Goal: Task Accomplishment & Management: Manage account settings

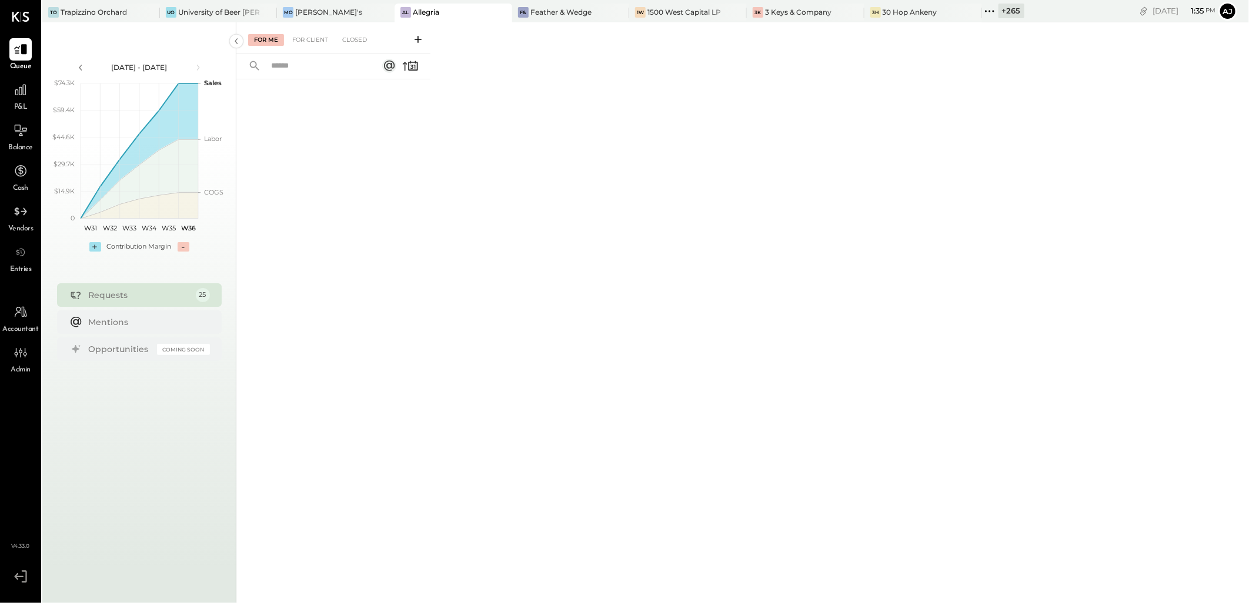
click at [982, 8] on icon at bounding box center [989, 11] width 15 height 15
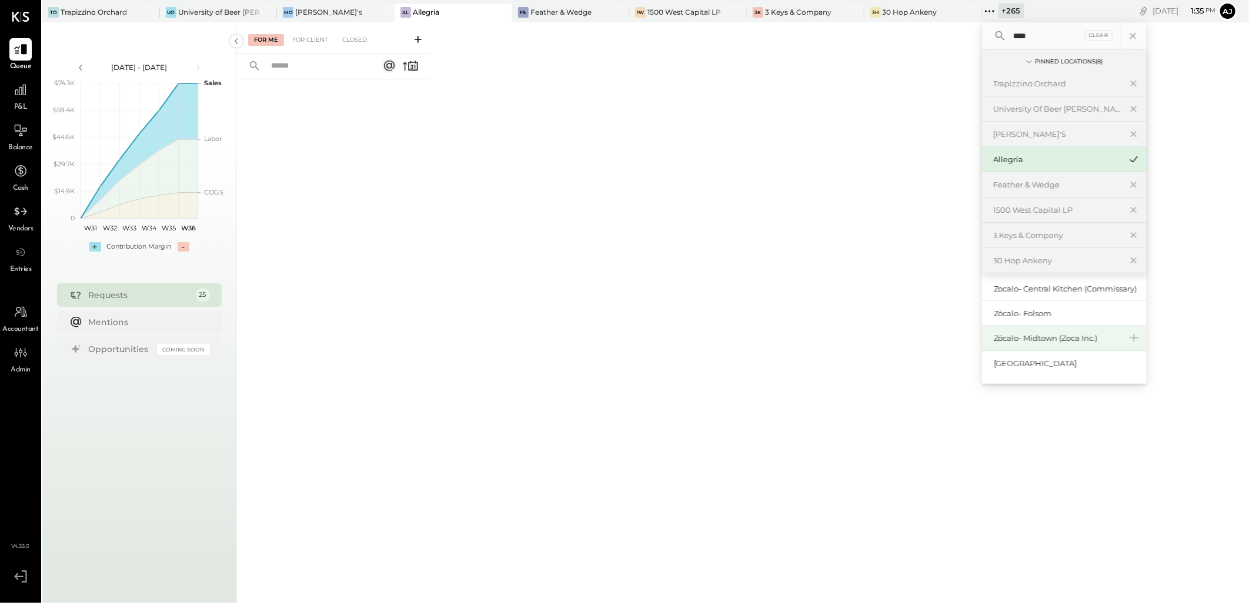
scroll to position [35, 0]
type input "****"
click at [1009, 333] on div "Zoca Roseville Inc." at bounding box center [1057, 329] width 127 height 11
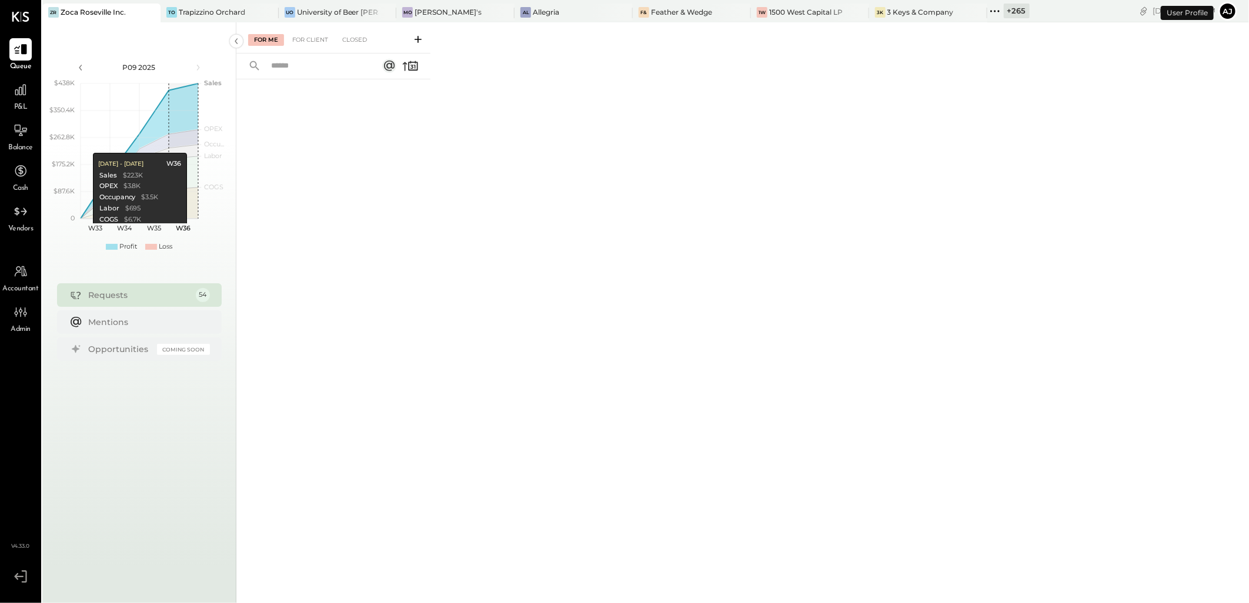
drag, startPoint x: 153, startPoint y: 295, endPoint x: 168, endPoint y: 298, distance: 15.0
click at [153, 295] on div "Requests" at bounding box center [139, 295] width 101 height 12
click at [266, 36] on div "For Me" at bounding box center [266, 40] width 36 height 12
click at [306, 40] on div "For Client" at bounding box center [310, 40] width 48 height 12
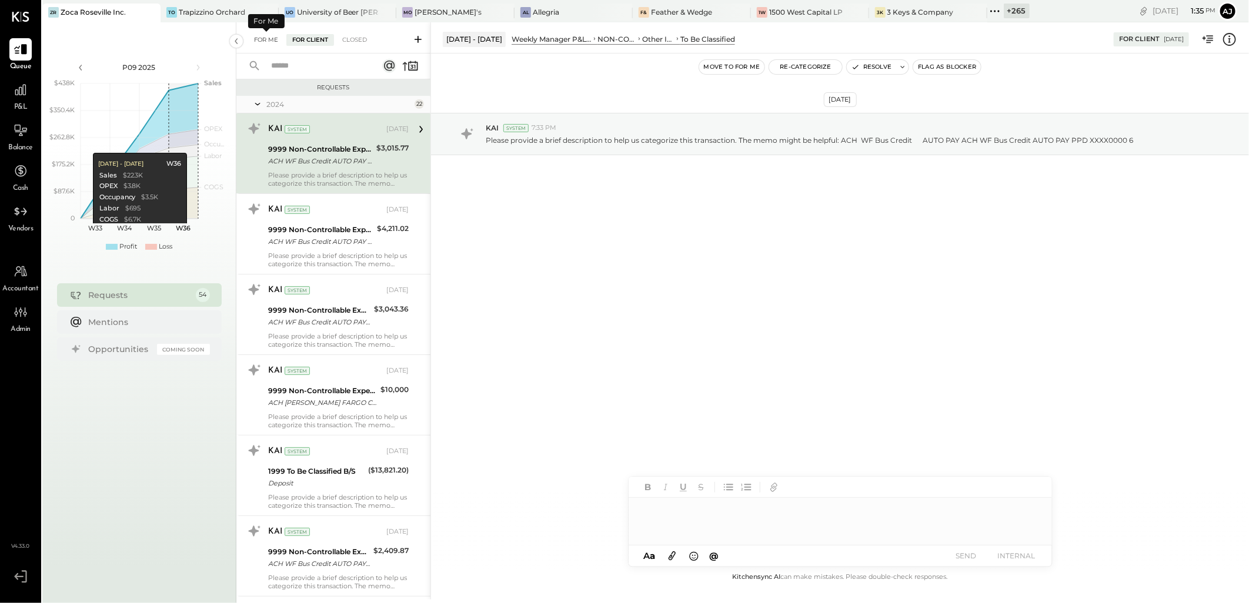
click at [261, 41] on div "For Me" at bounding box center [266, 40] width 36 height 12
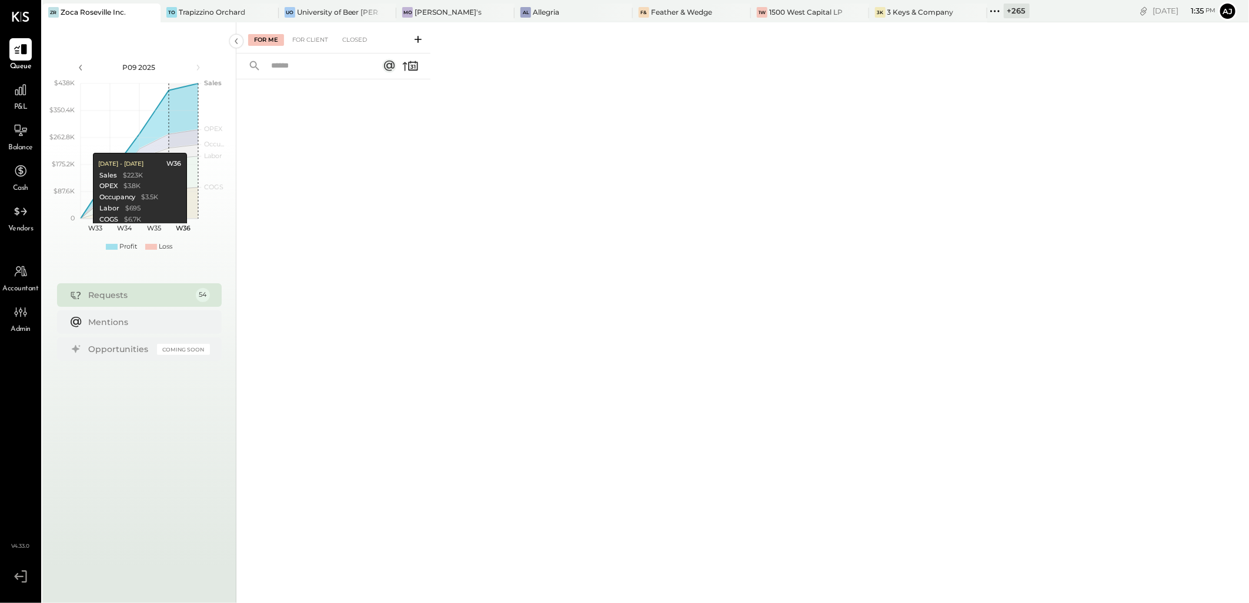
click at [987, 6] on icon at bounding box center [994, 11] width 15 height 15
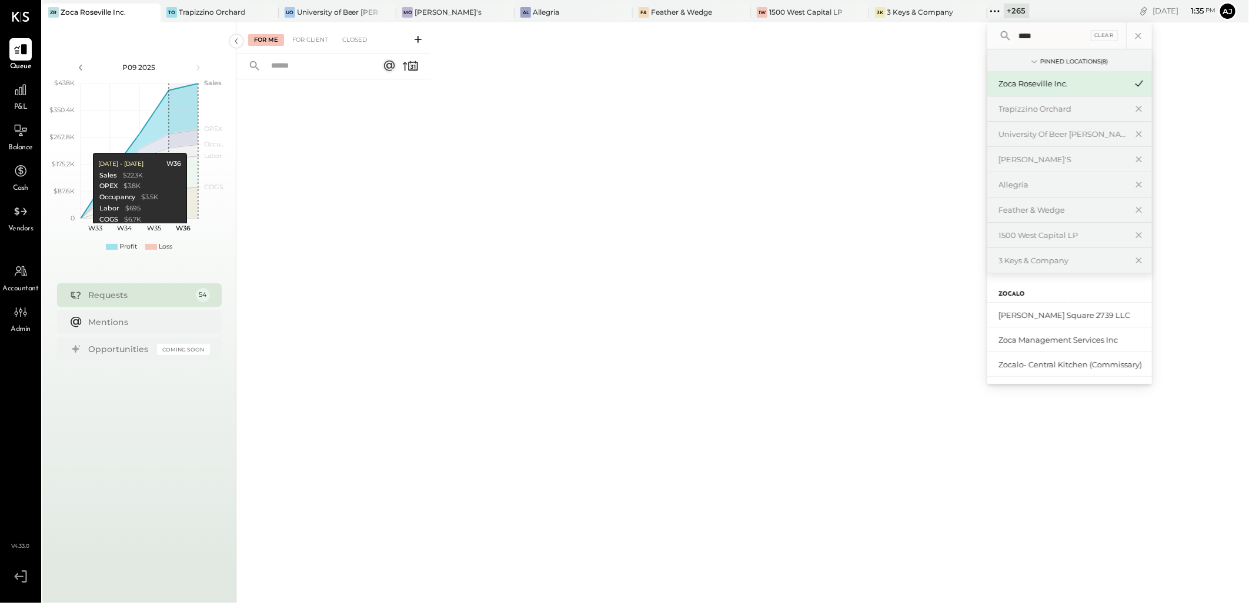
type input "****"
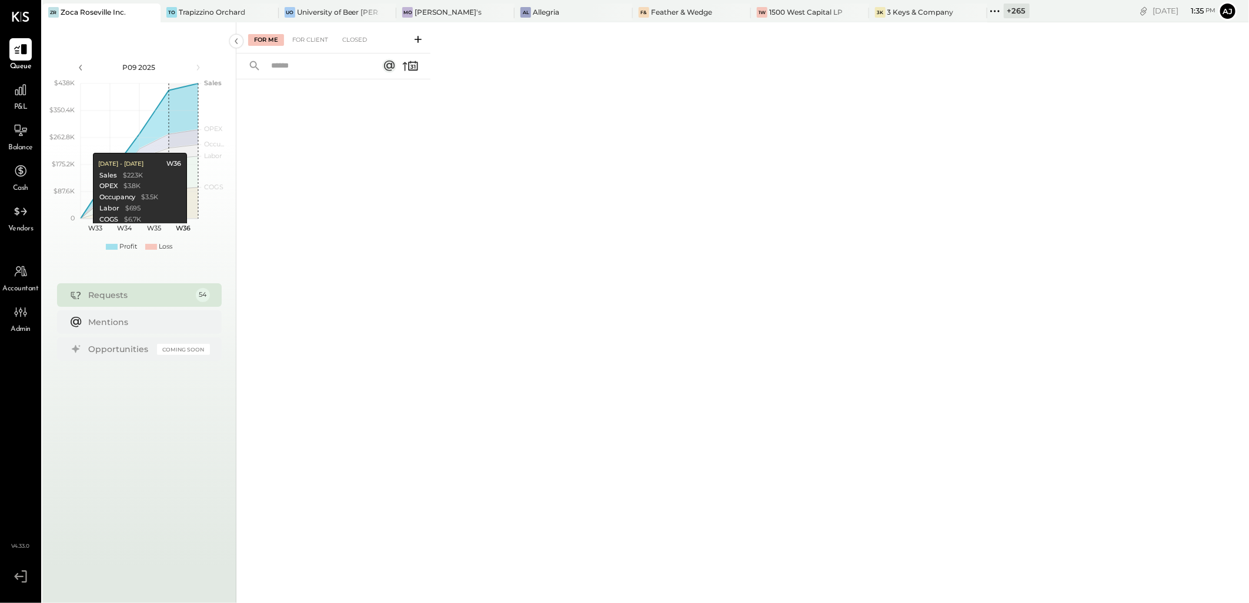
click at [159, 303] on div "Requests 54" at bounding box center [139, 295] width 165 height 24
click at [324, 35] on div "For Client" at bounding box center [310, 40] width 48 height 12
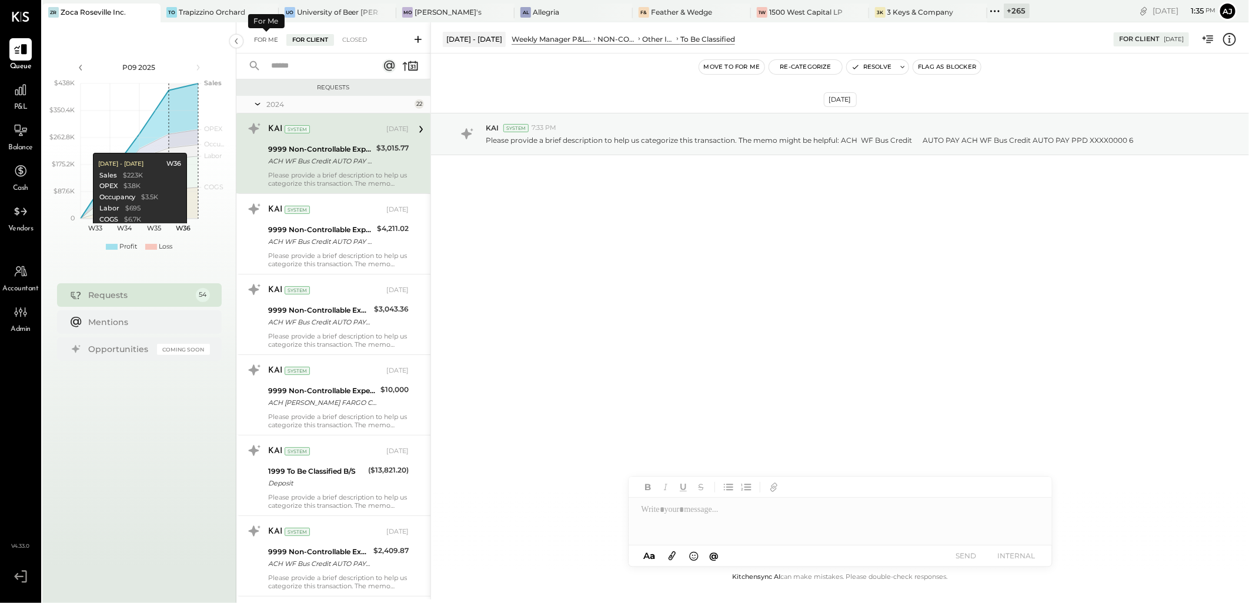
click at [267, 42] on div "For Me" at bounding box center [266, 40] width 36 height 12
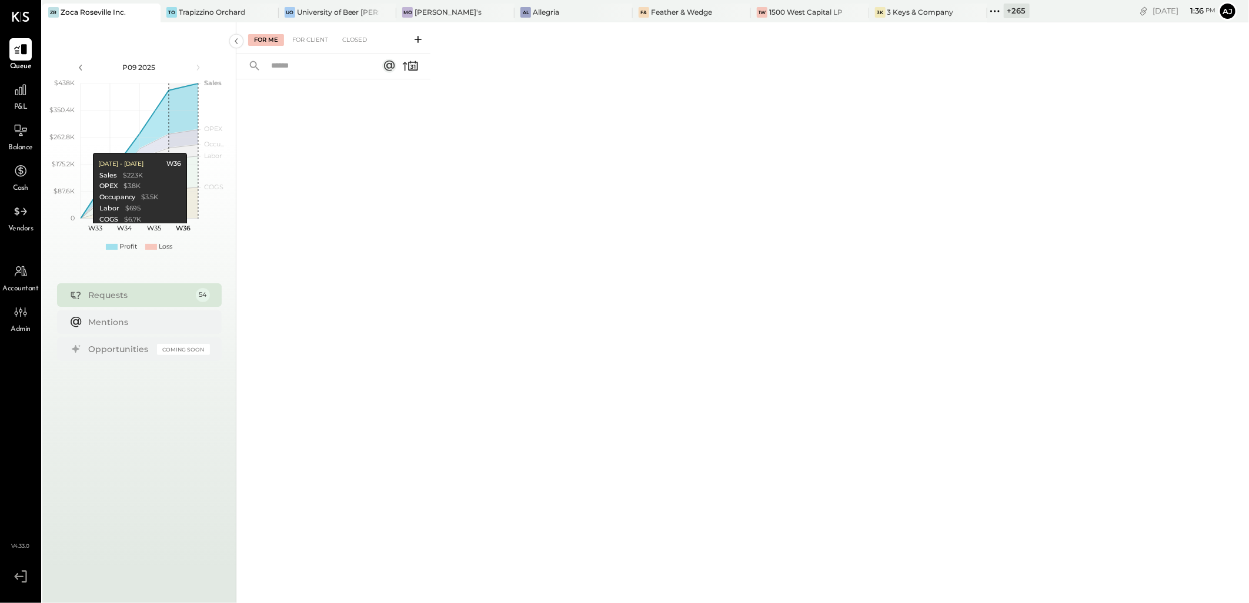
click at [987, 6] on icon at bounding box center [994, 11] width 15 height 15
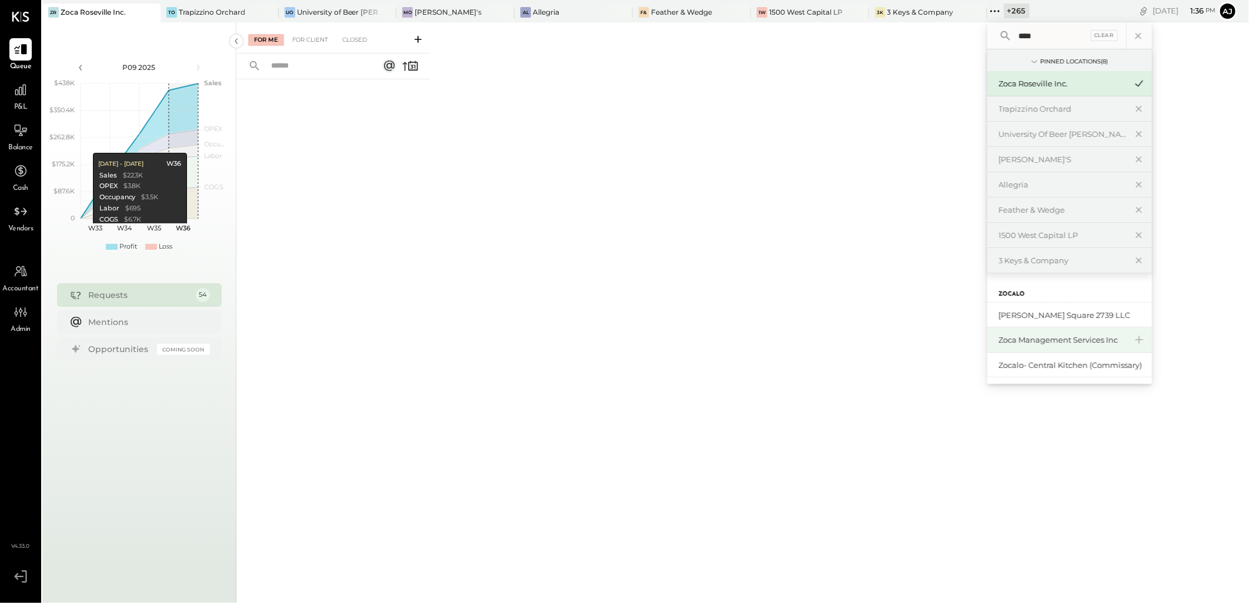
click at [1027, 344] on div "Zoca Management Services Inc" at bounding box center [1062, 340] width 127 height 11
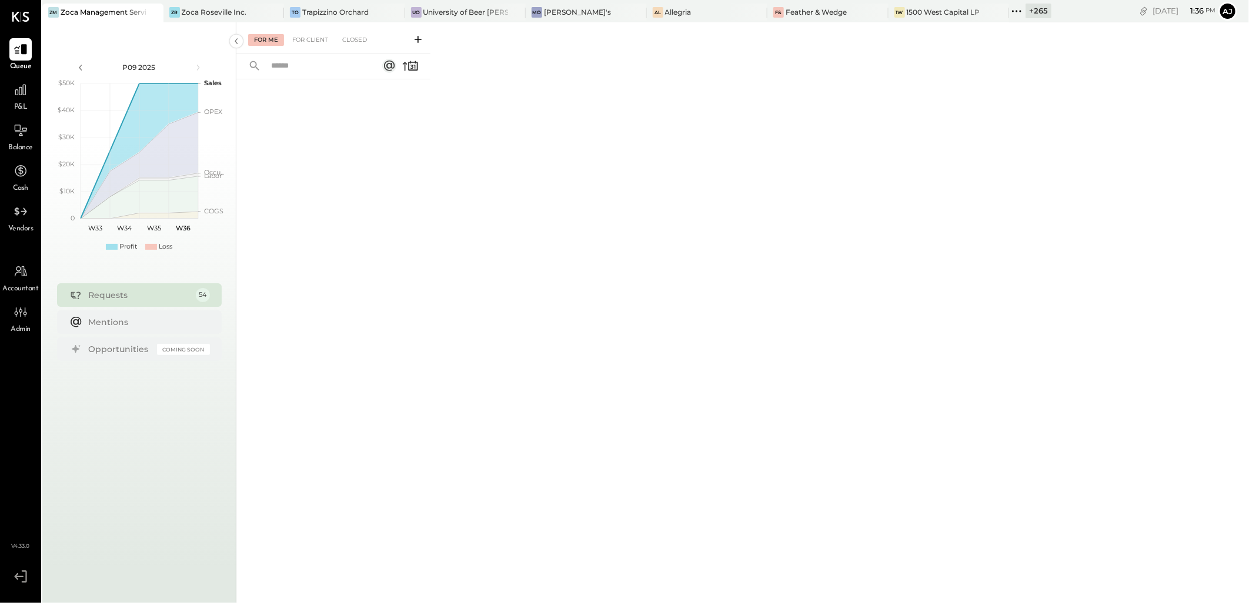
drag, startPoint x: 316, startPoint y: 44, endPoint x: 275, endPoint y: 42, distance: 41.8
click at [316, 44] on div "For Client" at bounding box center [310, 40] width 48 height 12
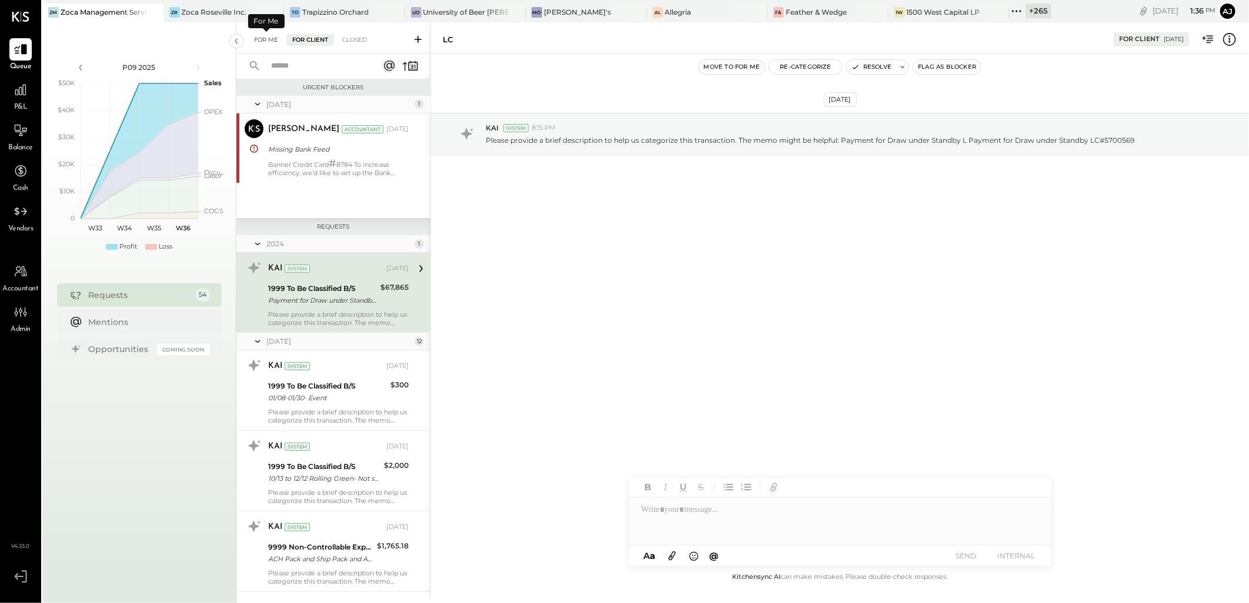
click at [273, 41] on div "For Me" at bounding box center [266, 40] width 36 height 12
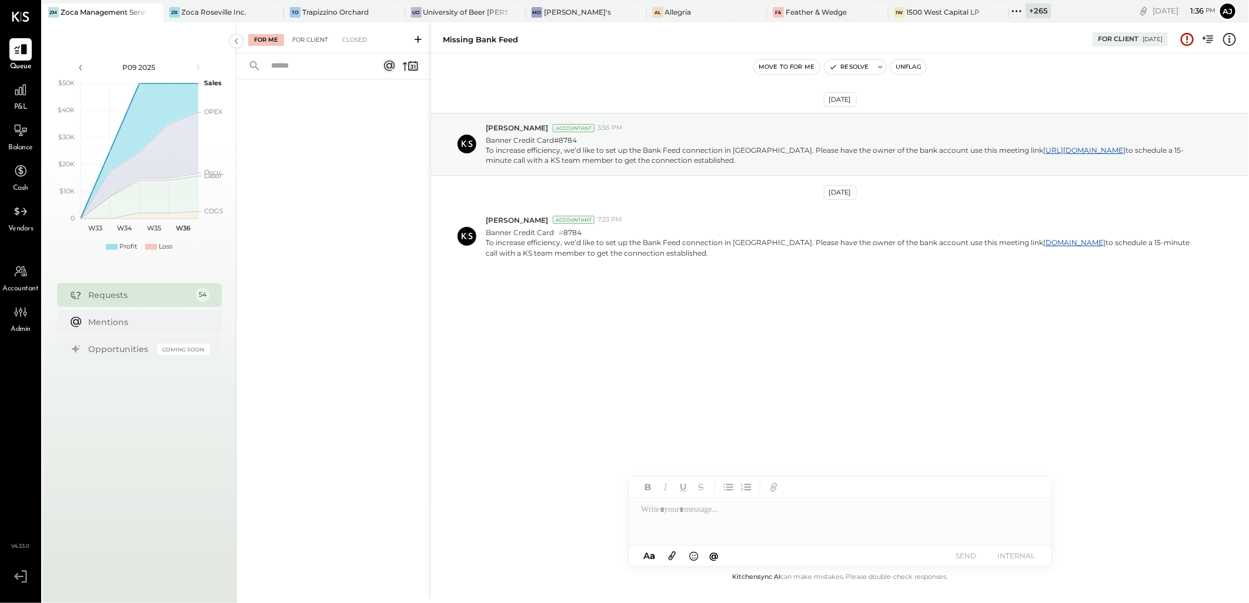
click at [306, 36] on div "For Client" at bounding box center [310, 40] width 48 height 12
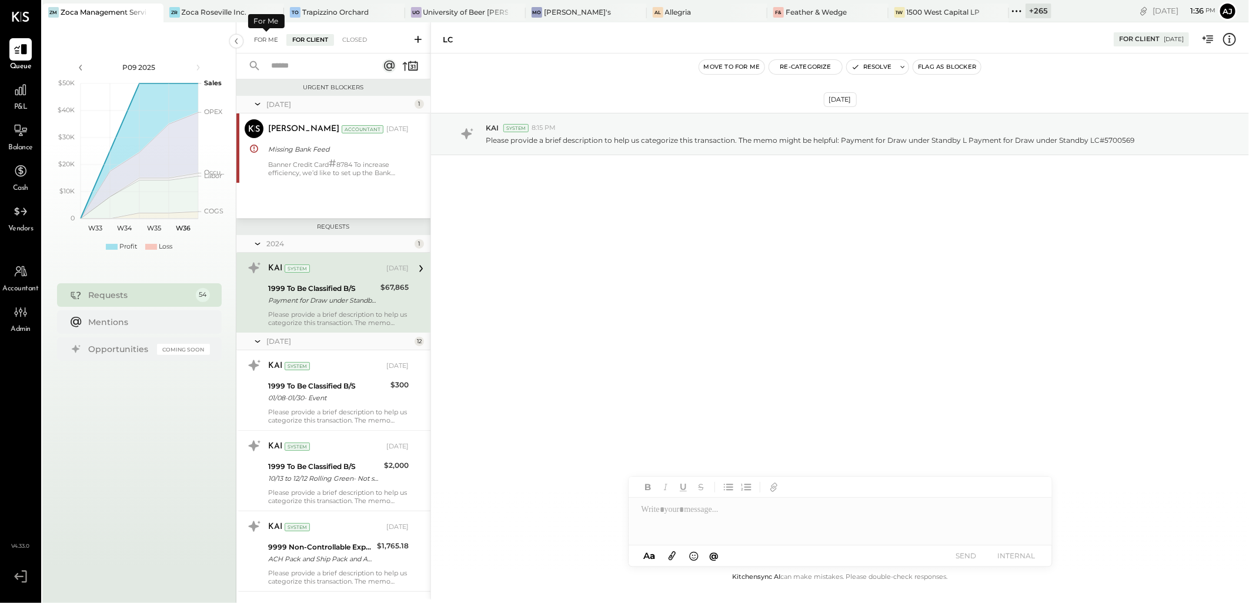
click at [268, 44] on div "For Me" at bounding box center [266, 40] width 36 height 12
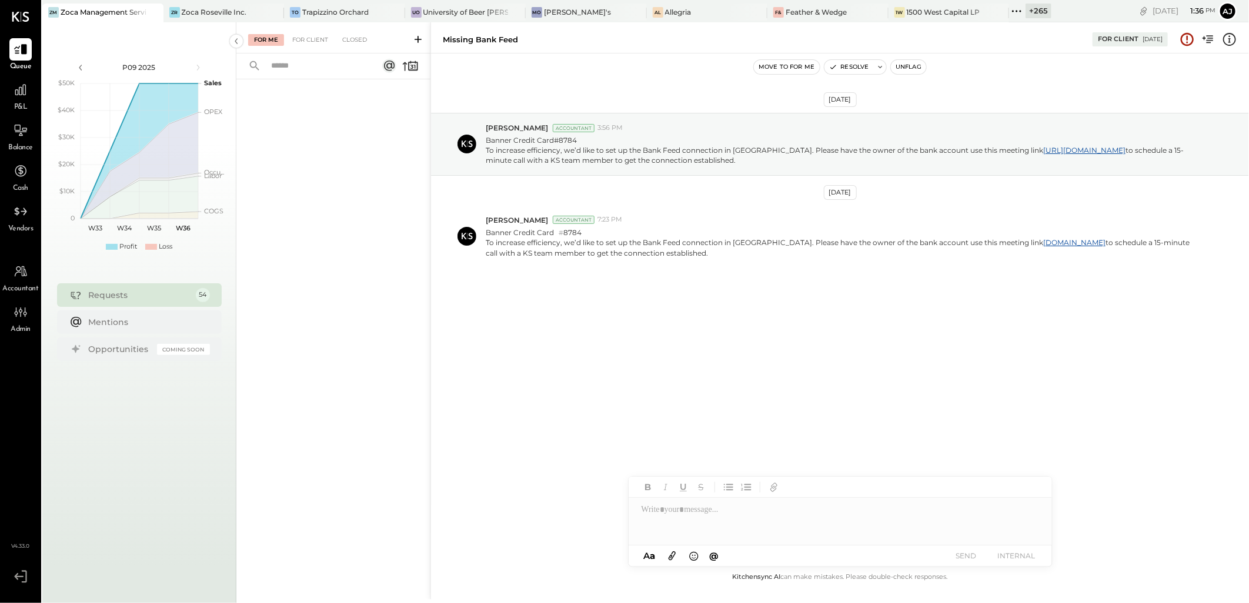
drag, startPoint x: 973, startPoint y: 18, endPoint x: 973, endPoint y: 31, distance: 13.5
click at [1009, 18] on icon at bounding box center [1016, 11] width 15 height 15
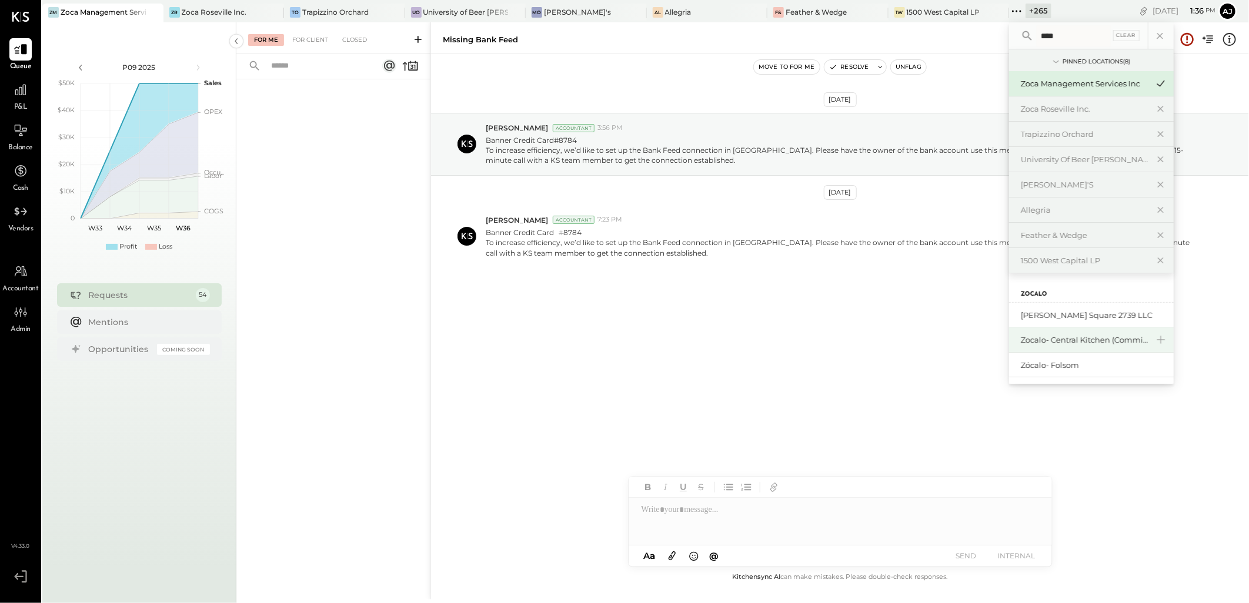
type input "****"
click at [1038, 340] on div "Zocalo- Central Kitchen (Commissary)" at bounding box center [1084, 340] width 127 height 11
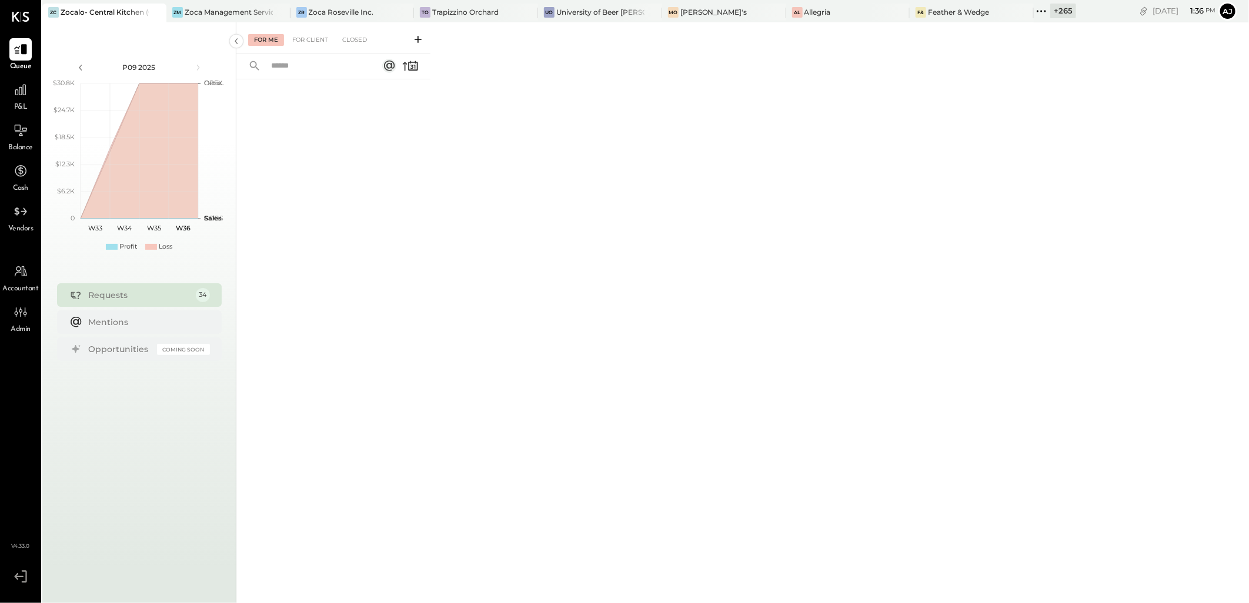
drag, startPoint x: 321, startPoint y: 37, endPoint x: 267, endPoint y: 44, distance: 54.0
click at [321, 37] on div "For Client" at bounding box center [310, 40] width 48 height 12
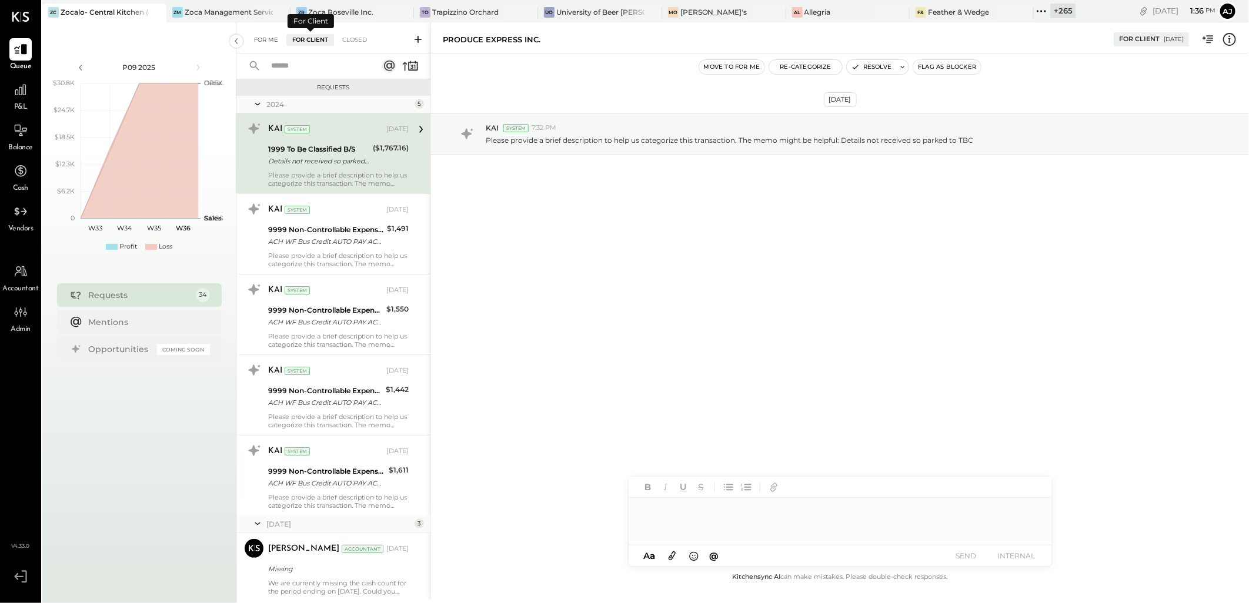
click at [251, 40] on div "For Me" at bounding box center [266, 40] width 36 height 12
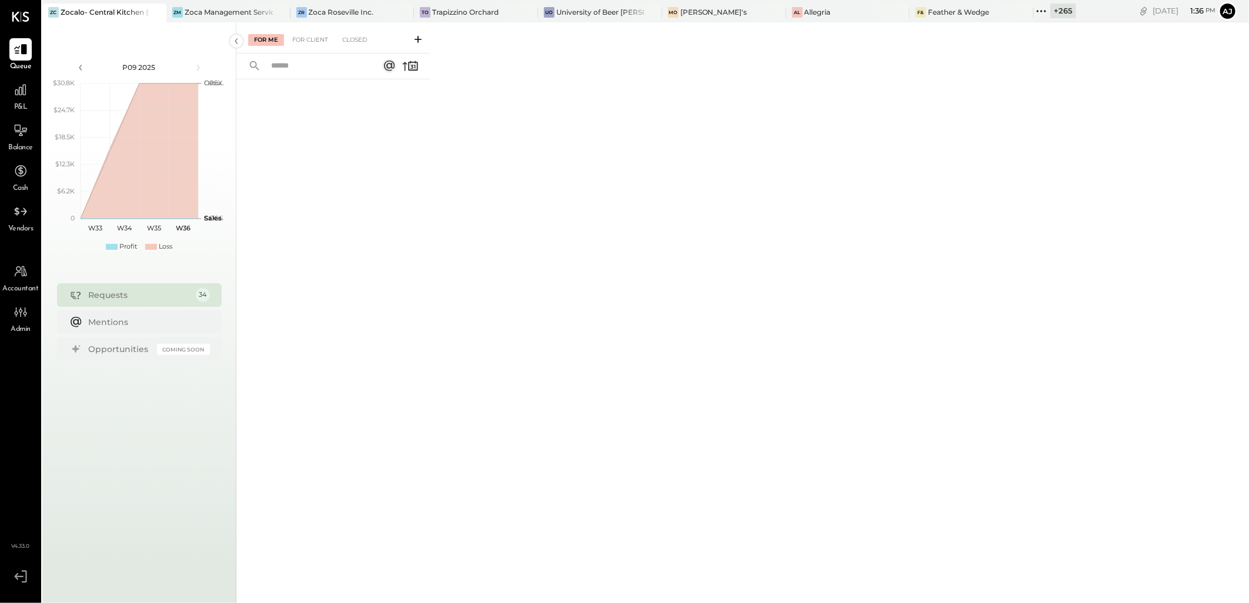
drag, startPoint x: 998, startPoint y: 13, endPoint x: 1017, endPoint y: 59, distance: 49.8
click at [1034, 13] on icon at bounding box center [1041, 11] width 15 height 15
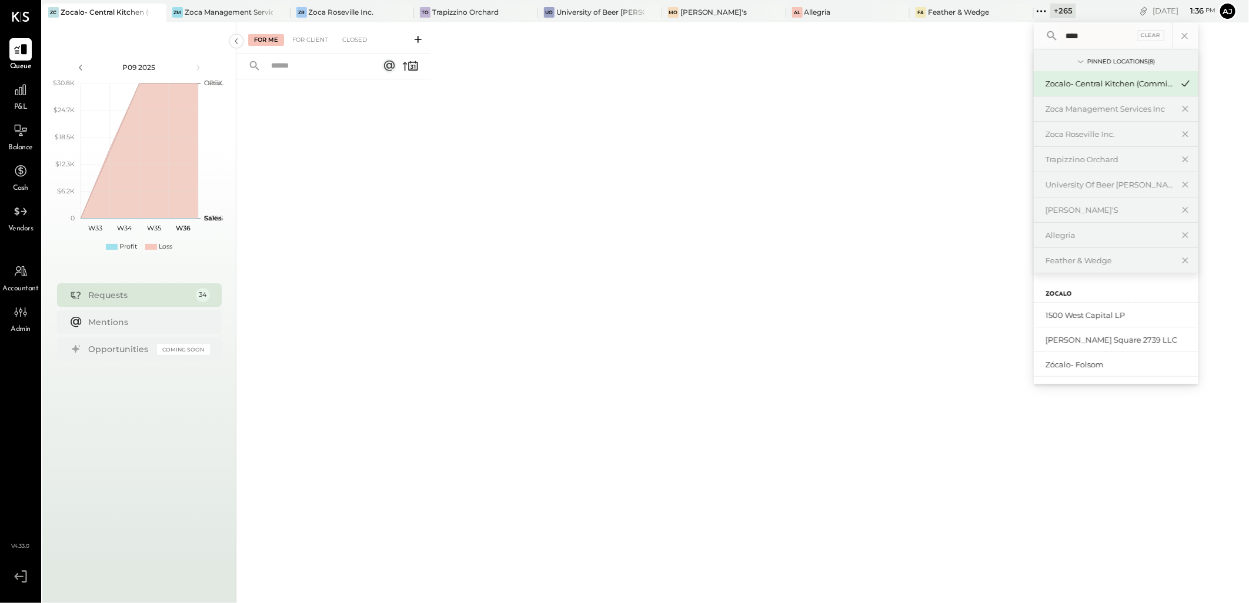
scroll to position [51, 0]
type input "****"
click at [1060, 316] on div "Zócalo- Folsom" at bounding box center [1109, 314] width 127 height 11
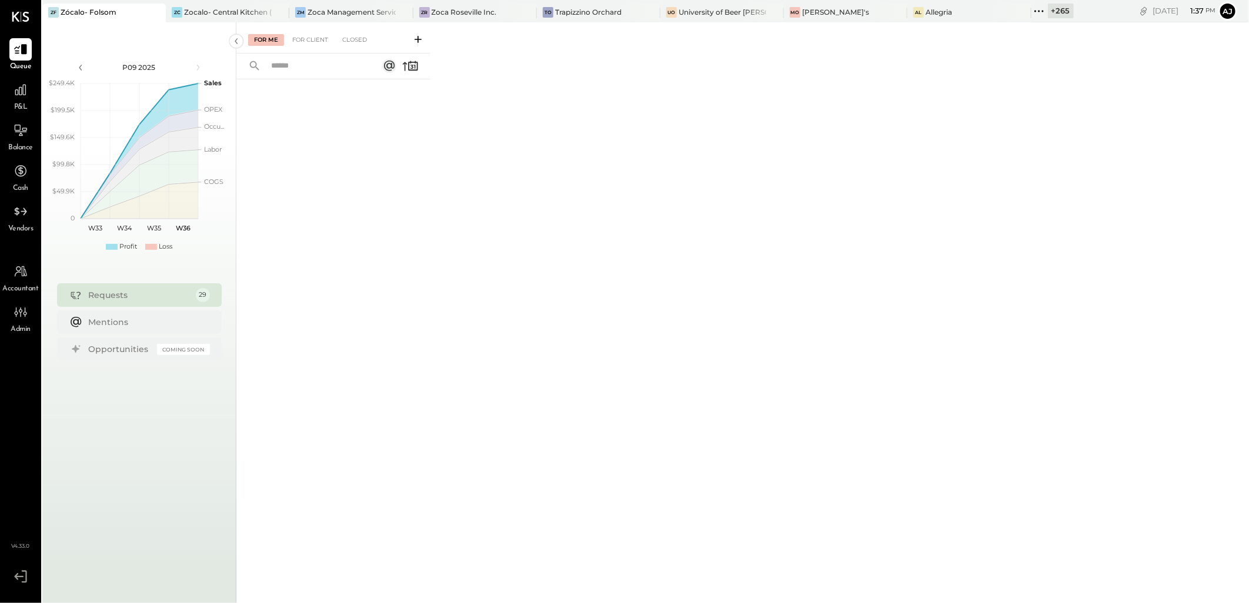
click at [303, 45] on div "For Client" at bounding box center [310, 40] width 48 height 12
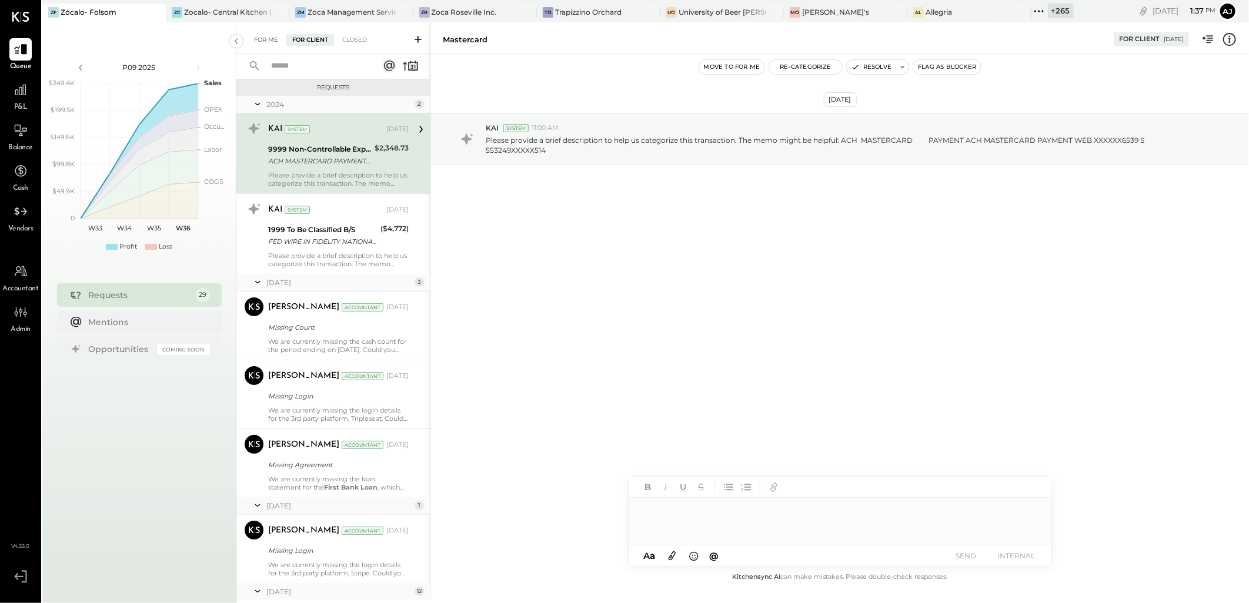
click at [260, 38] on div "For Me" at bounding box center [266, 40] width 36 height 12
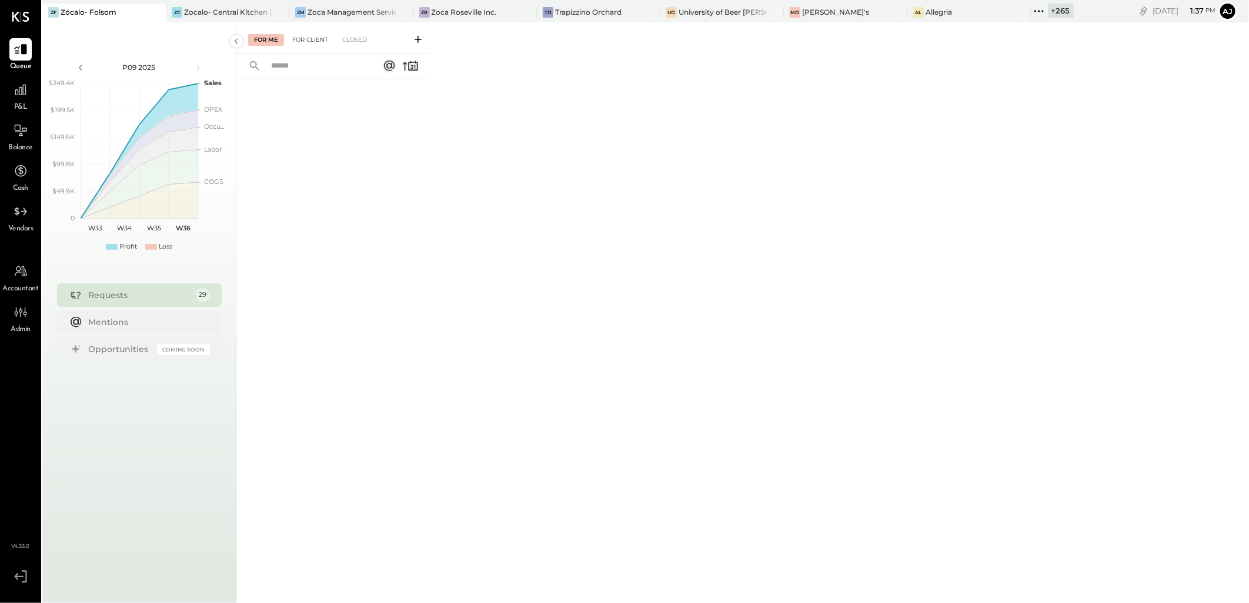
click at [328, 37] on div "For Client" at bounding box center [310, 40] width 48 height 12
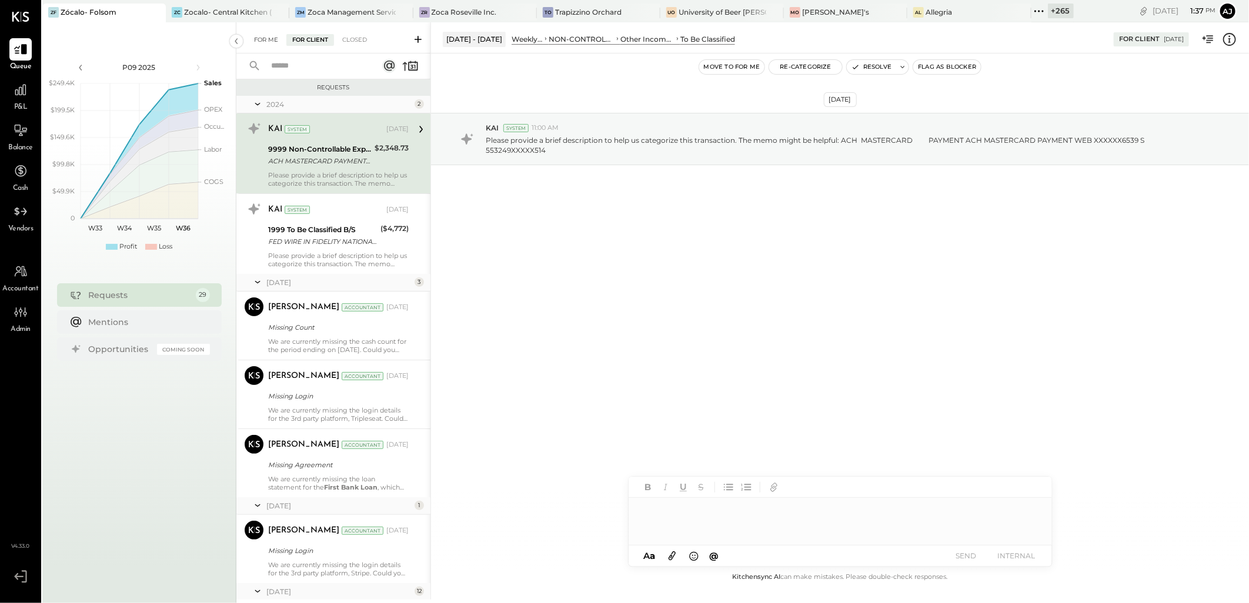
click at [260, 42] on div "For Me" at bounding box center [266, 40] width 36 height 12
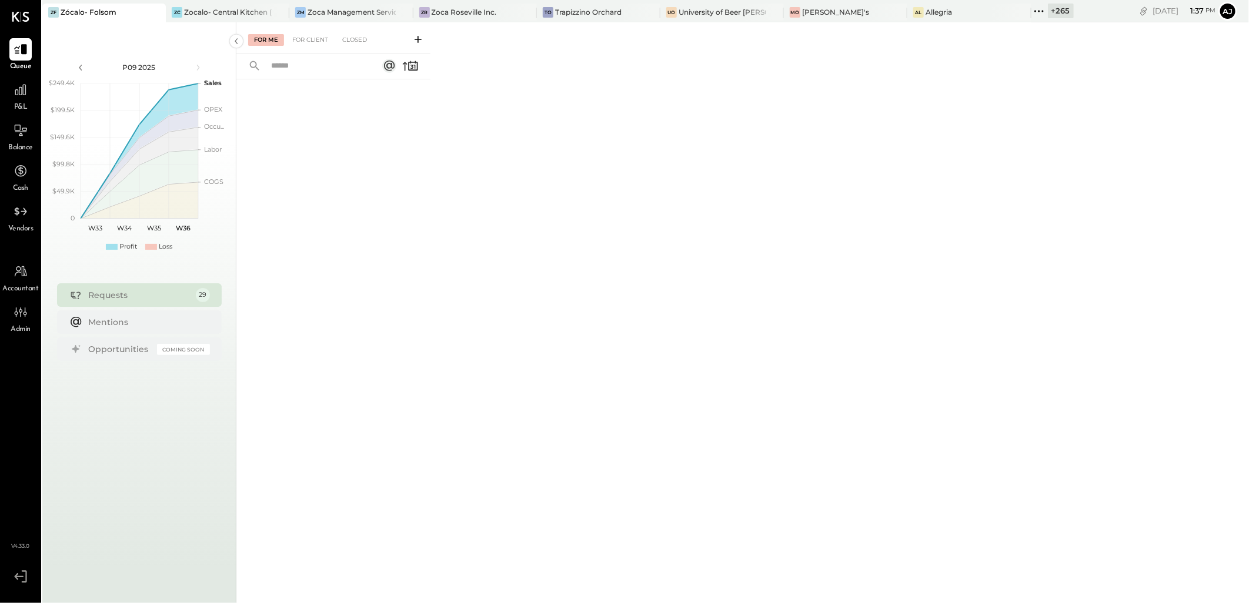
click at [1032, 12] on icon at bounding box center [1039, 11] width 15 height 15
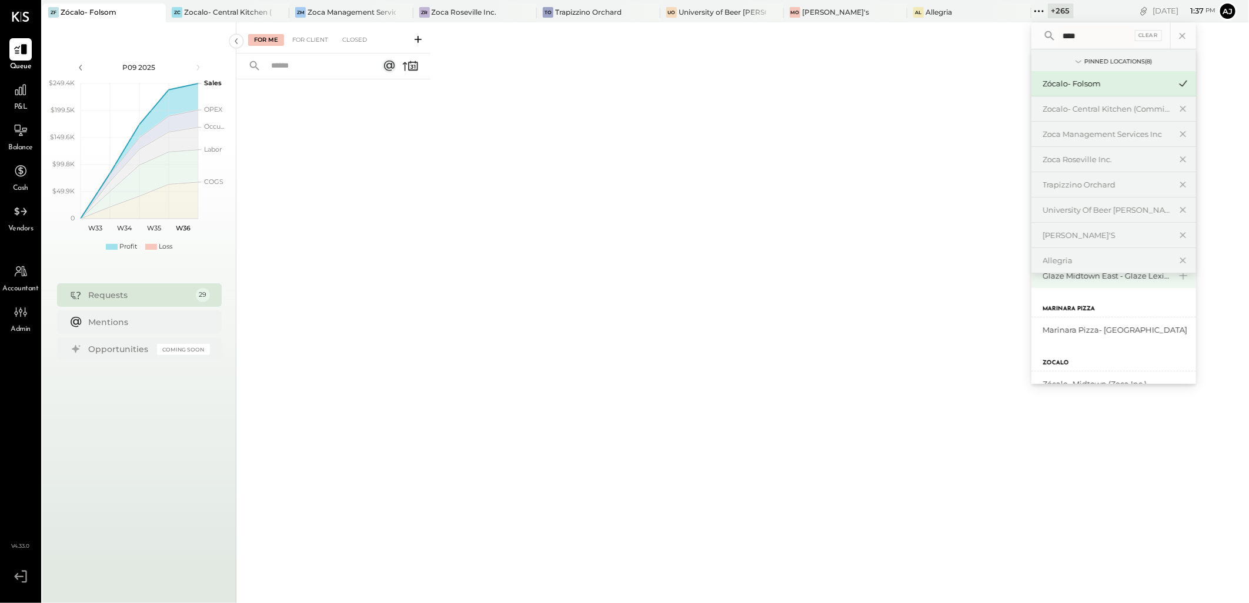
scroll to position [61, 0]
type input "****"
click at [1062, 368] on div "Zócalo- Midtown (Zoca Inc.)" at bounding box center [1106, 363] width 127 height 11
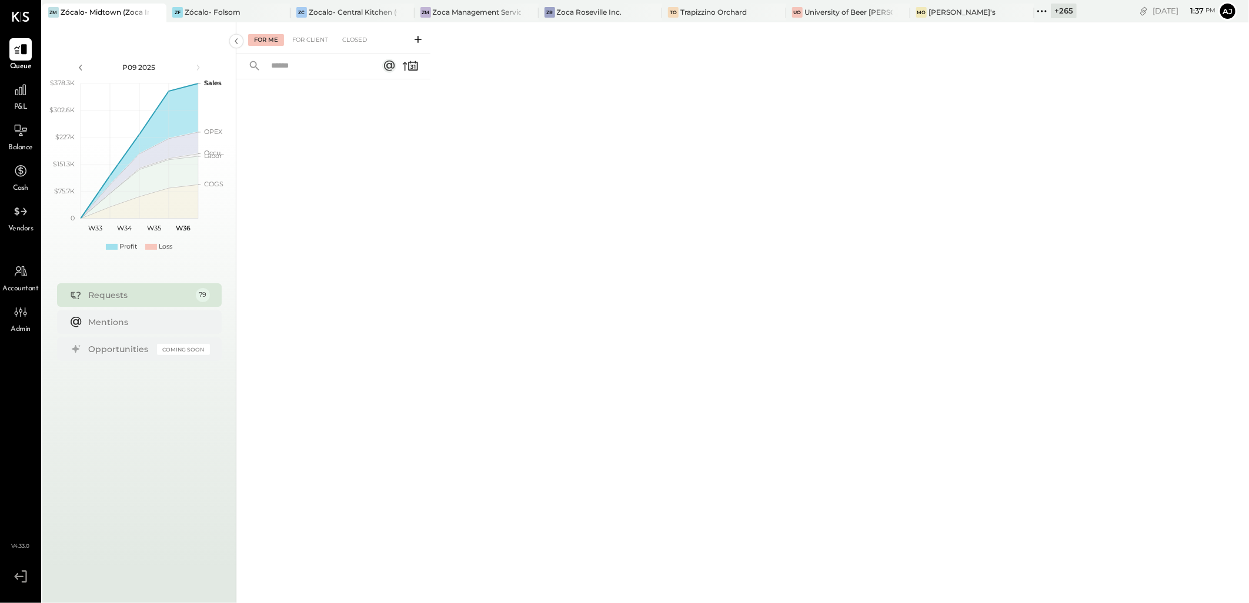
drag, startPoint x: 304, startPoint y: 42, endPoint x: 263, endPoint y: 39, distance: 40.7
click at [304, 42] on div "For Client" at bounding box center [310, 40] width 48 height 12
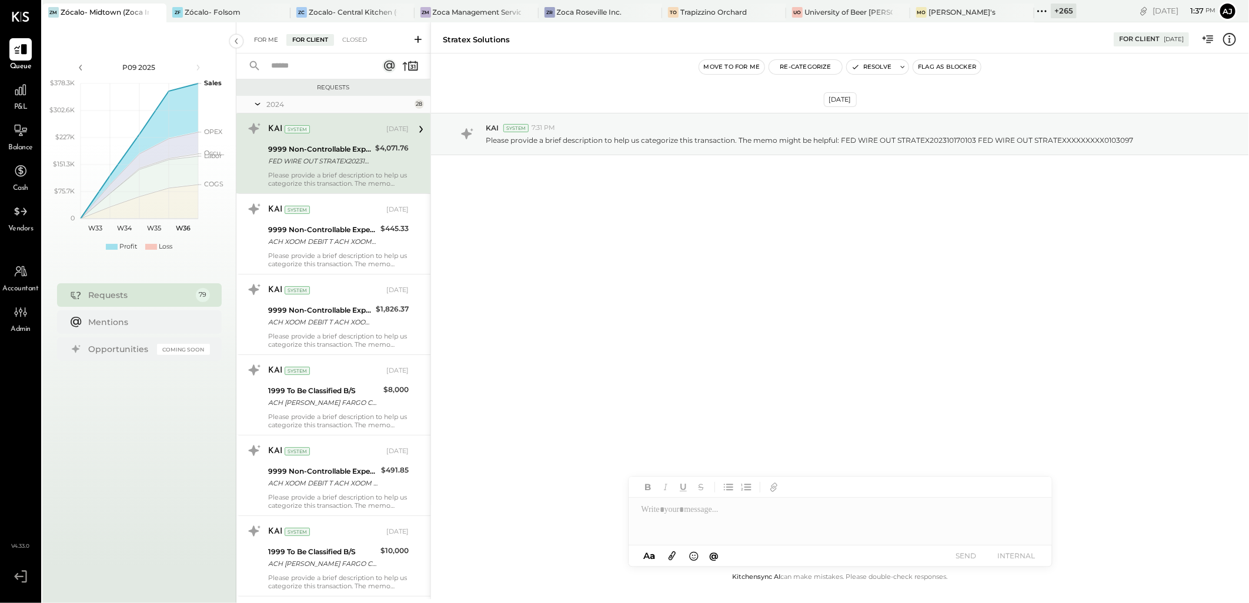
click at [263, 39] on div "For Me" at bounding box center [266, 40] width 36 height 12
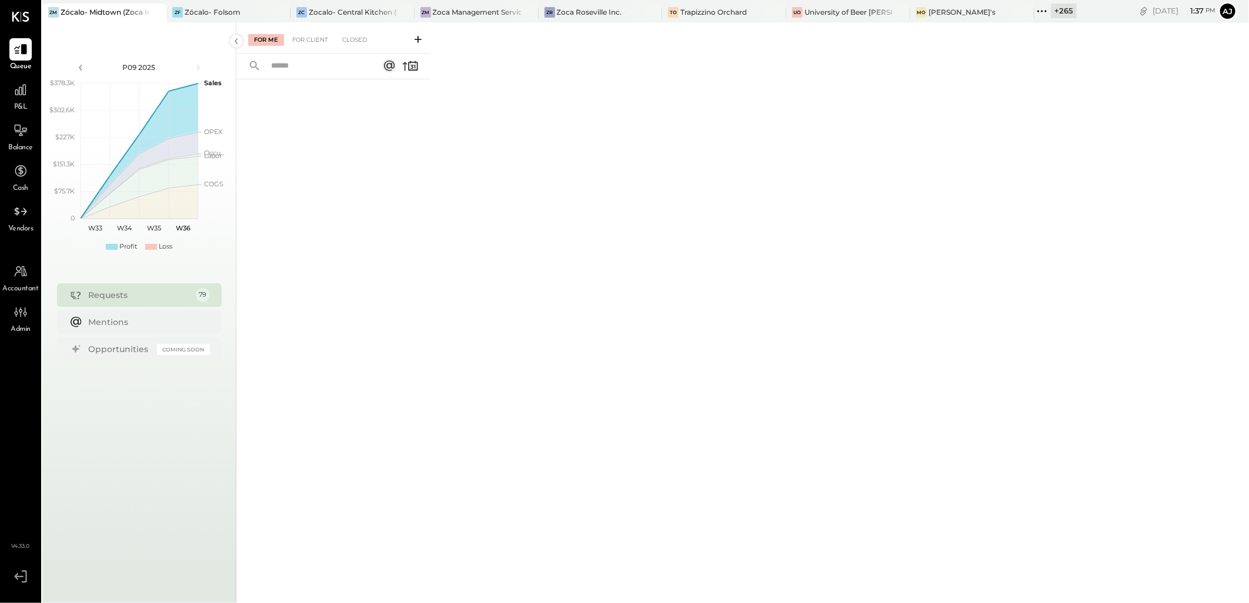
click at [1035, 10] on icon at bounding box center [1042, 11] width 15 height 15
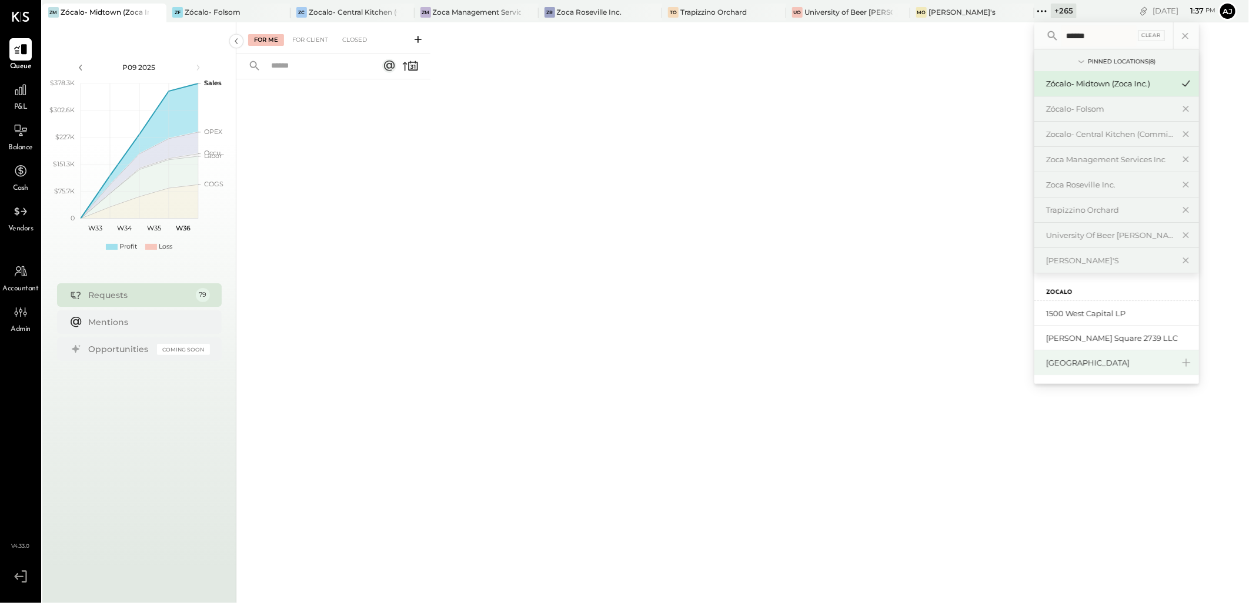
scroll to position [2, 0]
type input "******"
click at [1098, 365] on div "[GEOGRAPHIC_DATA]" at bounding box center [1109, 363] width 127 height 11
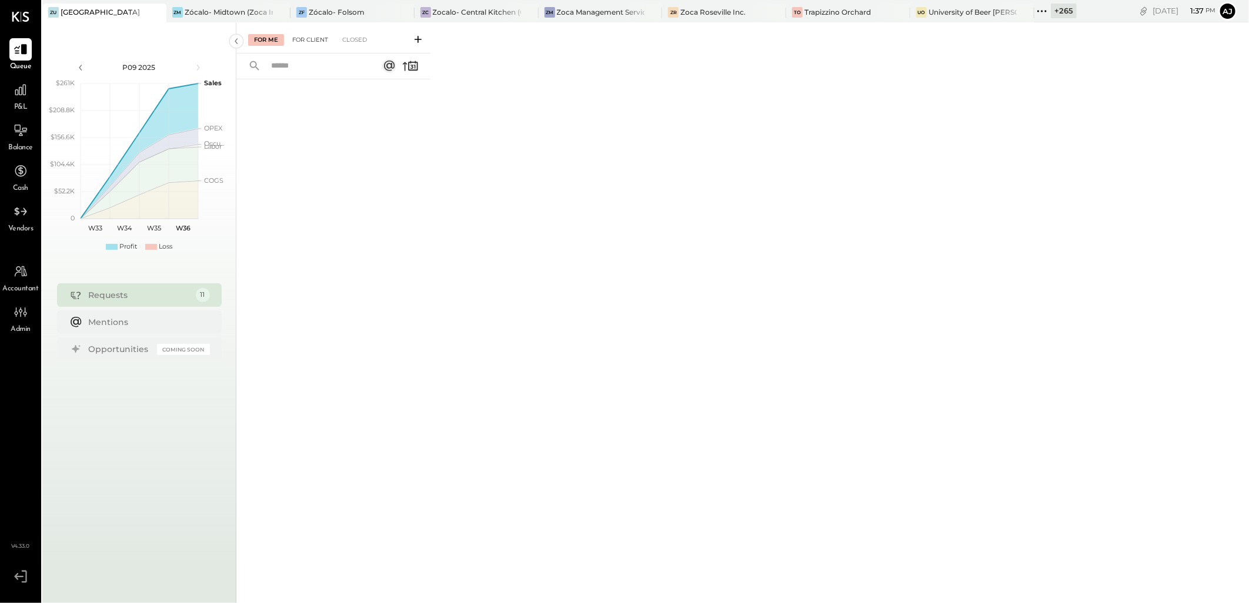
click at [299, 38] on div "For Client" at bounding box center [310, 40] width 48 height 12
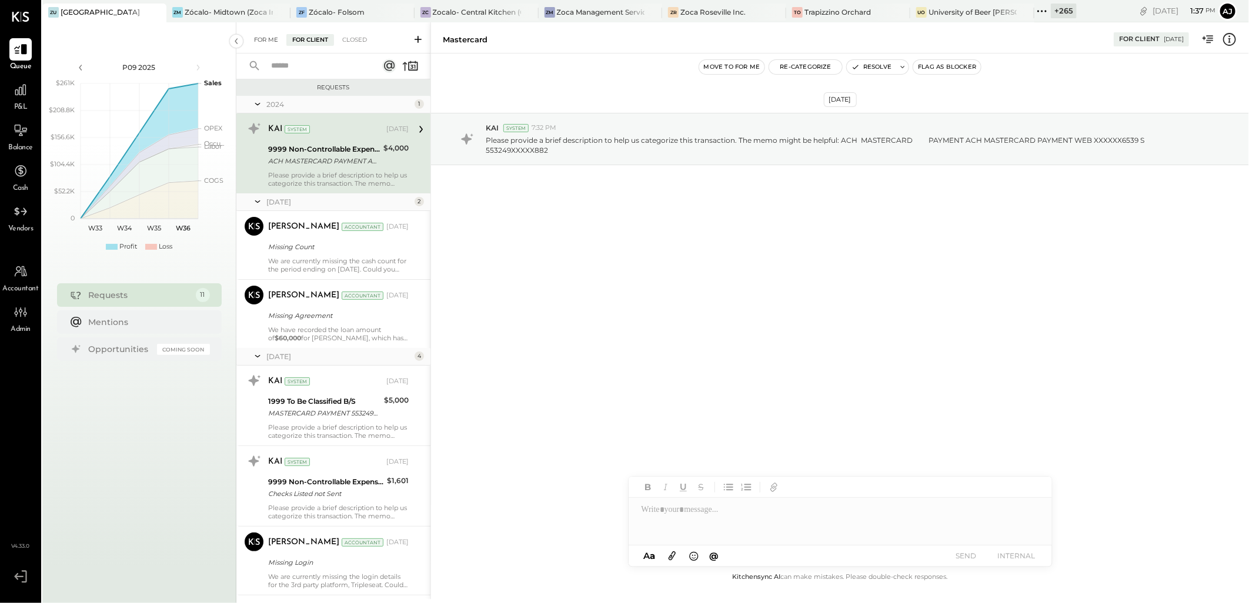
click at [261, 38] on div "For Me" at bounding box center [266, 40] width 36 height 12
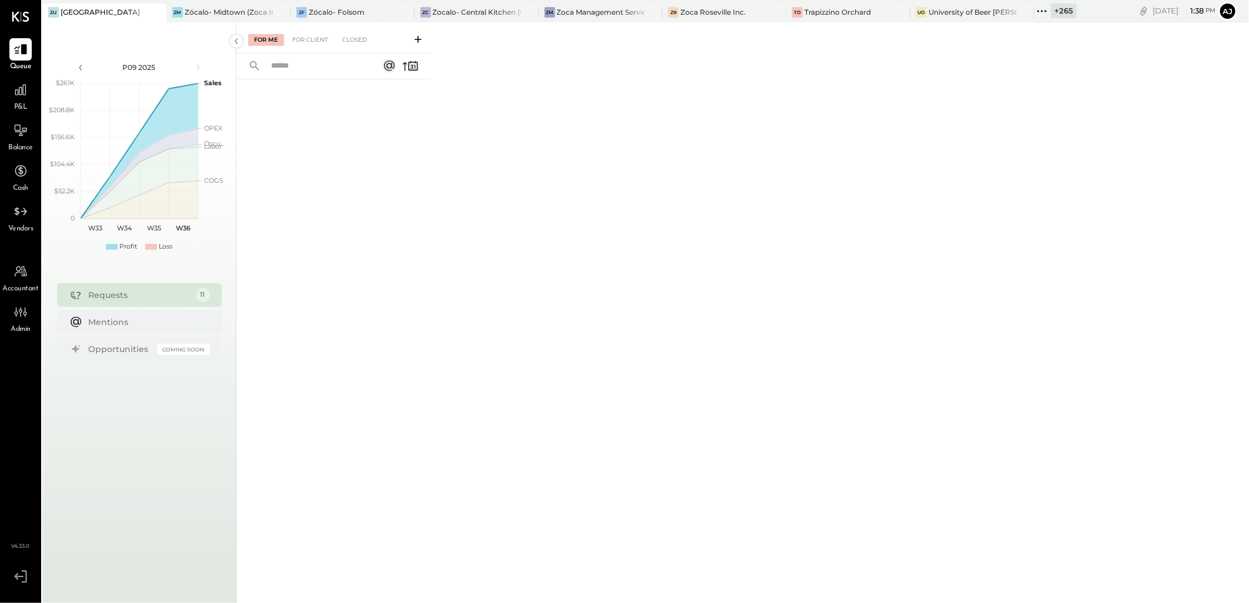
drag, startPoint x: 1039, startPoint y: 15, endPoint x: 1057, endPoint y: 84, distance: 71.3
click at [1039, 15] on icon at bounding box center [1042, 11] width 15 height 15
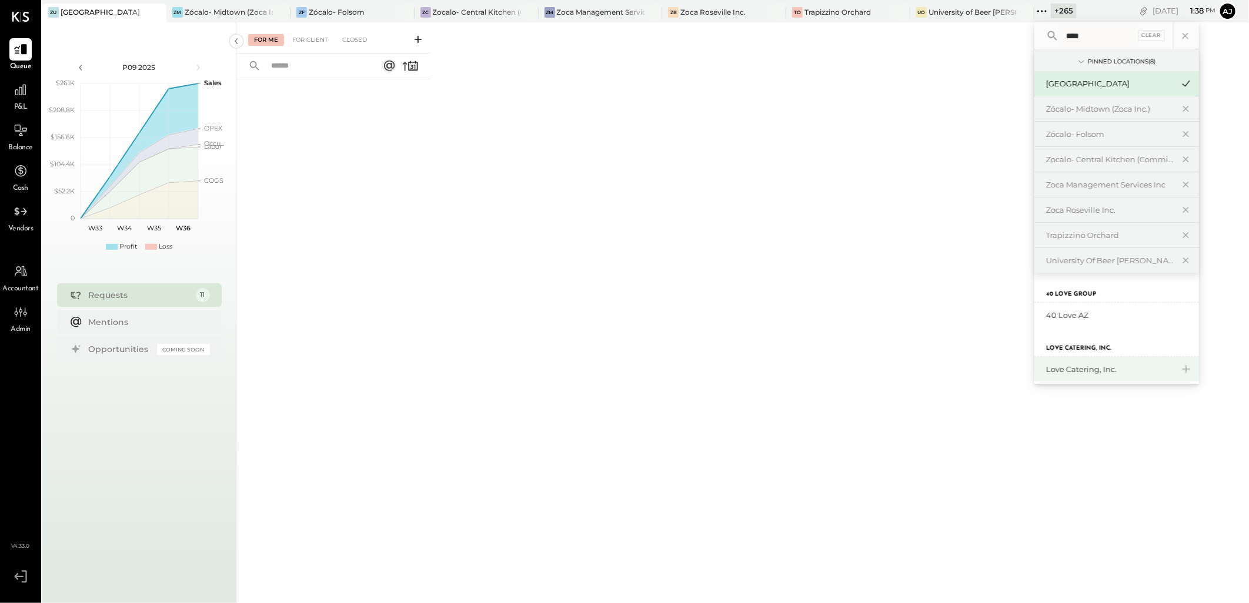
type input "****"
click at [1114, 369] on div "Love Catering, Inc." at bounding box center [1109, 369] width 127 height 11
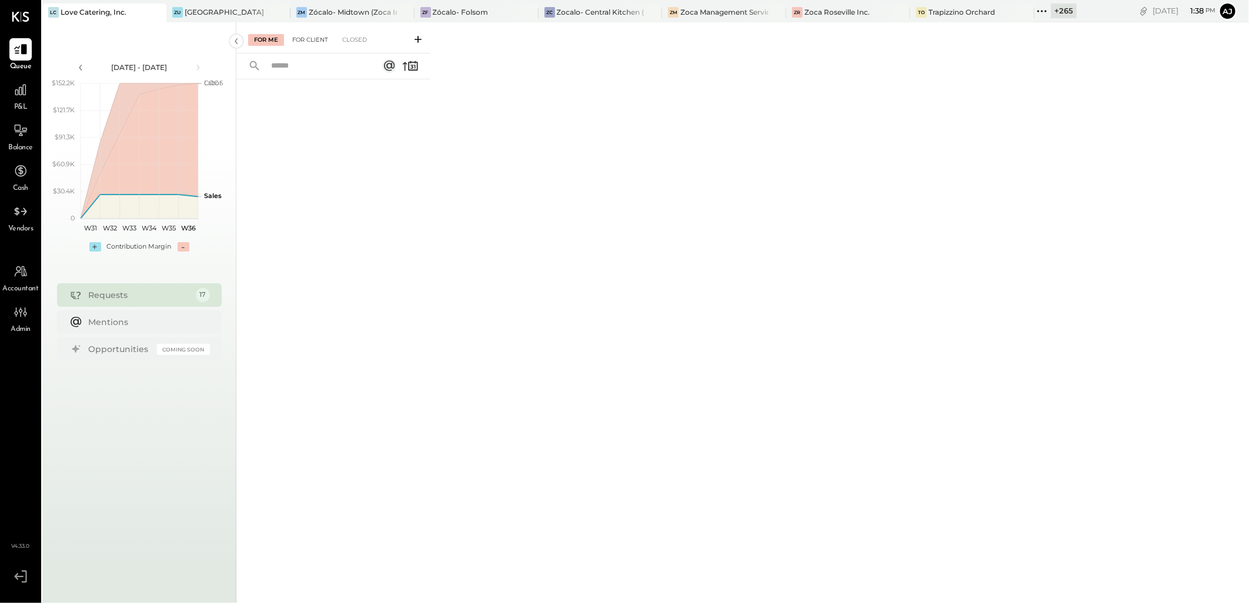
click at [312, 39] on div "For Client" at bounding box center [310, 40] width 48 height 12
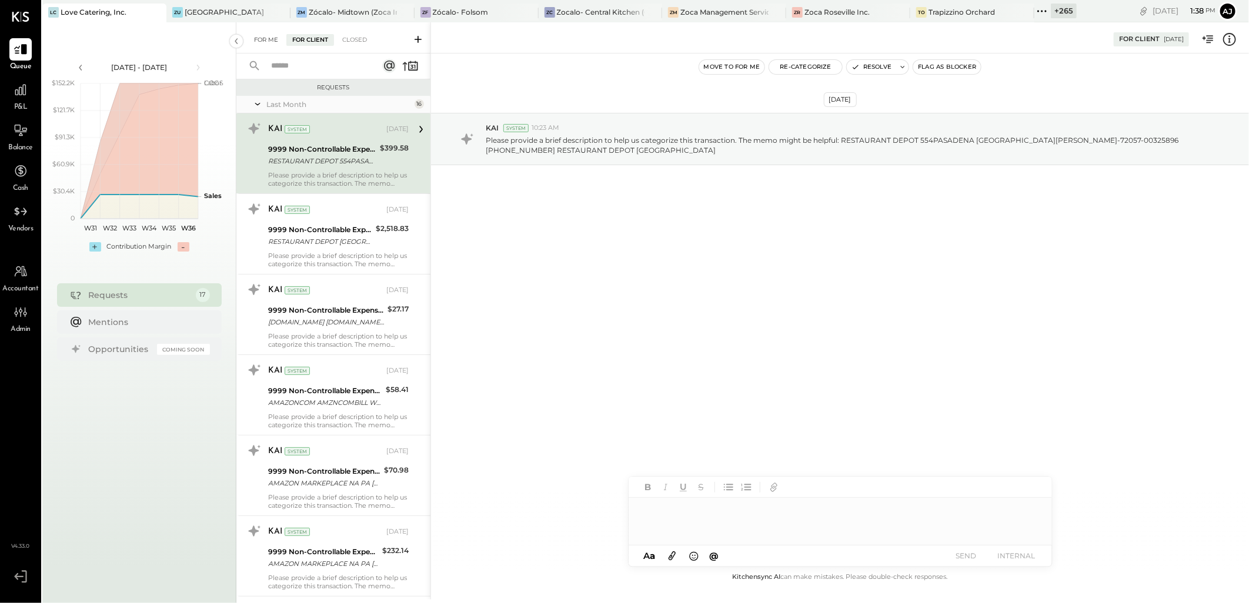
click at [266, 39] on div "For Me" at bounding box center [266, 40] width 36 height 12
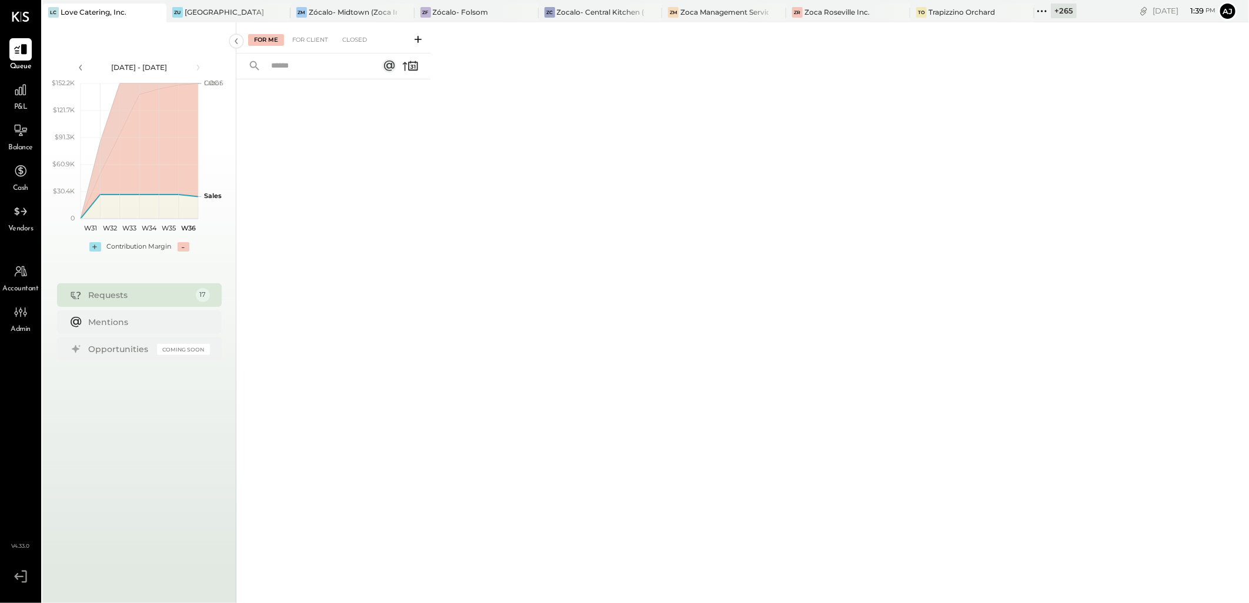
drag, startPoint x: 1045, startPoint y: 14, endPoint x: 1124, endPoint y: 371, distance: 365.3
click at [1045, 14] on icon at bounding box center [1042, 11] width 15 height 15
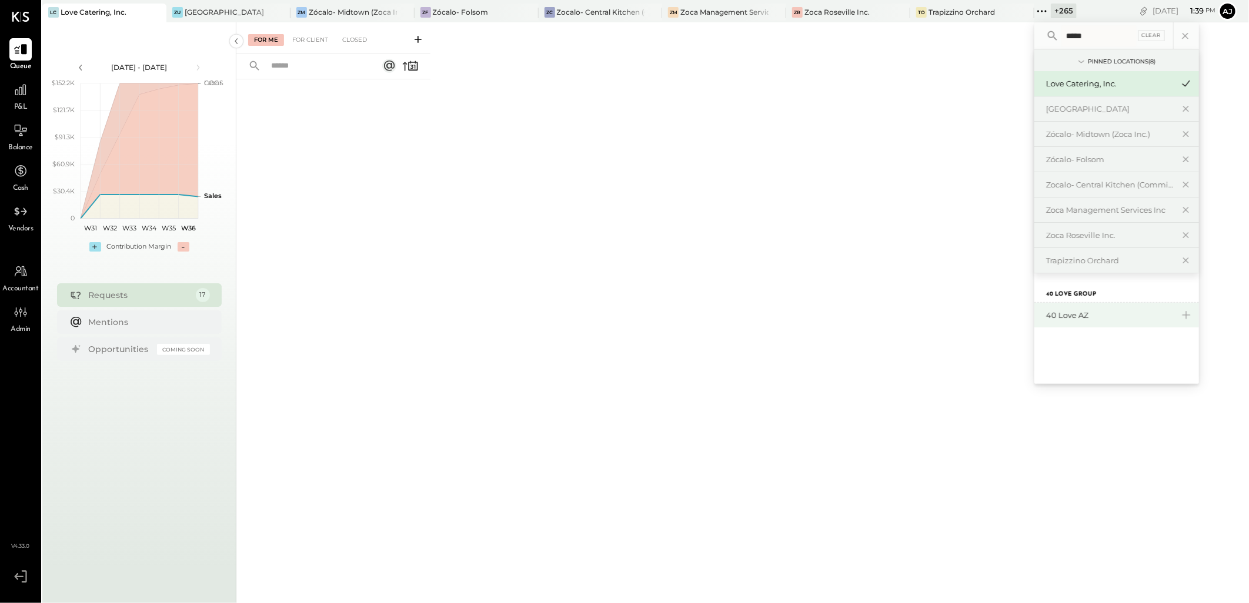
type input "*****"
click at [1086, 319] on div "40 Love AZ" at bounding box center [1109, 315] width 127 height 11
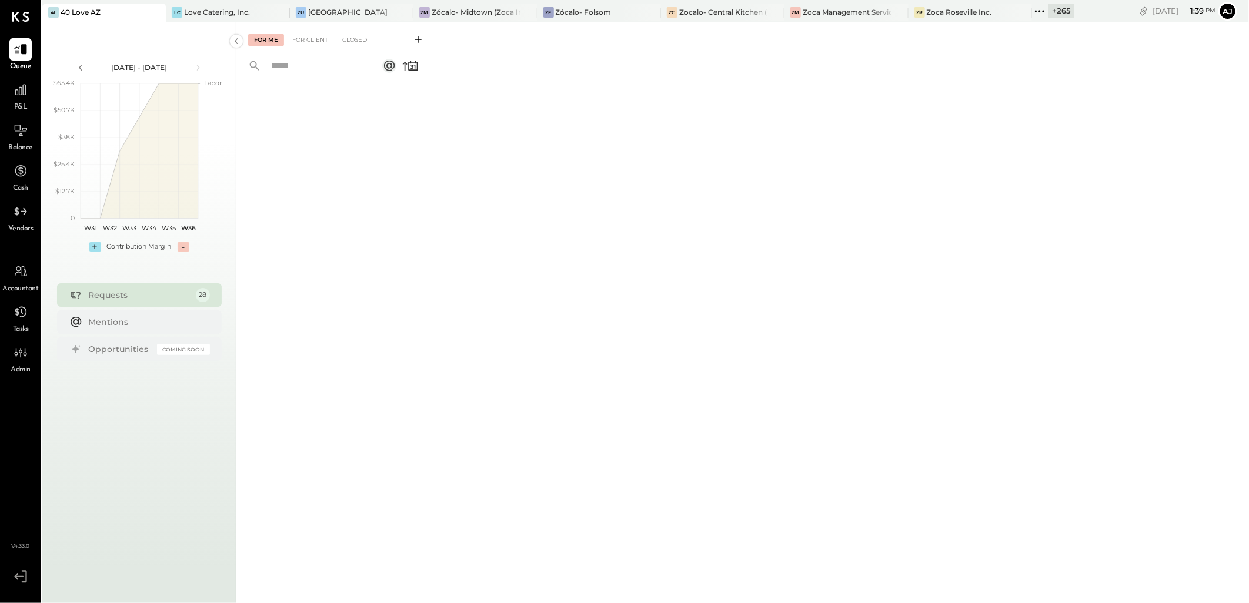
drag, startPoint x: 1040, startPoint y: 14, endPoint x: 1045, endPoint y: 31, distance: 17.3
click at [1040, 14] on icon at bounding box center [1039, 11] width 15 height 15
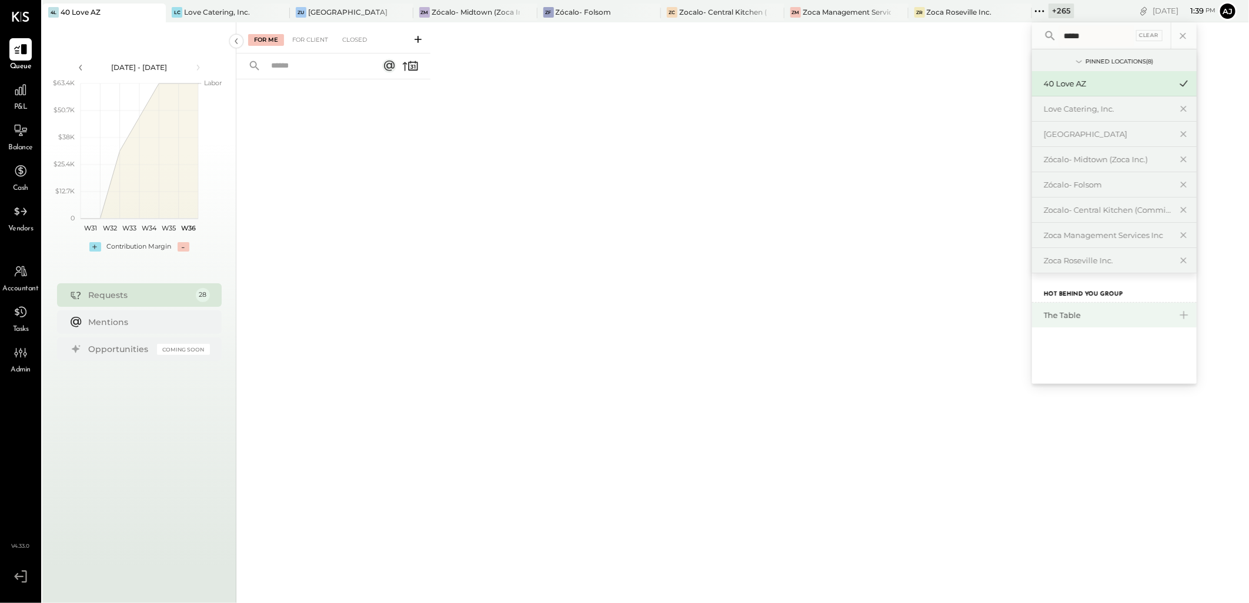
type input "*****"
click at [1078, 314] on div "The Table" at bounding box center [1107, 315] width 127 height 11
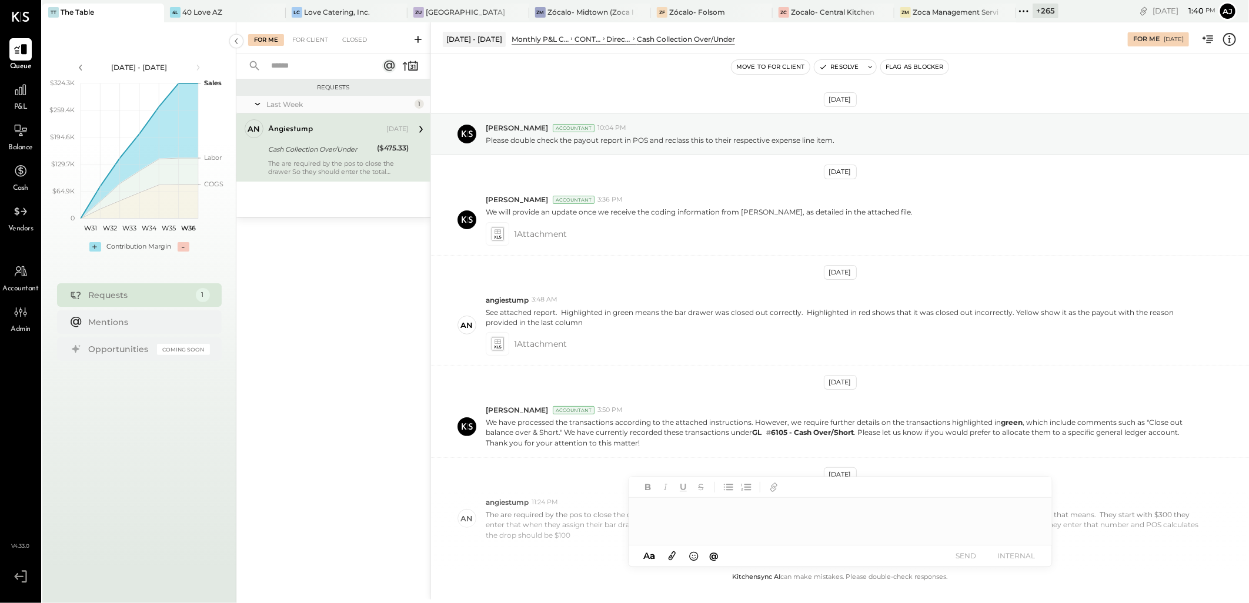
scroll to position [67, 0]
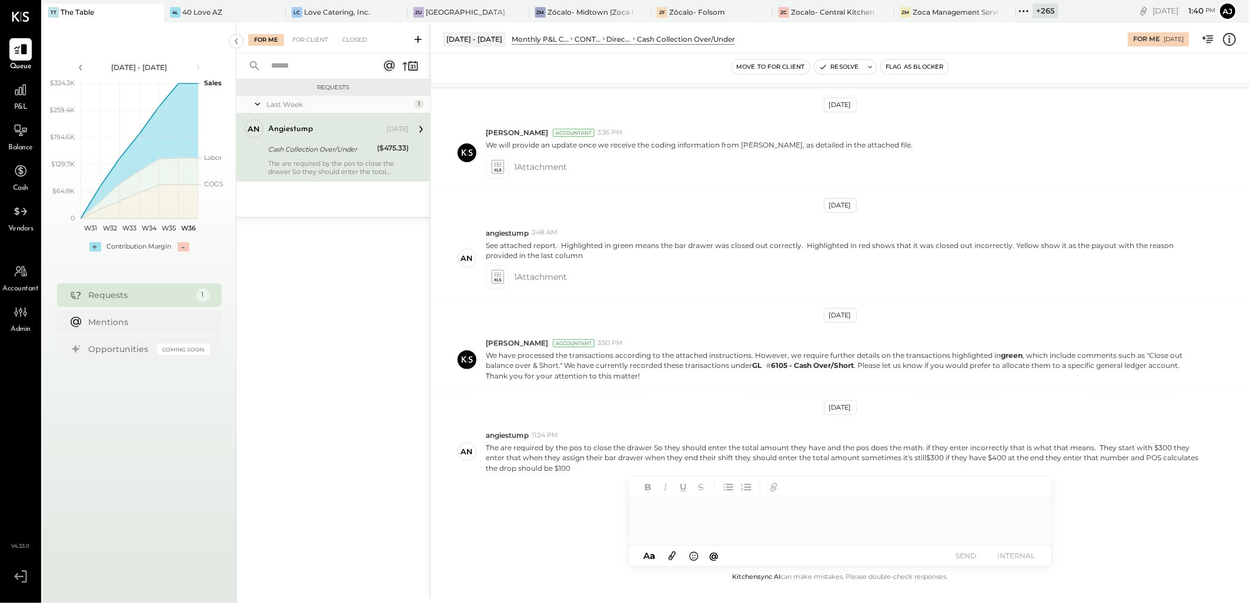
click at [315, 152] on div "Cash Collection Over/Under" at bounding box center [320, 150] width 105 height 12
click at [498, 276] on icon at bounding box center [497, 277] width 12 height 14
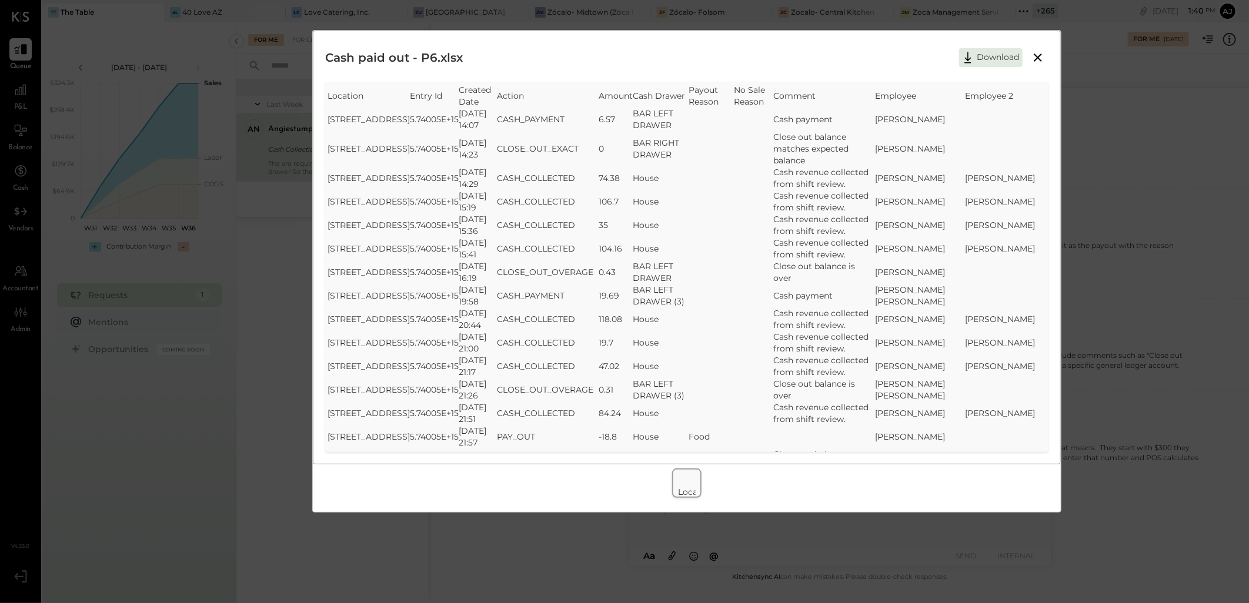
click at [1039, 56] on icon at bounding box center [1038, 58] width 14 height 14
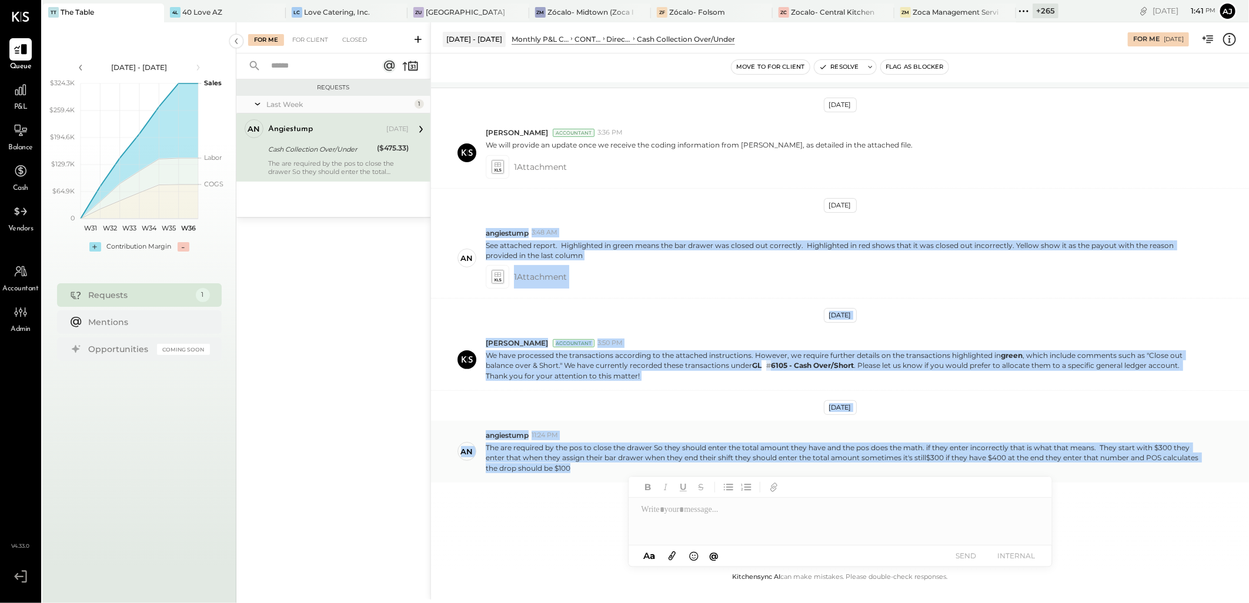
drag, startPoint x: 484, startPoint y: 234, endPoint x: 610, endPoint y: 472, distance: 268.9
click at [600, 473] on div "[DATE] [PERSON_NAME] Accountant 10:04 PM Please double check the payout report …" at bounding box center [840, 327] width 818 height 488
copy div "angiestump 3:48 AM See attached report. Highlighted in green means the bar draw…"
click at [496, 273] on icon at bounding box center [498, 275] width 6 height 4
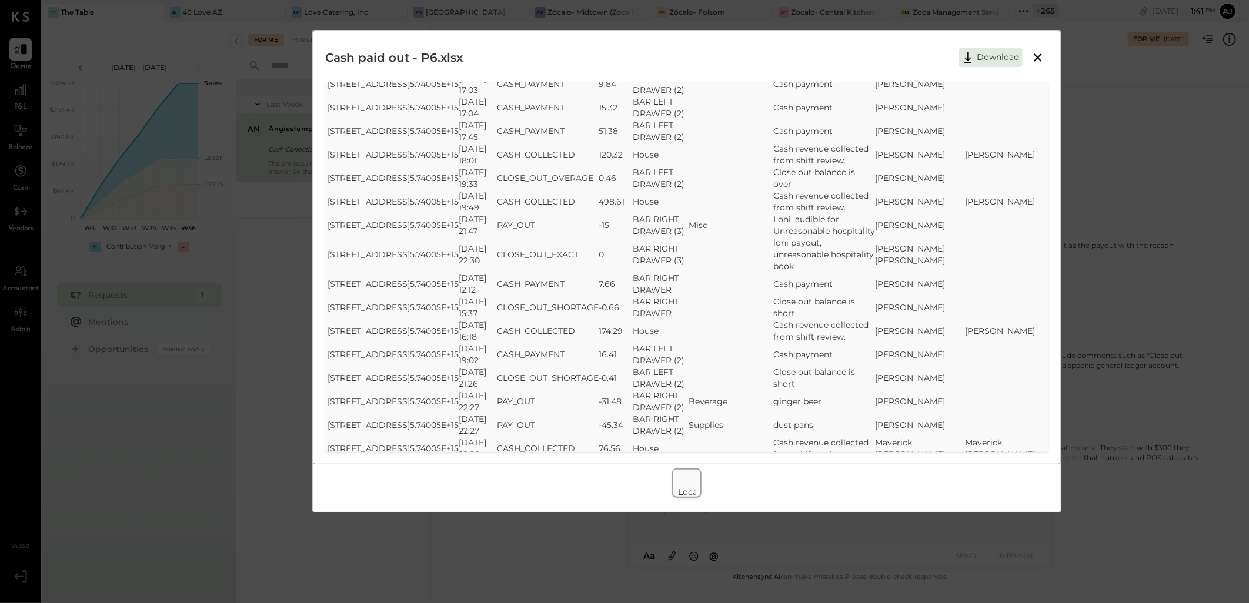
scroll to position [4574, 0]
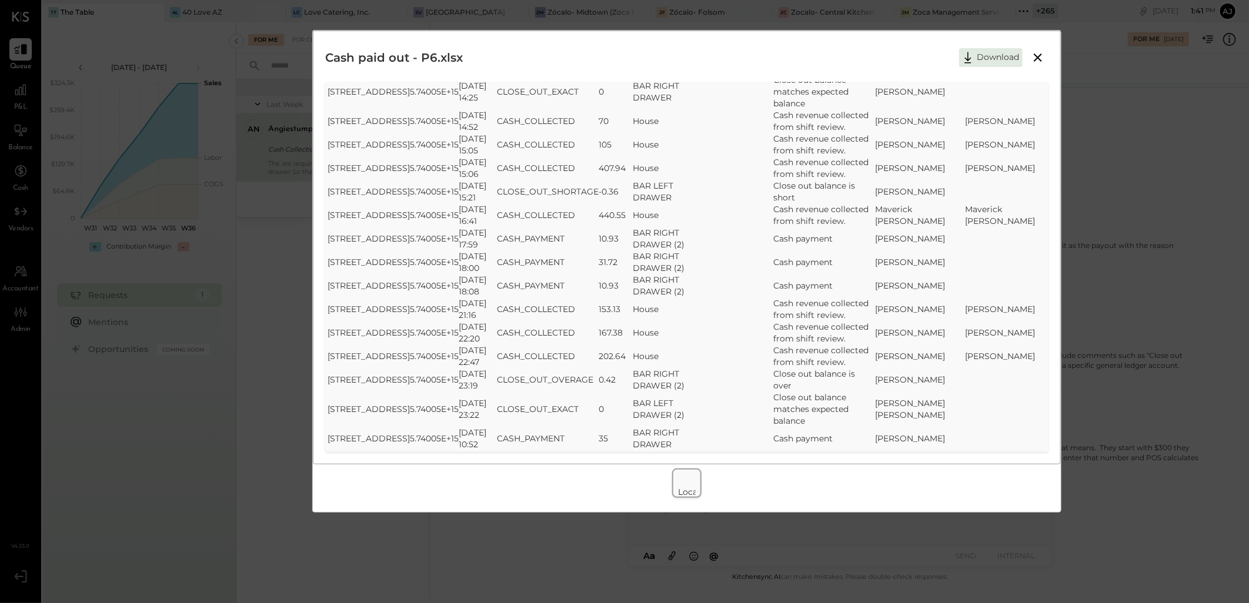
click at [1042, 60] on icon at bounding box center [1038, 58] width 14 height 14
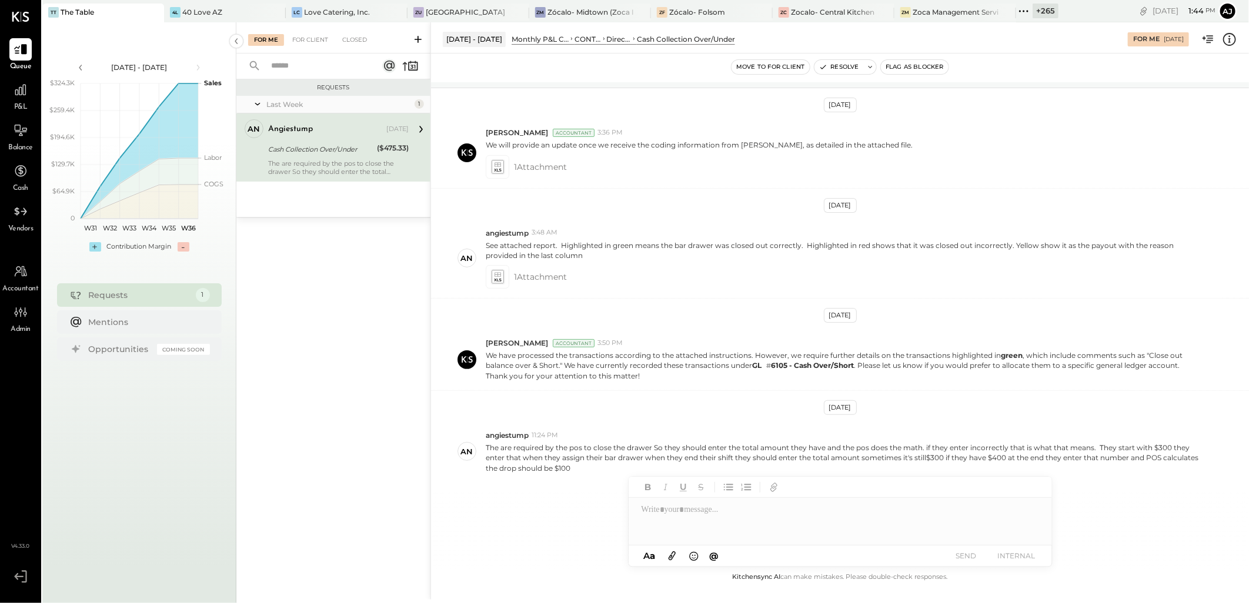
drag, startPoint x: 1016, startPoint y: 11, endPoint x: 1022, endPoint y: 50, distance: 39.9
click at [1016, 11] on icon at bounding box center [1023, 11] width 15 height 15
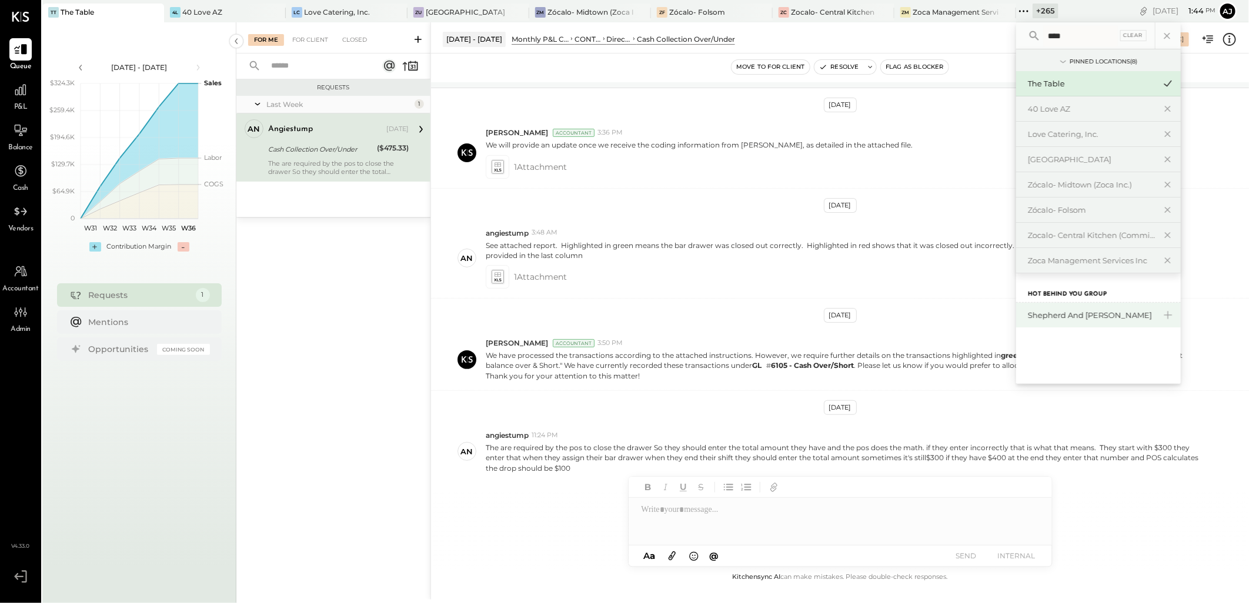
type input "****"
click at [1097, 318] on div "Shepherd and [PERSON_NAME]" at bounding box center [1091, 315] width 127 height 11
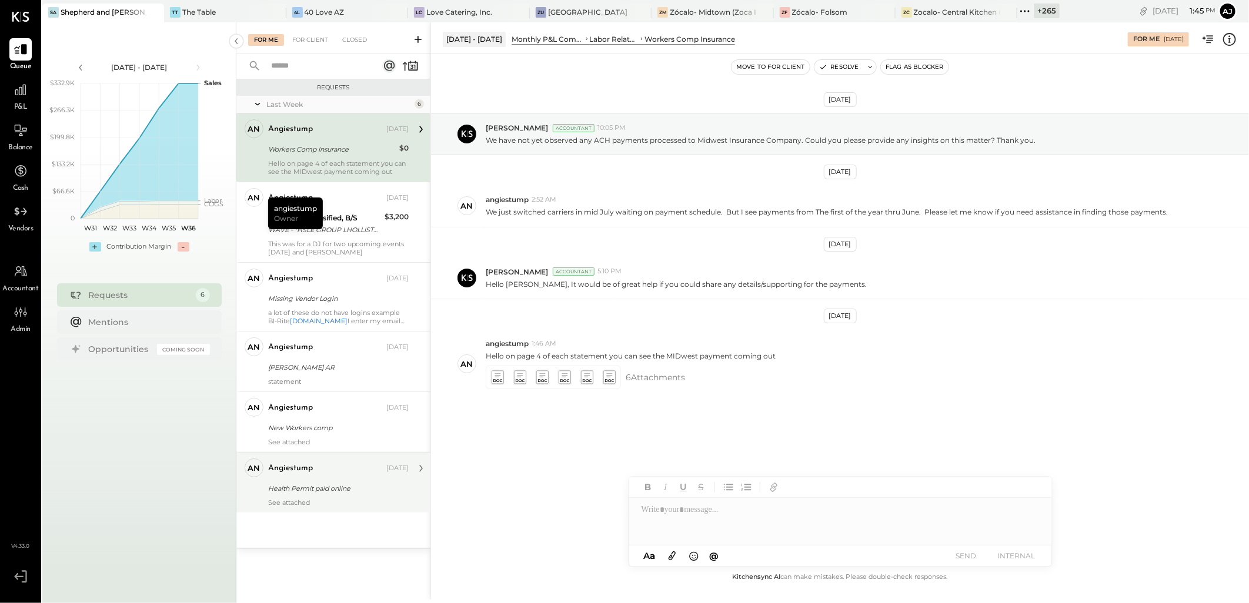
click at [307, 487] on div "Health Permit paid online" at bounding box center [336, 489] width 137 height 12
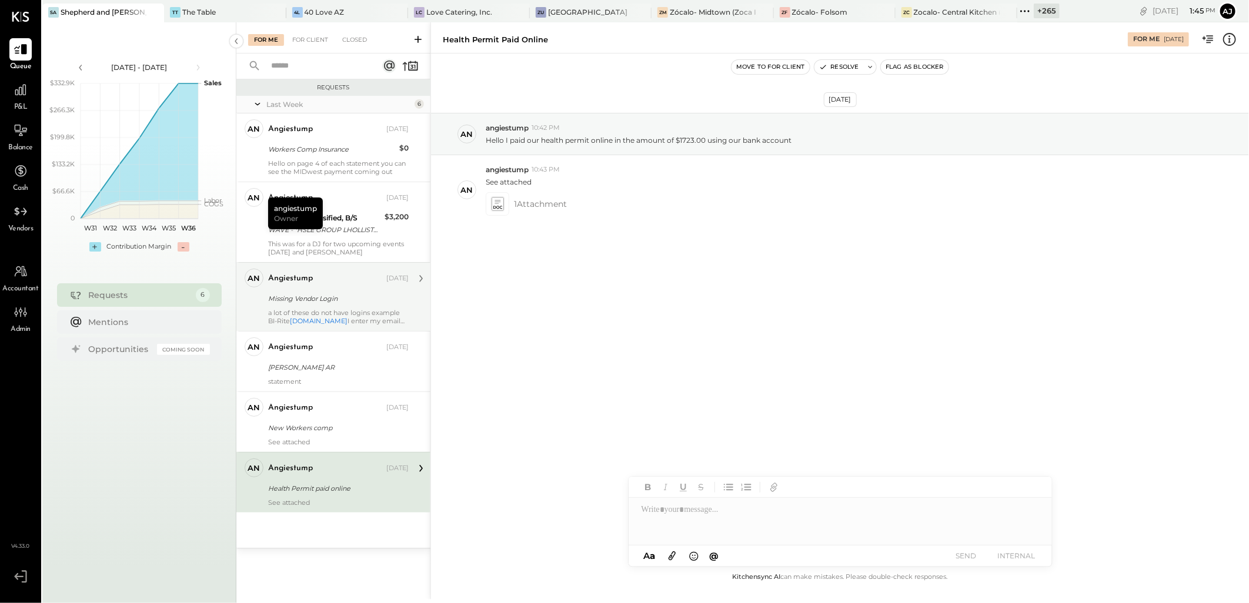
click at [367, 309] on div "a lot of these do not have logins example BI-Rite [DOMAIN_NAME] I enter my emai…" at bounding box center [338, 317] width 141 height 16
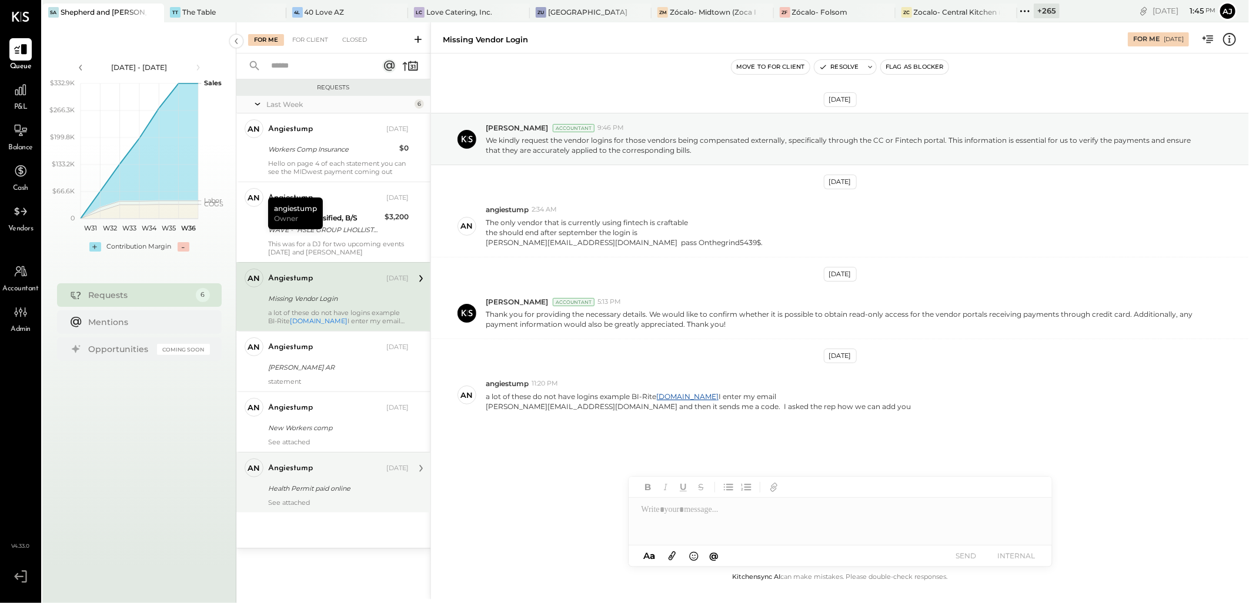
click at [377, 490] on div "Health Permit paid online" at bounding box center [336, 489] width 137 height 12
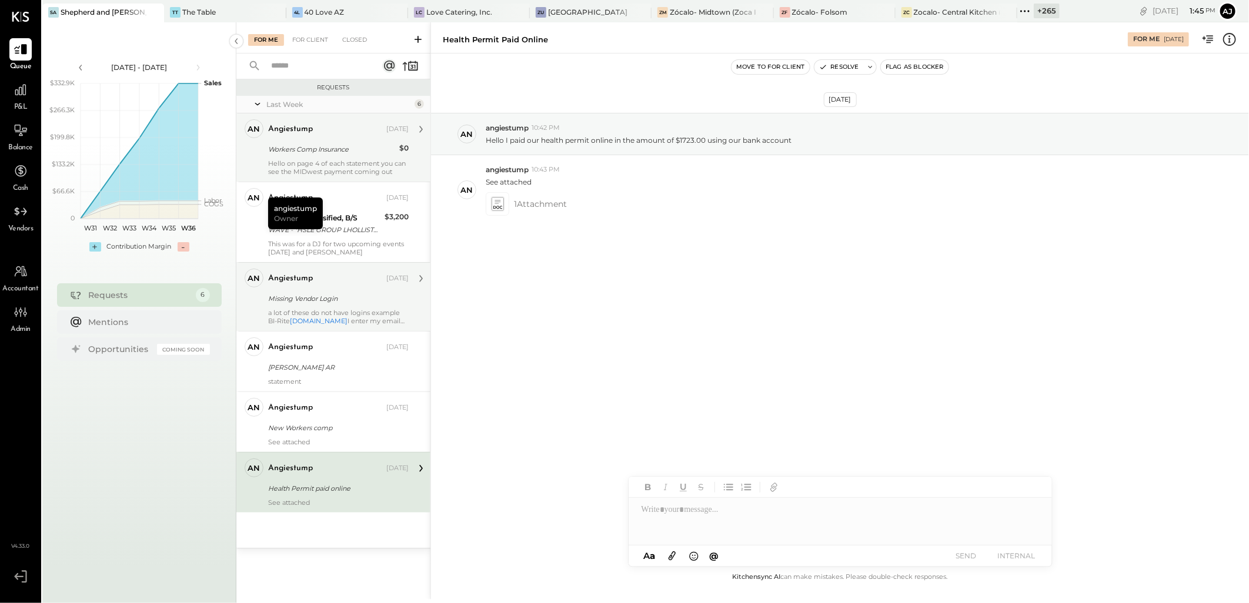
click at [355, 161] on div "Hello on page 4 of each statement you can see the MIDwest payment coming out" at bounding box center [338, 167] width 141 height 16
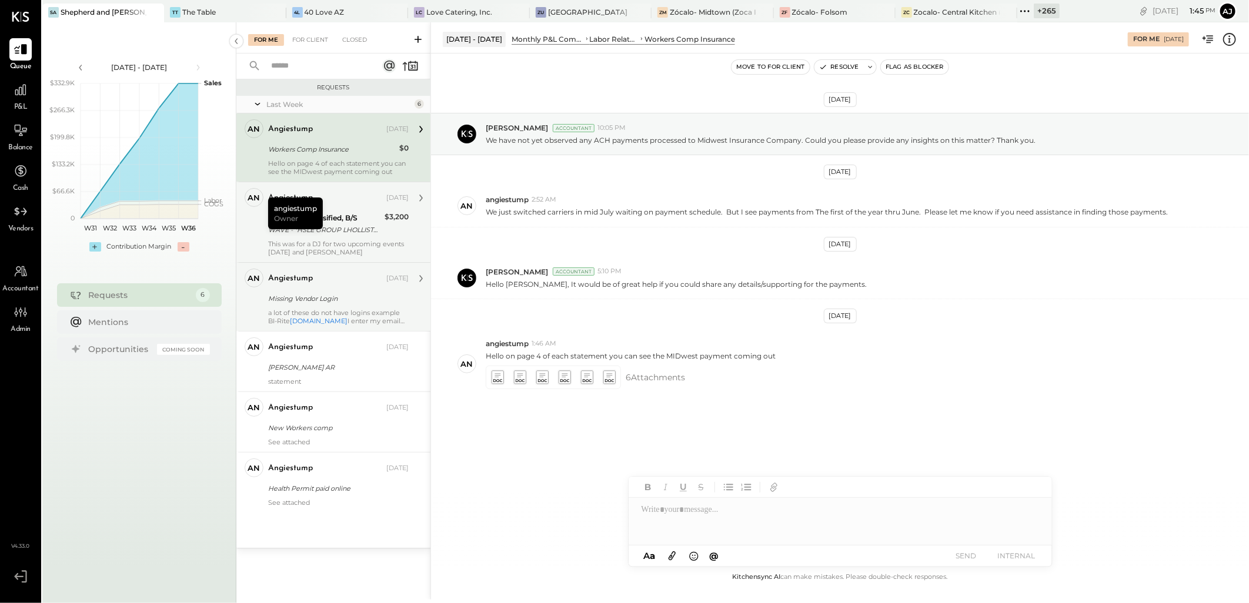
click at [349, 224] on div "WAVE - *HSLE GROUP LHOLLISTER CA XXXX2007" at bounding box center [324, 230] width 113 height 12
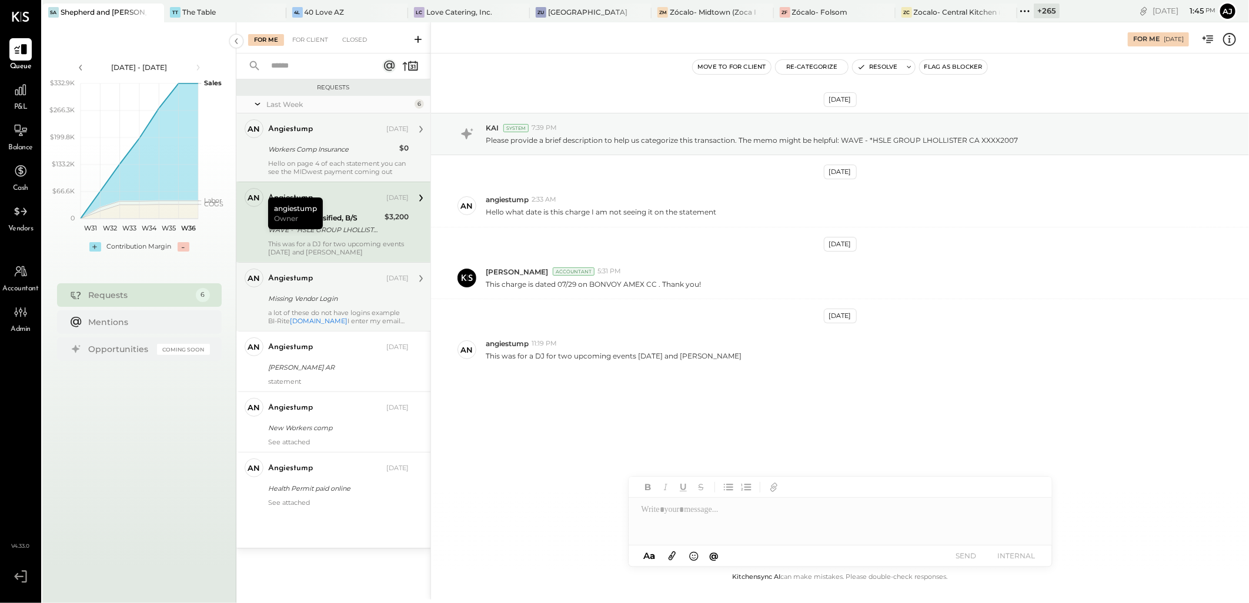
click at [338, 295] on div "Missing Vendor Login" at bounding box center [336, 299] width 137 height 12
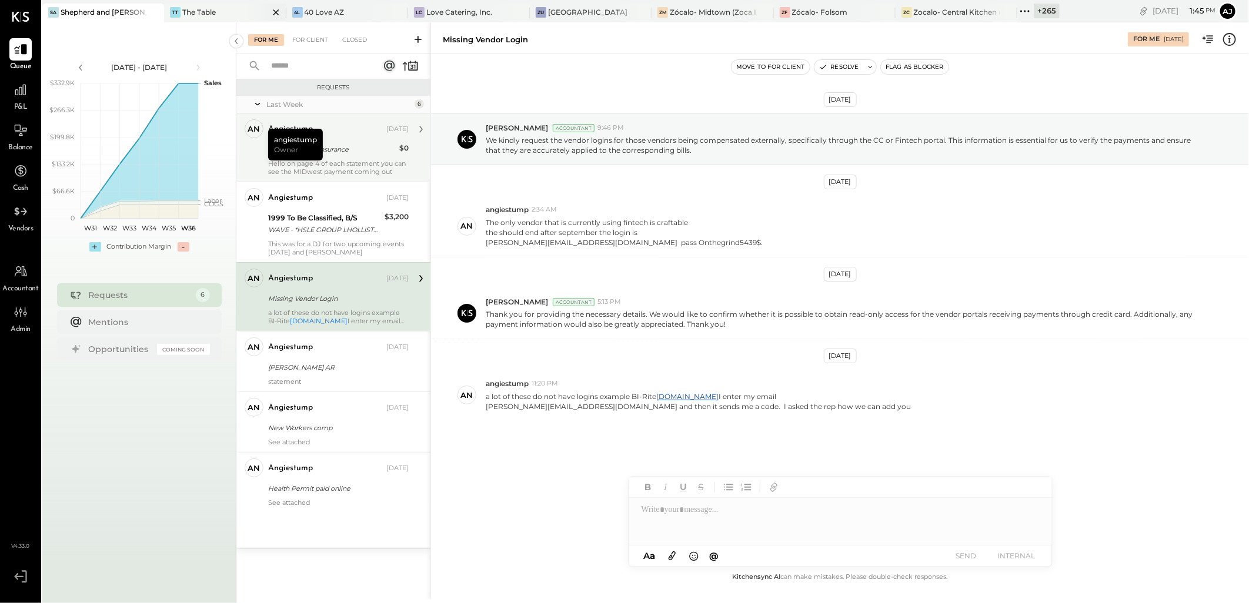
click at [202, 10] on div "The Table" at bounding box center [199, 12] width 34 height 10
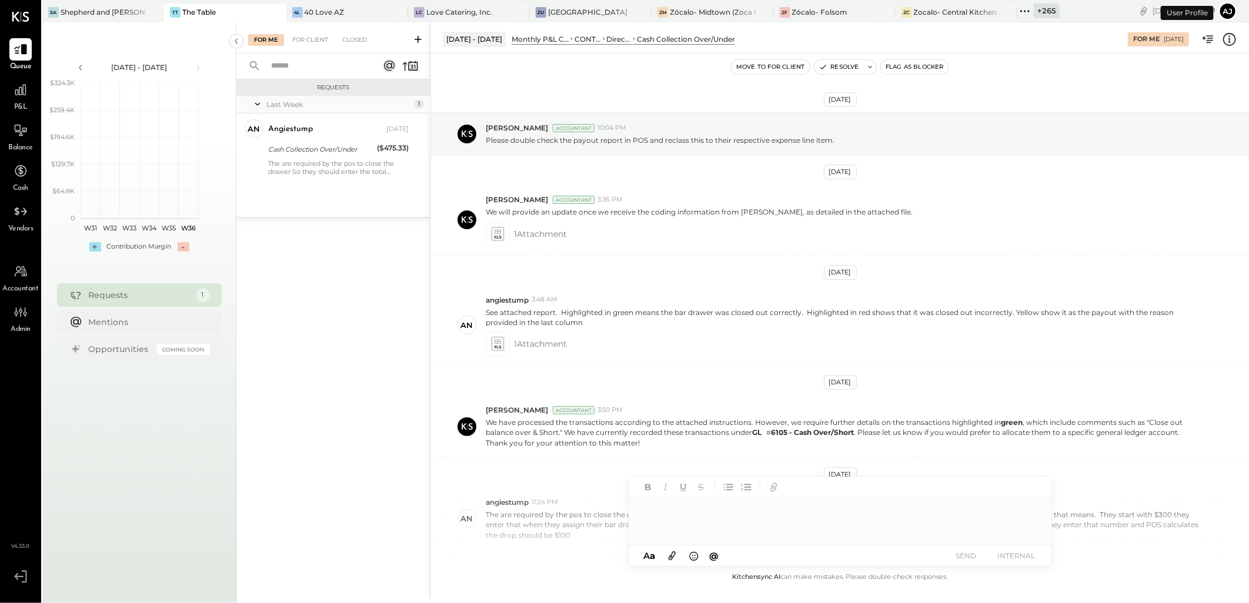
scroll to position [67, 0]
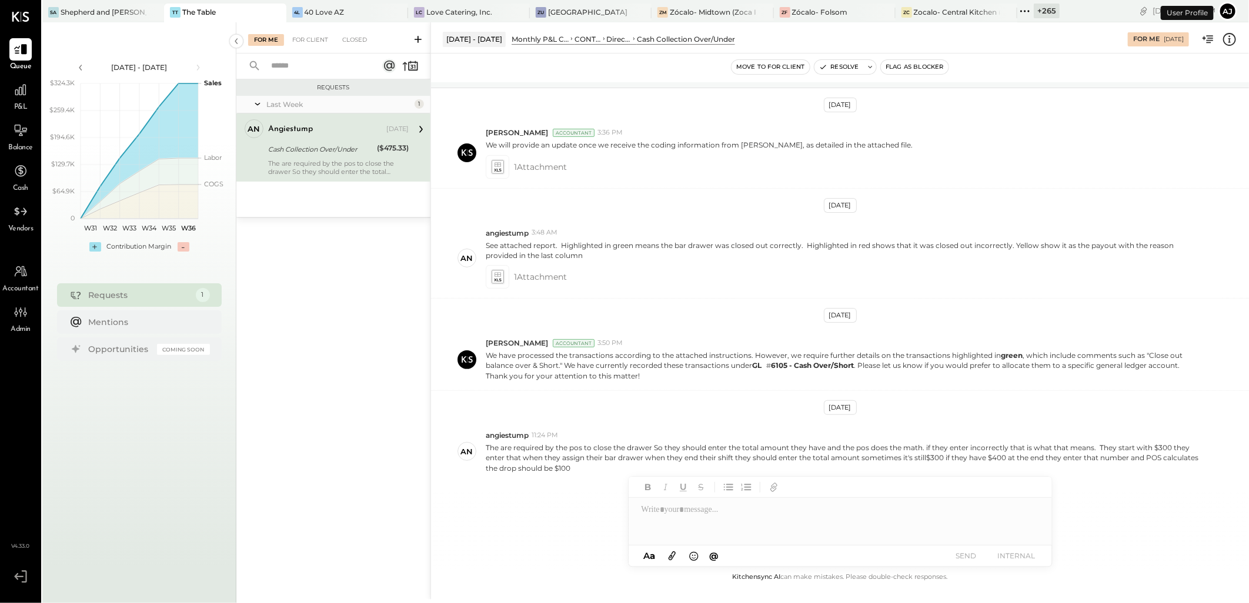
click at [330, 150] on div "Cash Collection Over/Under" at bounding box center [320, 150] width 105 height 12
drag, startPoint x: 775, startPoint y: 366, endPoint x: 856, endPoint y: 366, distance: 81.2
click at [856, 366] on p "We have processed the transactions according to the attached instructions. Howe…" at bounding box center [844, 366] width 716 height 31
click at [115, 12] on div "Shepherd and [PERSON_NAME]" at bounding box center [104, 12] width 86 height 10
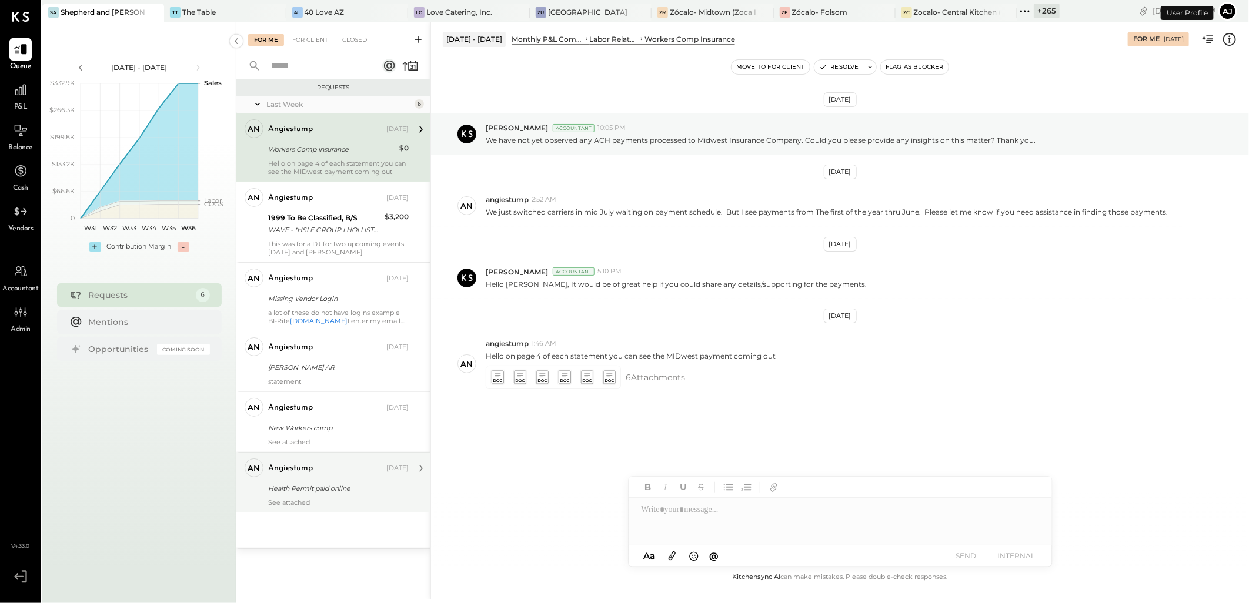
click at [294, 491] on div "Health Permit paid online" at bounding box center [336, 489] width 137 height 12
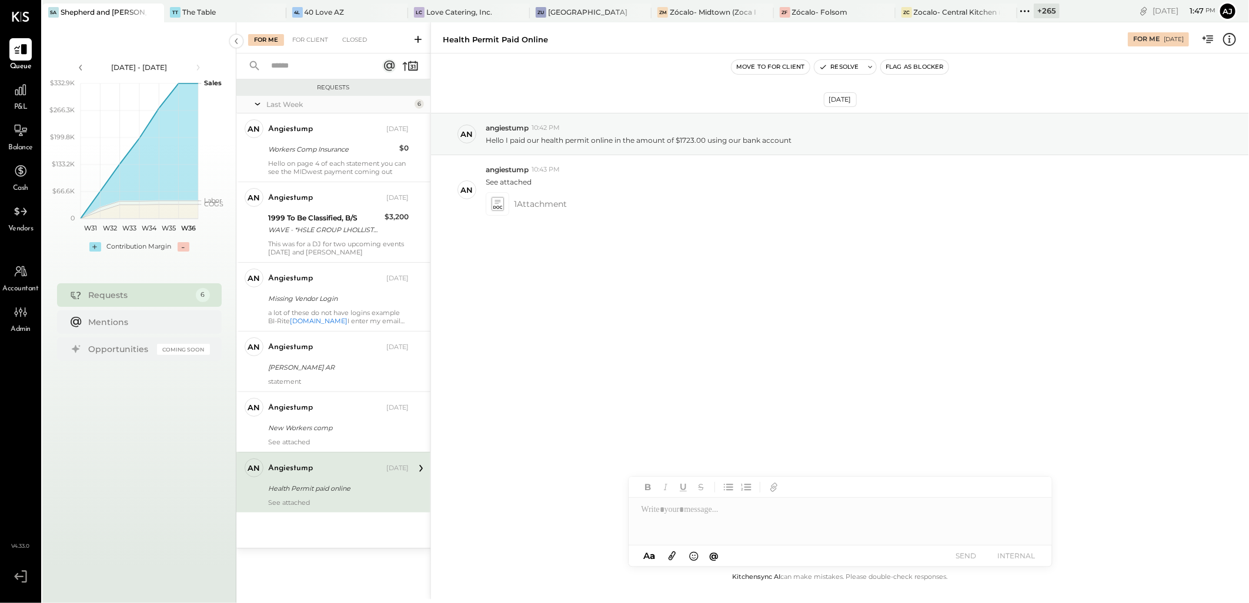
click at [342, 492] on div "Health Permit paid online" at bounding box center [336, 489] width 137 height 12
click at [757, 144] on p "Hello I paid our health permit online in the amount of $1723.00 using our bank …" at bounding box center [639, 140] width 306 height 10
click at [498, 205] on icon at bounding box center [497, 204] width 12 height 14
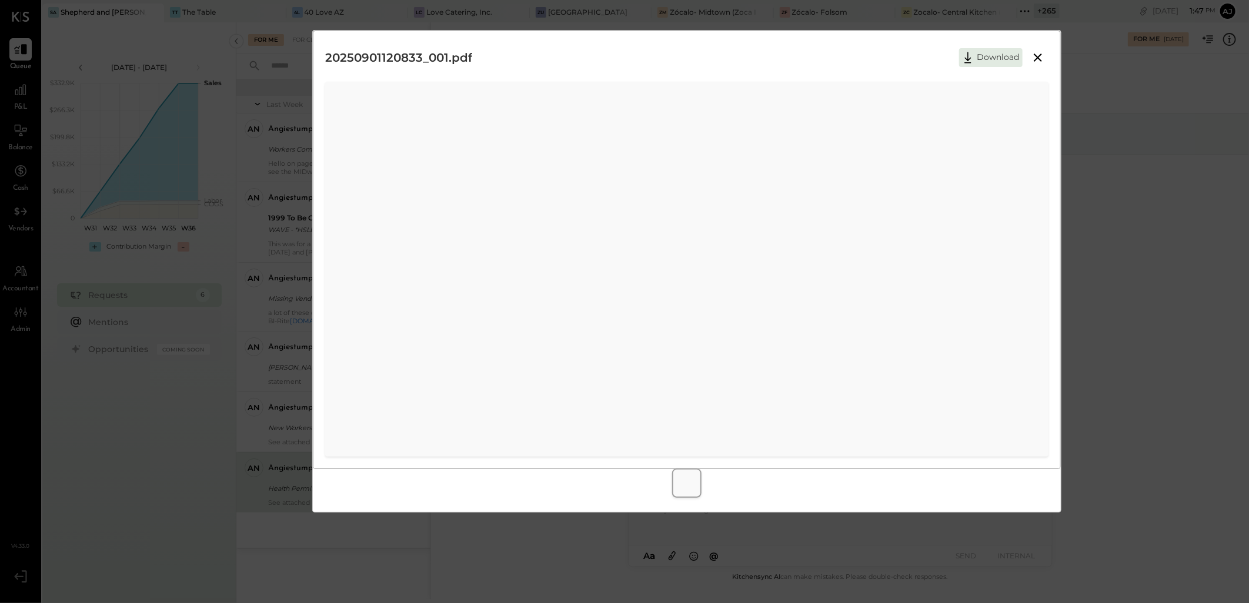
click at [1041, 55] on icon at bounding box center [1038, 58] width 8 height 8
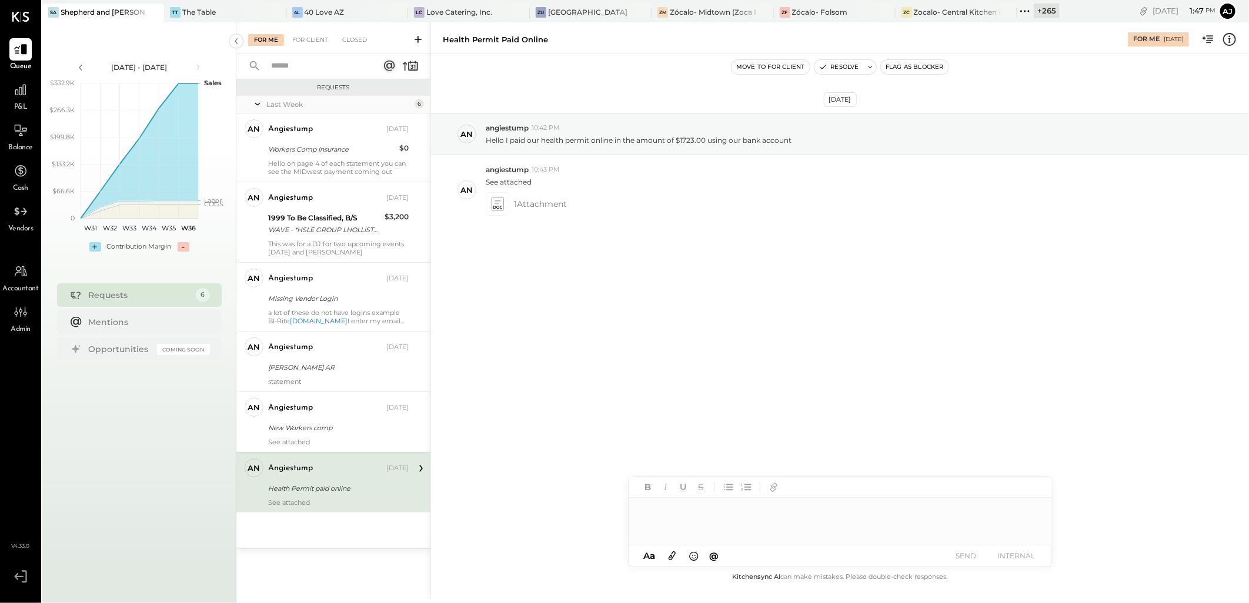
click at [662, 514] on div at bounding box center [840, 521] width 423 height 47
drag, startPoint x: 485, startPoint y: 128, endPoint x: 590, endPoint y: 215, distance: 137.0
click at [590, 215] on div "[DATE] an angiestump 10:42 PM Hello I paid our health permit online in the amou…" at bounding box center [840, 198] width 818 height 231
copy div "angiestump 10:42 PM Hello I paid our health permit online in the amount of $172…"
click at [681, 313] on div "[DATE] an angiestump 10:42 PM Hello I paid our health permit online in the amou…" at bounding box center [840, 312] width 818 height 517
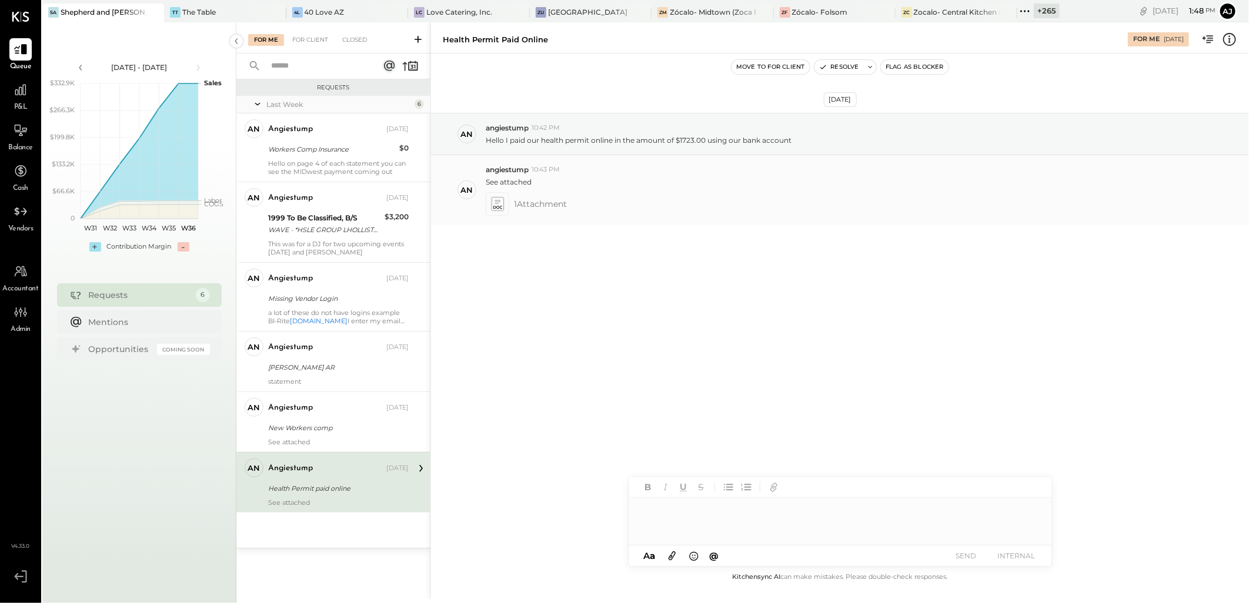
click at [532, 205] on span "1 Attachment" at bounding box center [540, 204] width 53 height 24
click at [490, 201] on icon at bounding box center [497, 204] width 15 height 16
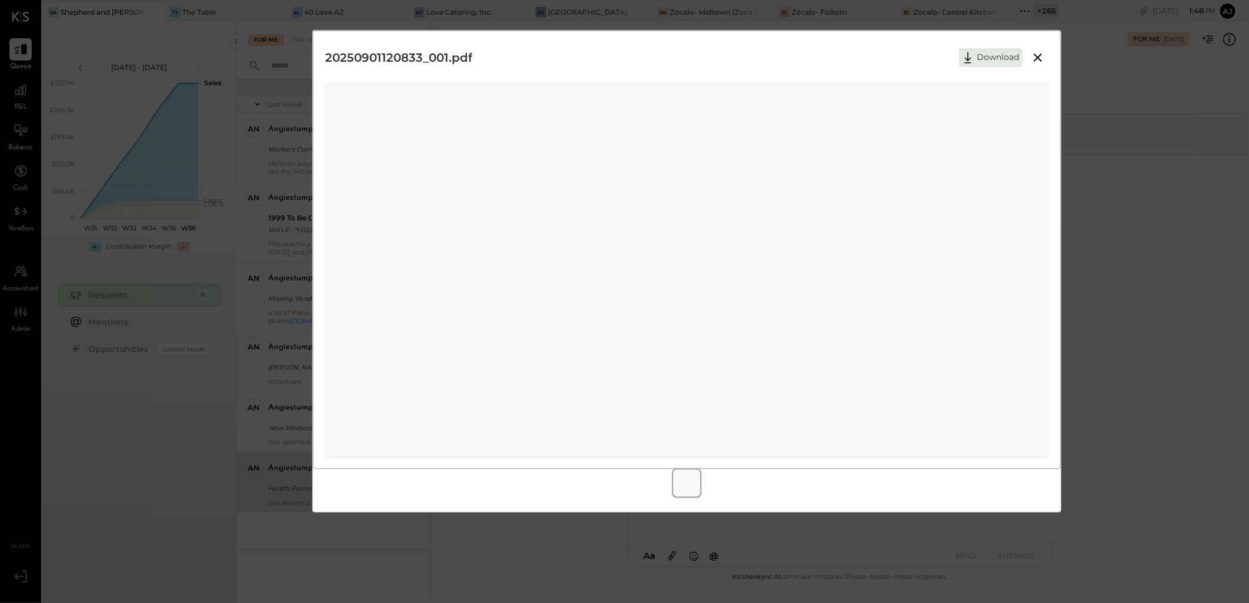
drag, startPoint x: 1041, startPoint y: 60, endPoint x: 1216, endPoint y: 161, distance: 201.8
click at [1041, 60] on icon at bounding box center [1038, 58] width 8 height 8
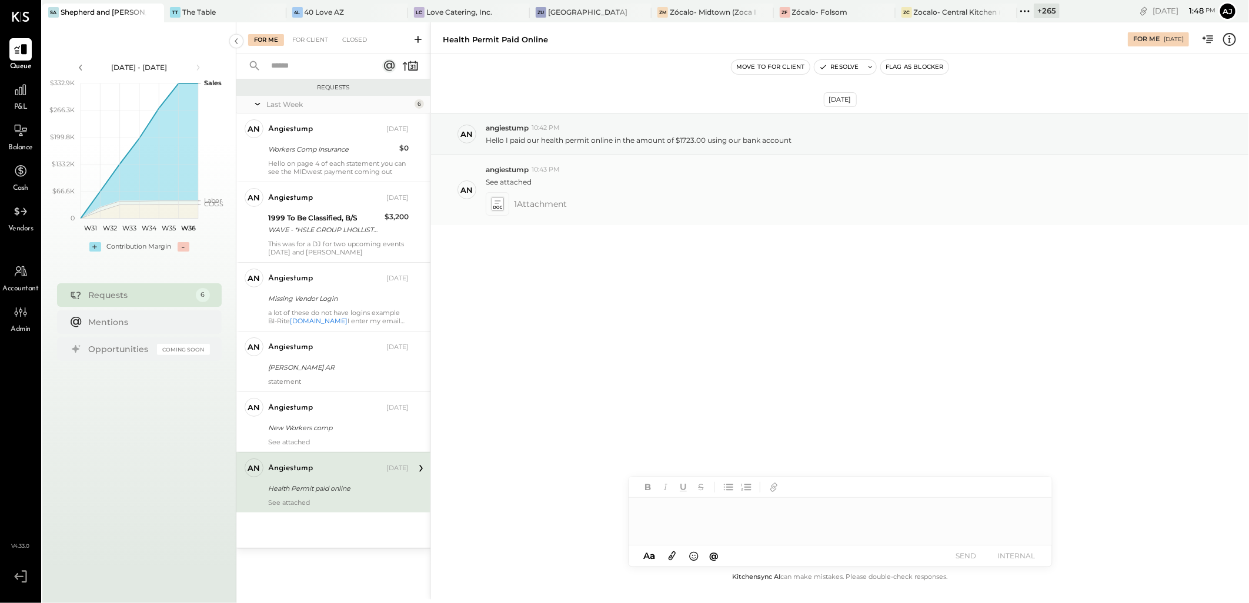
click at [498, 206] on icon at bounding box center [497, 207] width 9 height 3
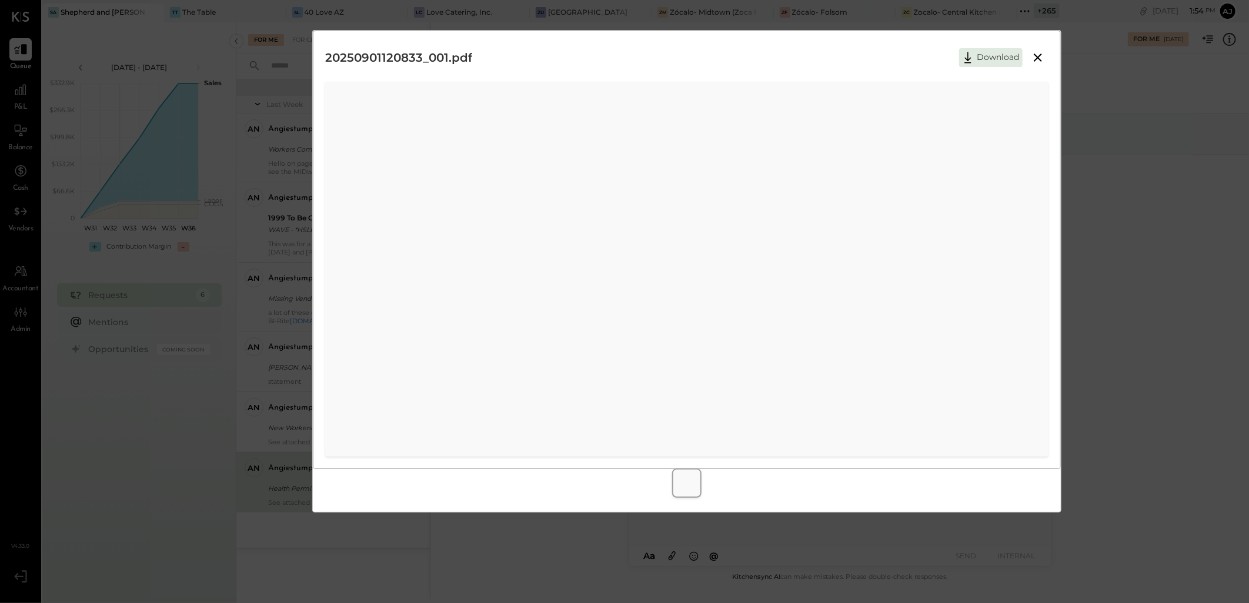
click at [1039, 59] on icon at bounding box center [1038, 58] width 8 height 8
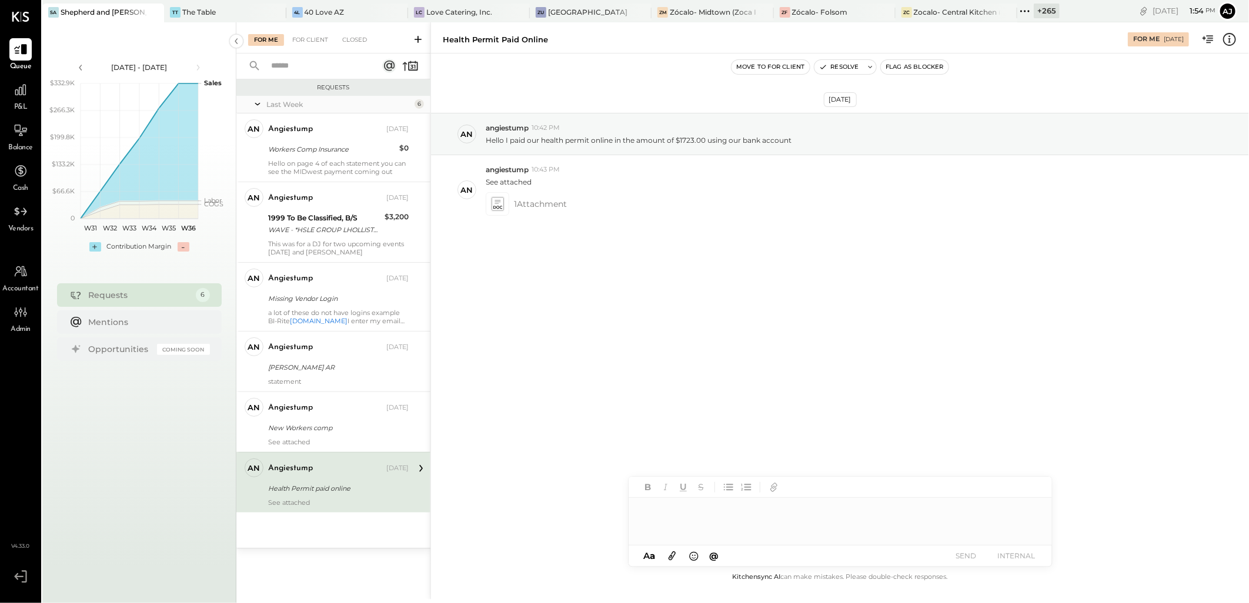
click at [655, 518] on div at bounding box center [840, 521] width 423 height 47
click at [196, 10] on div "The Table" at bounding box center [199, 12] width 34 height 10
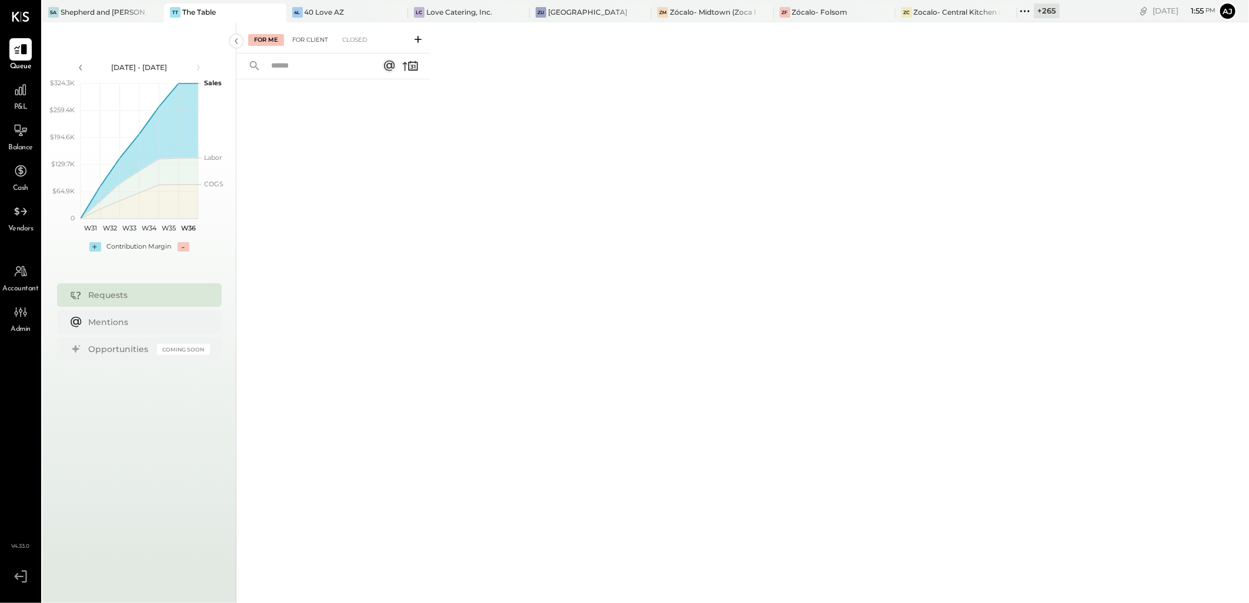
click at [311, 41] on div "For Client" at bounding box center [310, 40] width 48 height 12
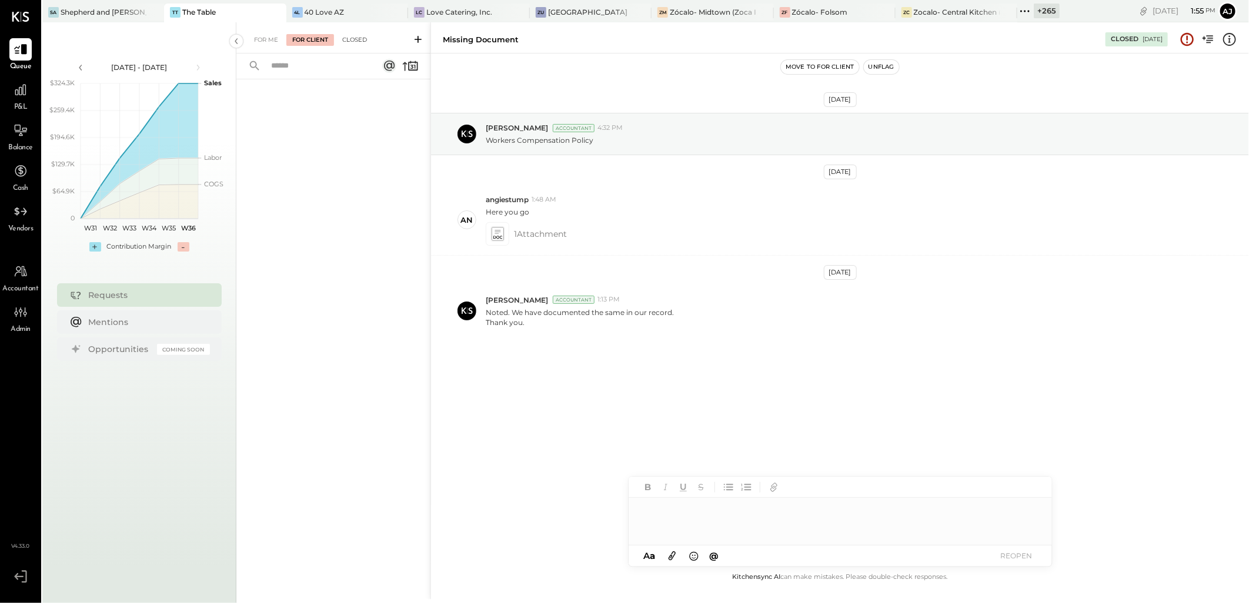
click at [354, 35] on div "Closed" at bounding box center [354, 40] width 36 height 12
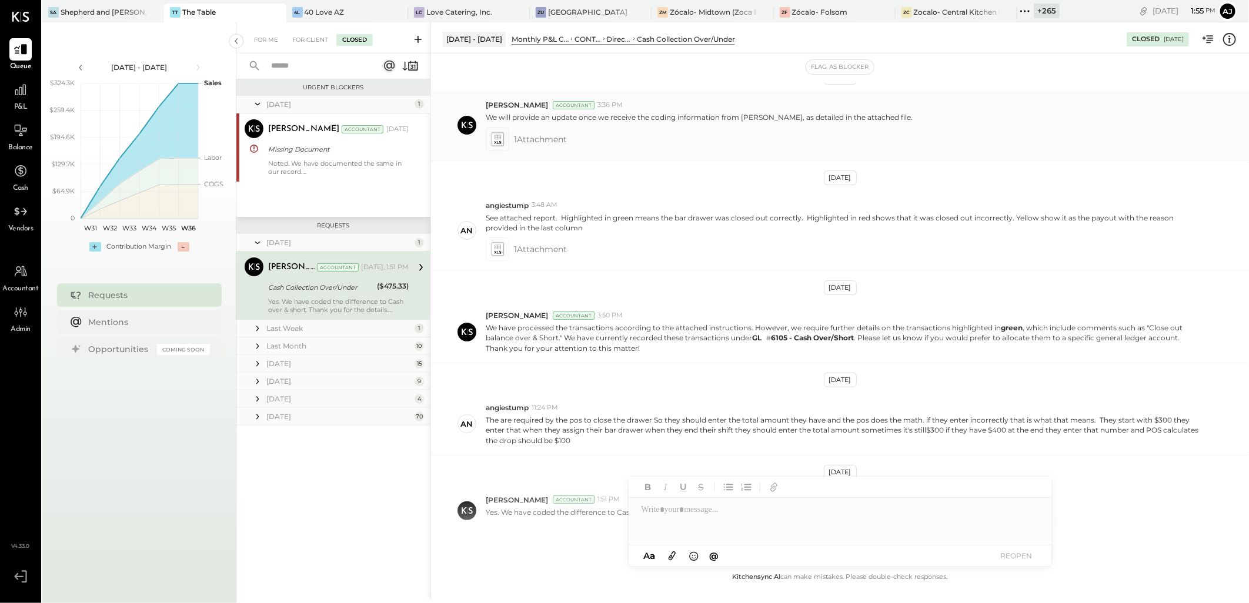
scroll to position [19, 0]
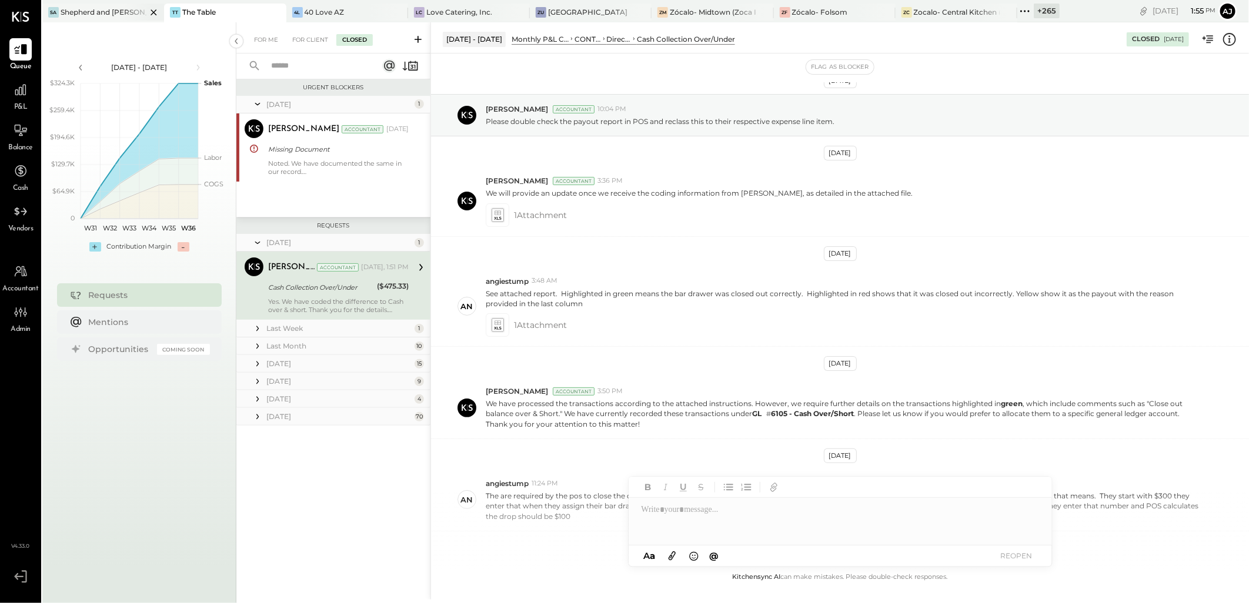
click at [114, 14] on div "Shepherd and [PERSON_NAME]" at bounding box center [104, 12] width 86 height 10
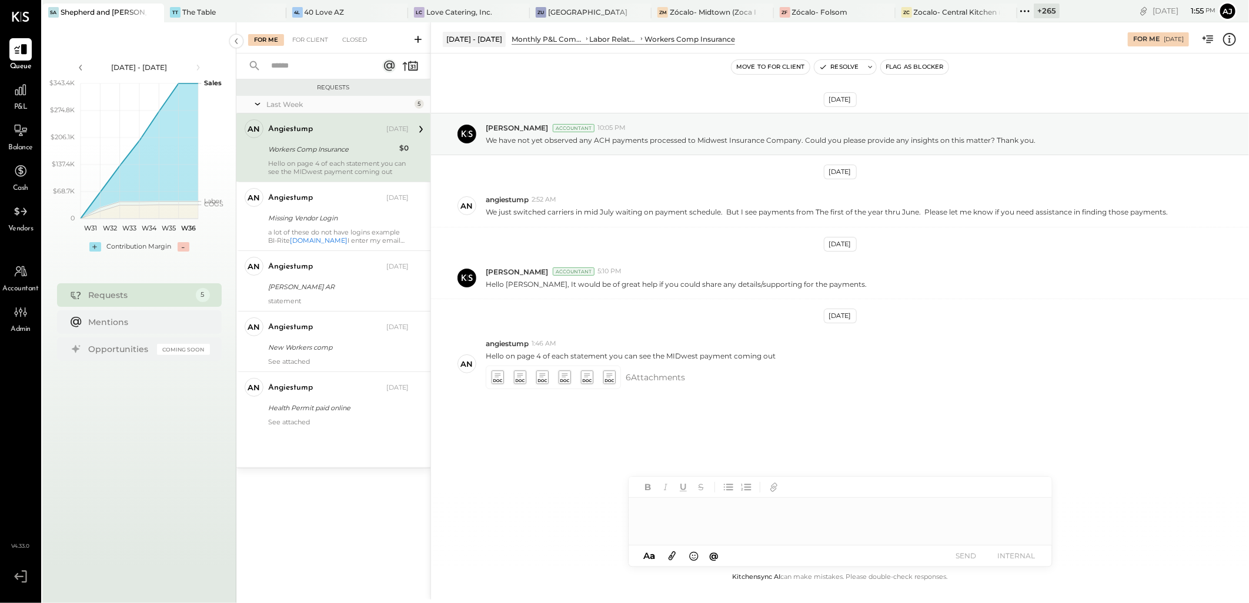
click at [330, 158] on div "angiestump [DATE] Workers Comp Insurance $0 Hello on page 4 of each statement y…" at bounding box center [338, 147] width 141 height 56
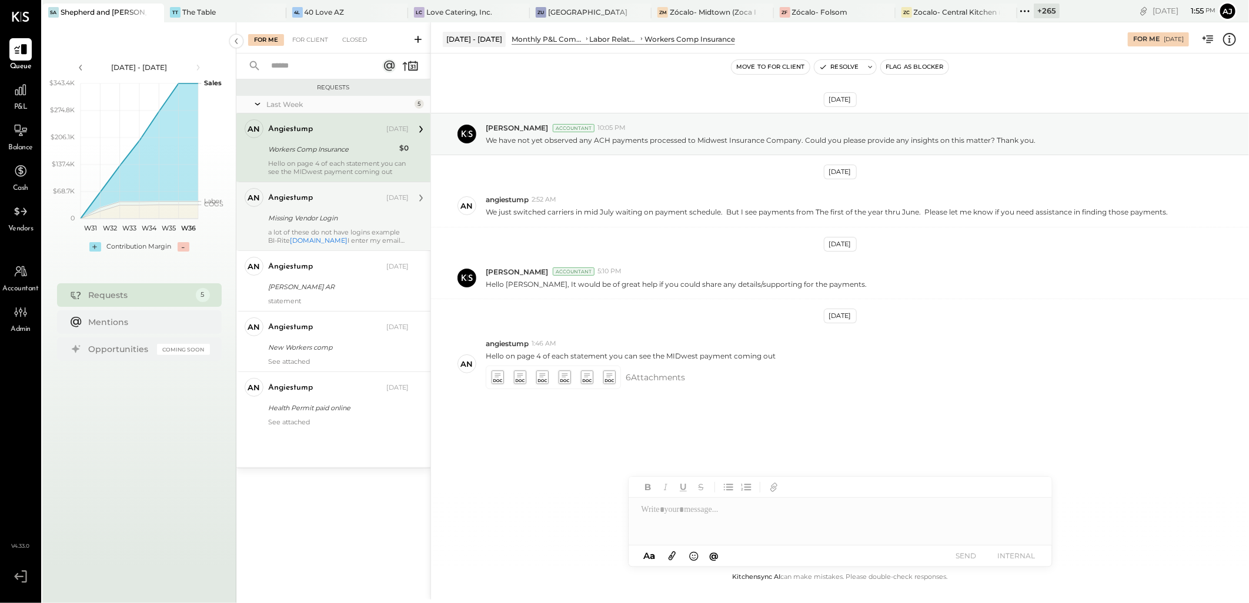
click at [343, 225] on div "angiestump [DATE] Missing Vendor Login a lot of these do not have logins exampl…" at bounding box center [338, 216] width 141 height 56
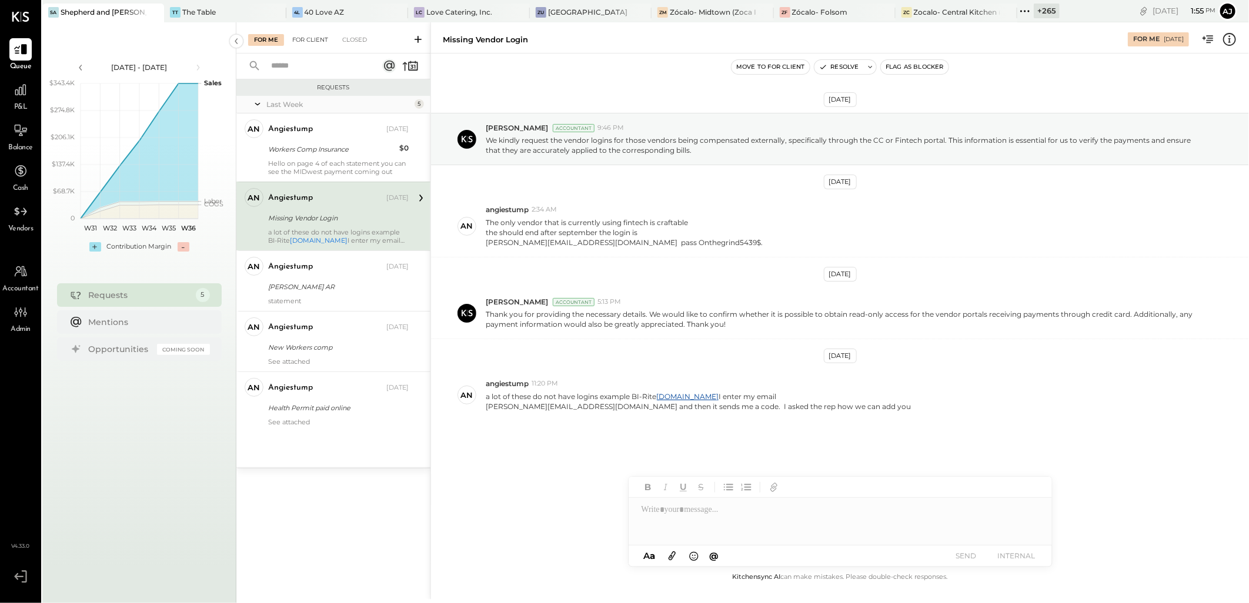
click at [309, 42] on div "For Client" at bounding box center [310, 40] width 48 height 12
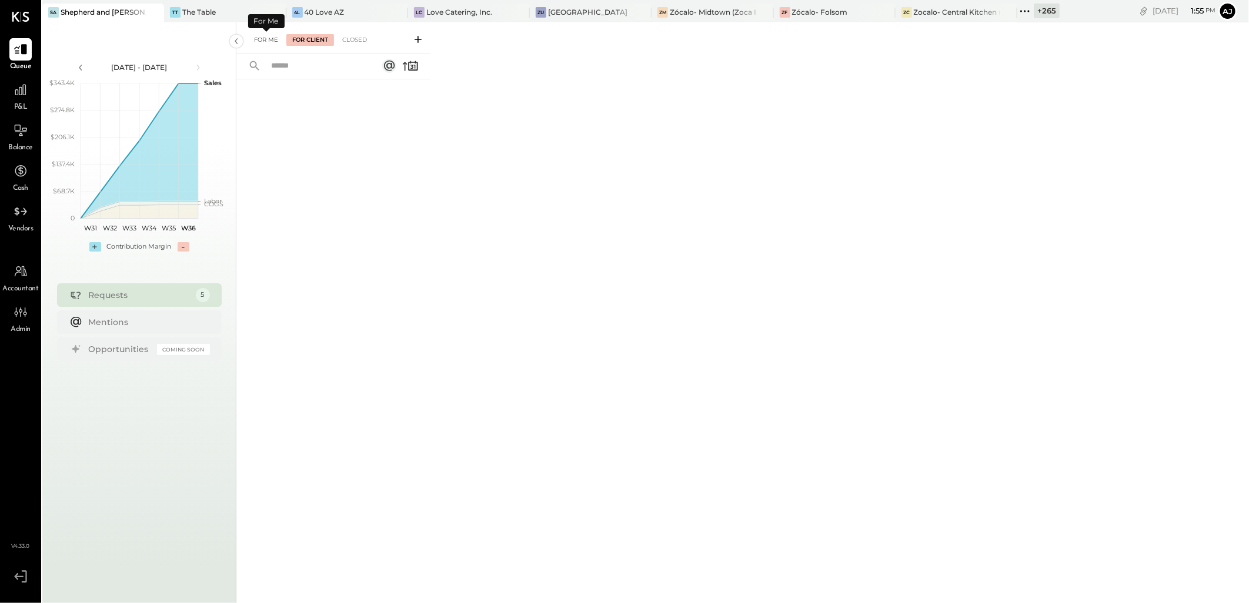
click at [263, 42] on div "For Me" at bounding box center [266, 40] width 36 height 12
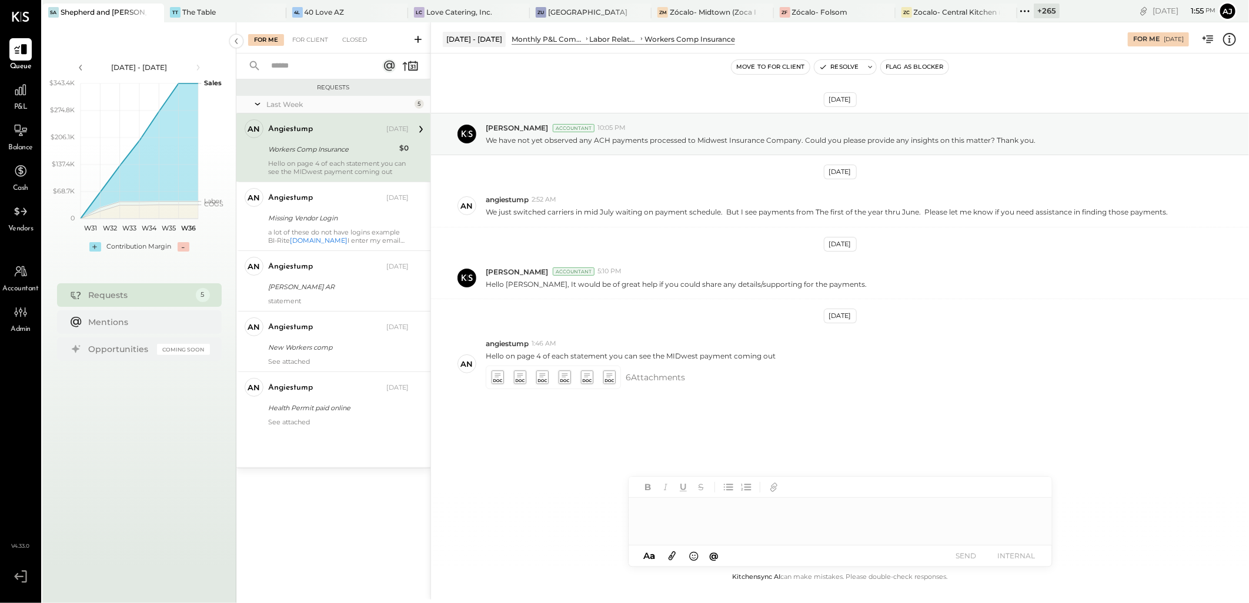
click at [540, 468] on div "[DATE] [PERSON_NAME] Accountant 10:05 PM We have not yet observed any ACH payme…" at bounding box center [840, 285] width 818 height 404
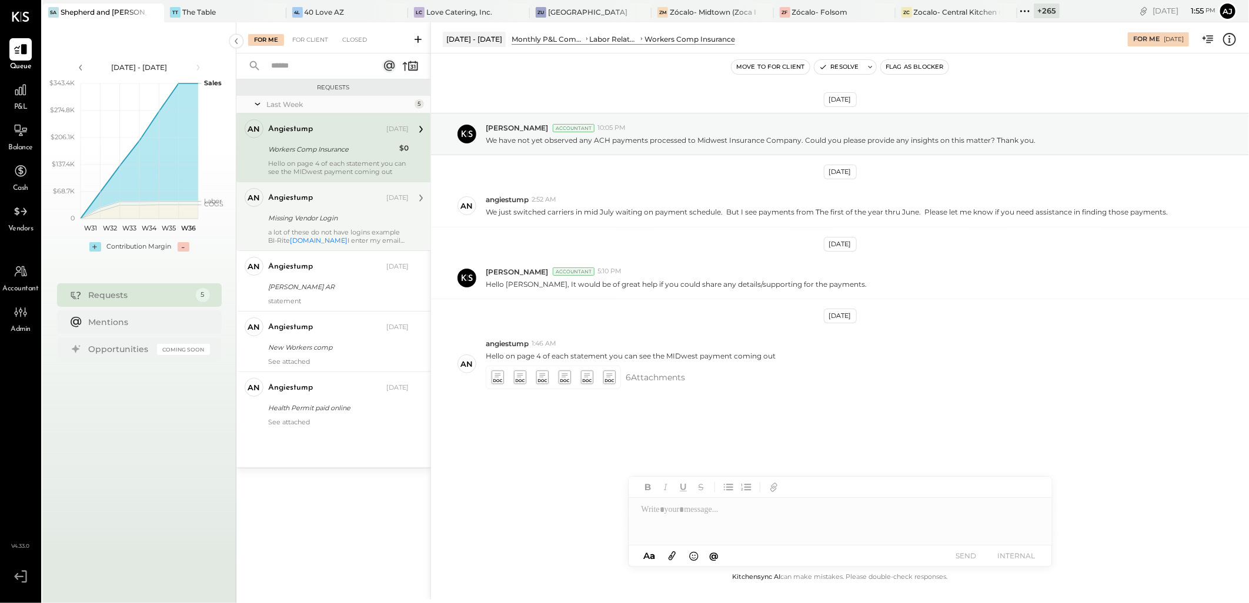
click at [341, 231] on div "a lot of these do not have logins example BI-Rite [DOMAIN_NAME] I enter my emai…" at bounding box center [338, 236] width 141 height 16
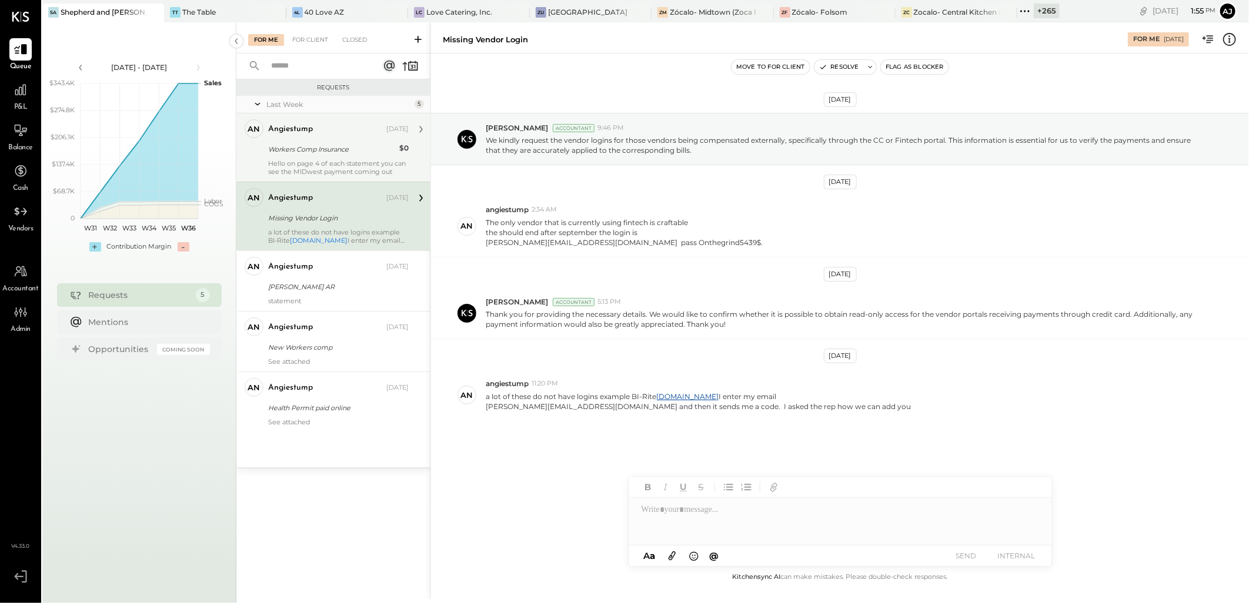
click at [336, 153] on div "Workers Comp Insurance" at bounding box center [332, 150] width 128 height 12
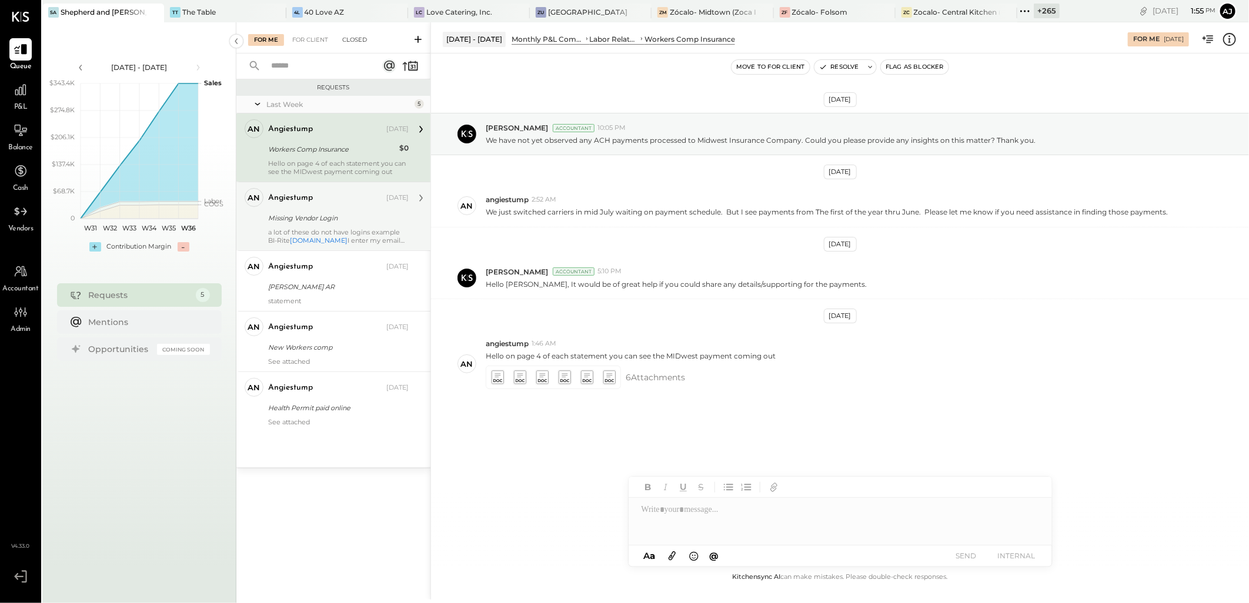
click at [363, 41] on div "Closed" at bounding box center [354, 40] width 36 height 12
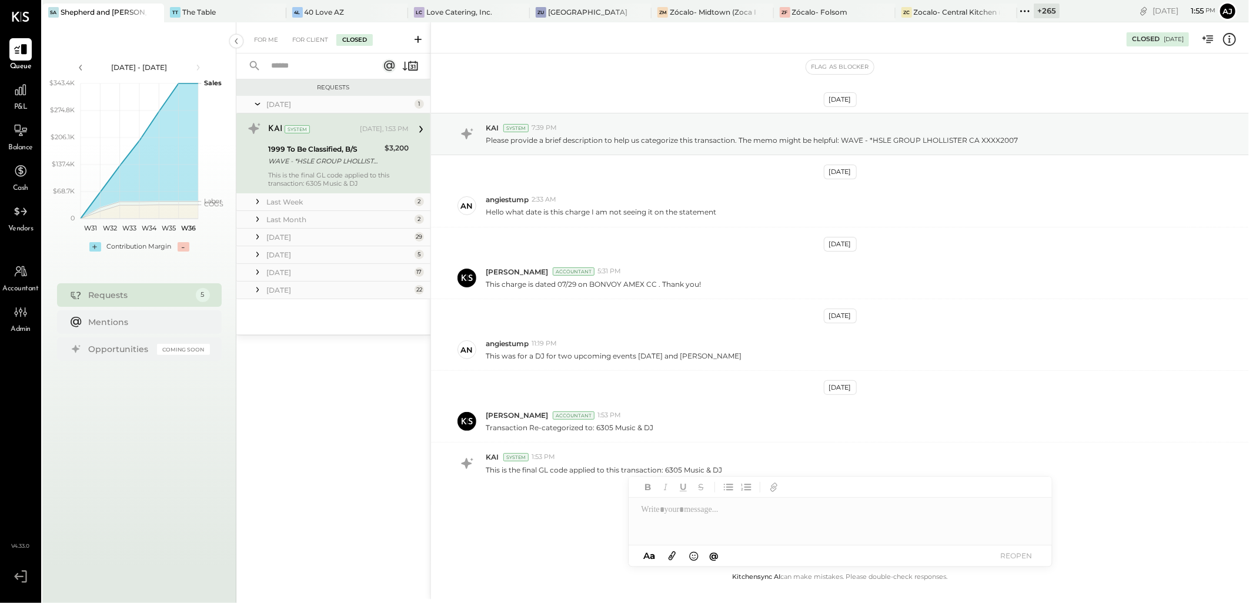
scroll to position [2, 0]
click at [257, 203] on icon at bounding box center [258, 202] width 12 height 12
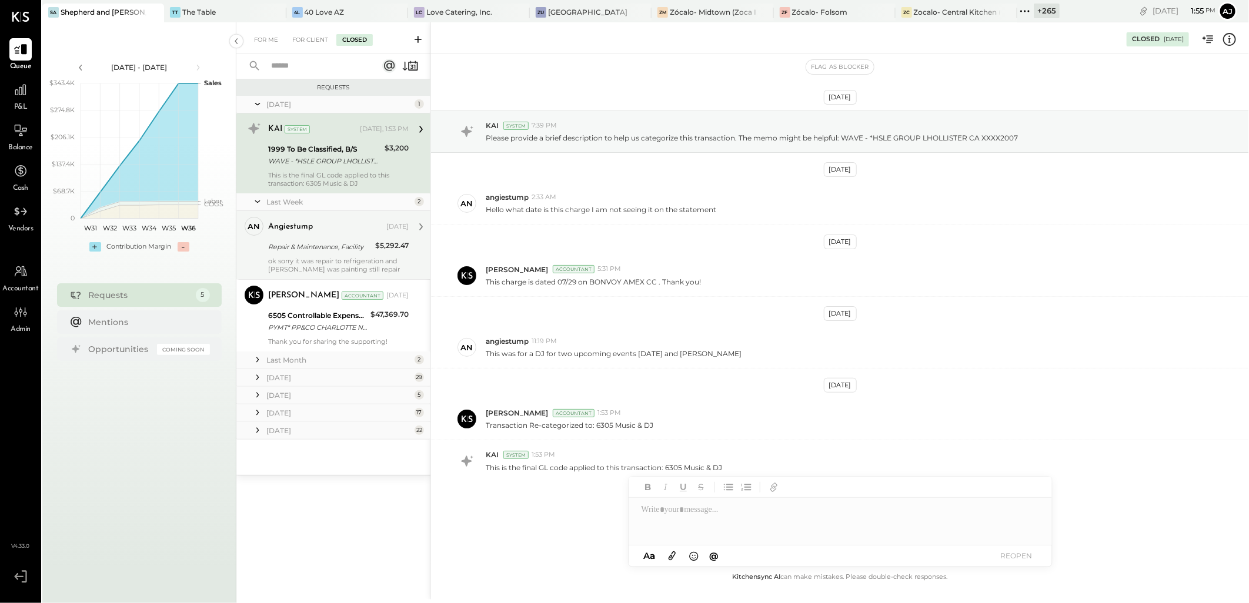
click at [321, 258] on div "ok sorry it was repair to refrigeration and [PERSON_NAME] was painting still re…" at bounding box center [338, 265] width 141 height 16
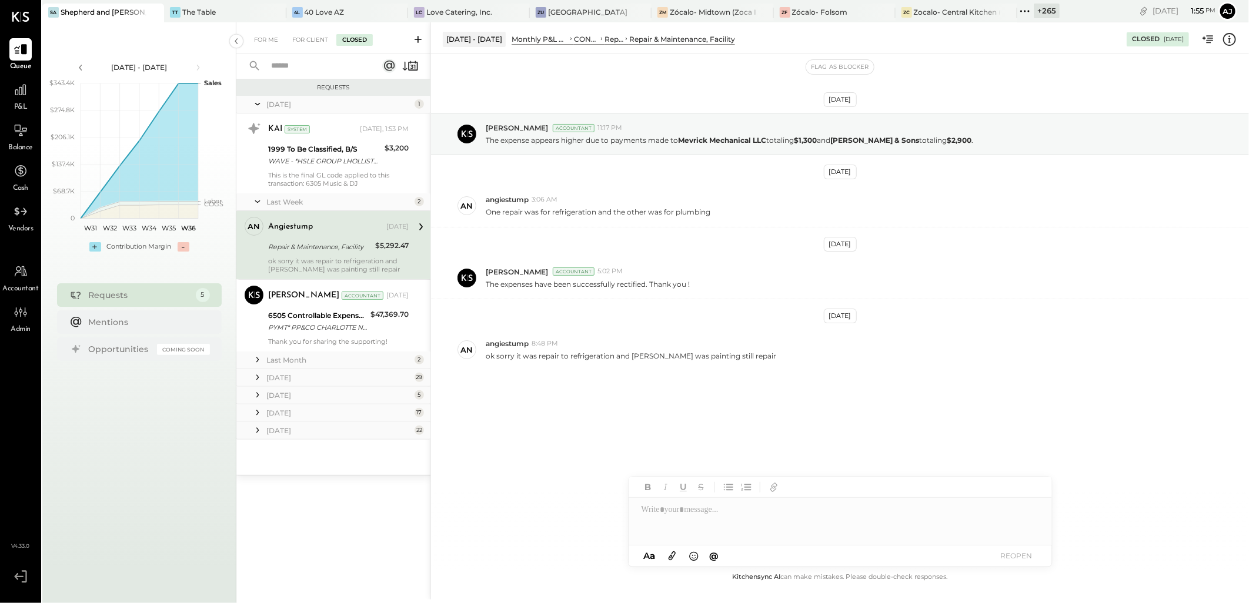
click at [266, 48] on div "For Me For Client Closed" at bounding box center [333, 37] width 194 height 31
click at [266, 34] on div "For Me" at bounding box center [266, 40] width 36 height 12
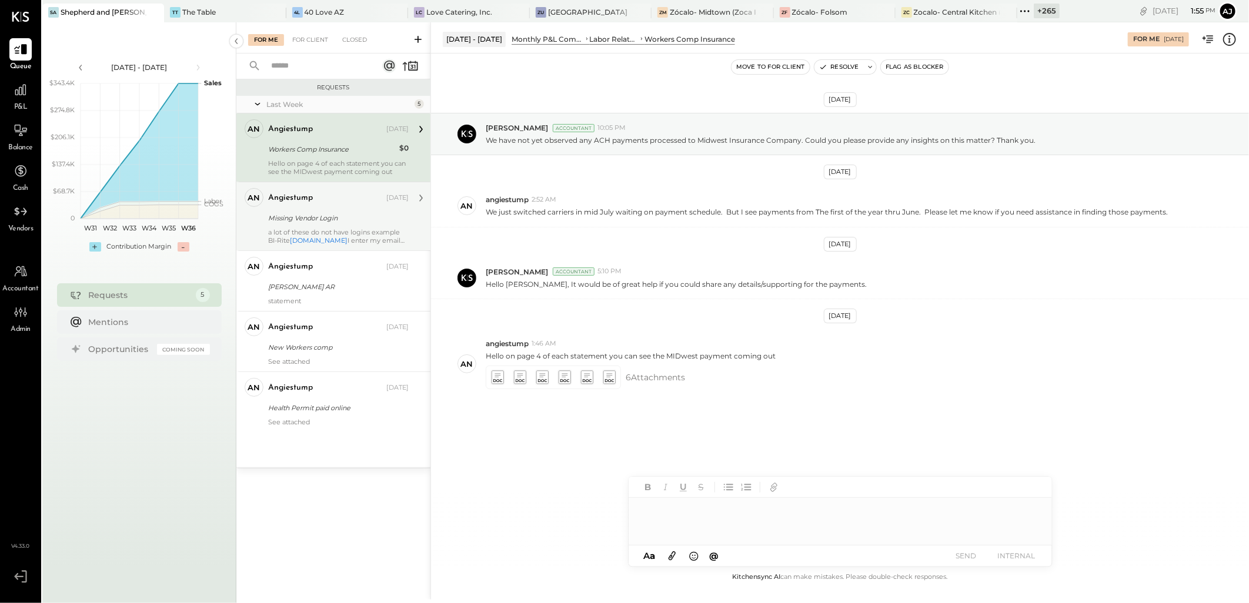
click at [330, 161] on div "Hello on page 4 of each statement you can see the MIDwest payment coming out" at bounding box center [338, 167] width 141 height 16
click at [366, 219] on div "Missing Vendor Login" at bounding box center [336, 218] width 137 height 12
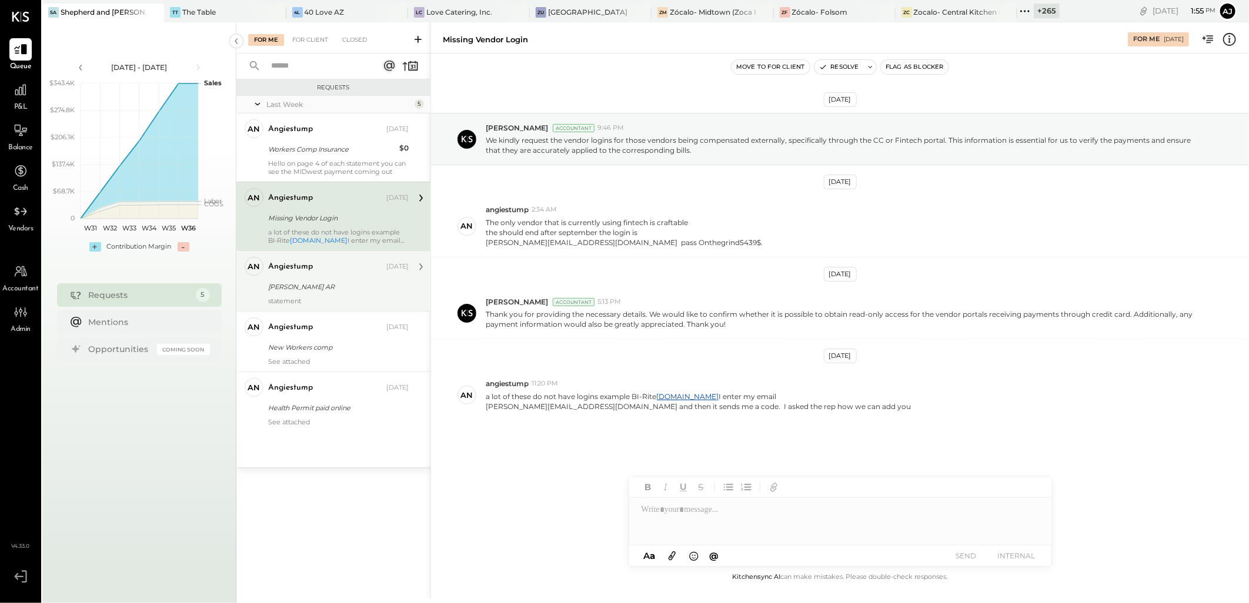
click at [366, 294] on div "[PERSON_NAME] AR" at bounding box center [336, 287] width 137 height 14
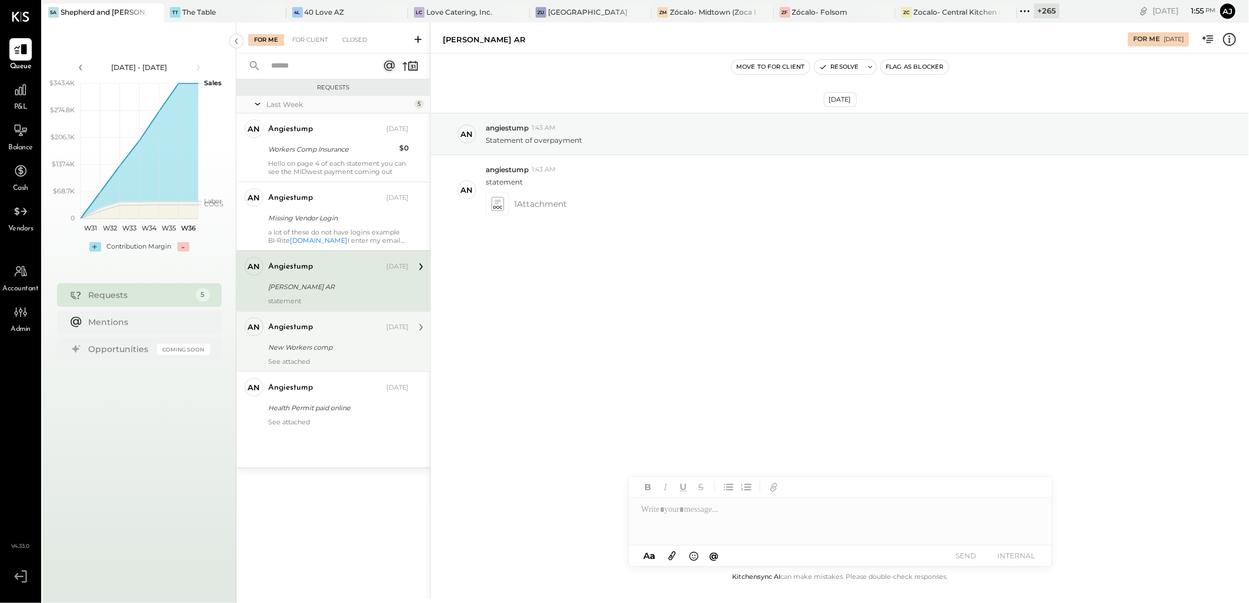
click at [335, 354] on div "New Workers comp" at bounding box center [336, 348] width 137 height 14
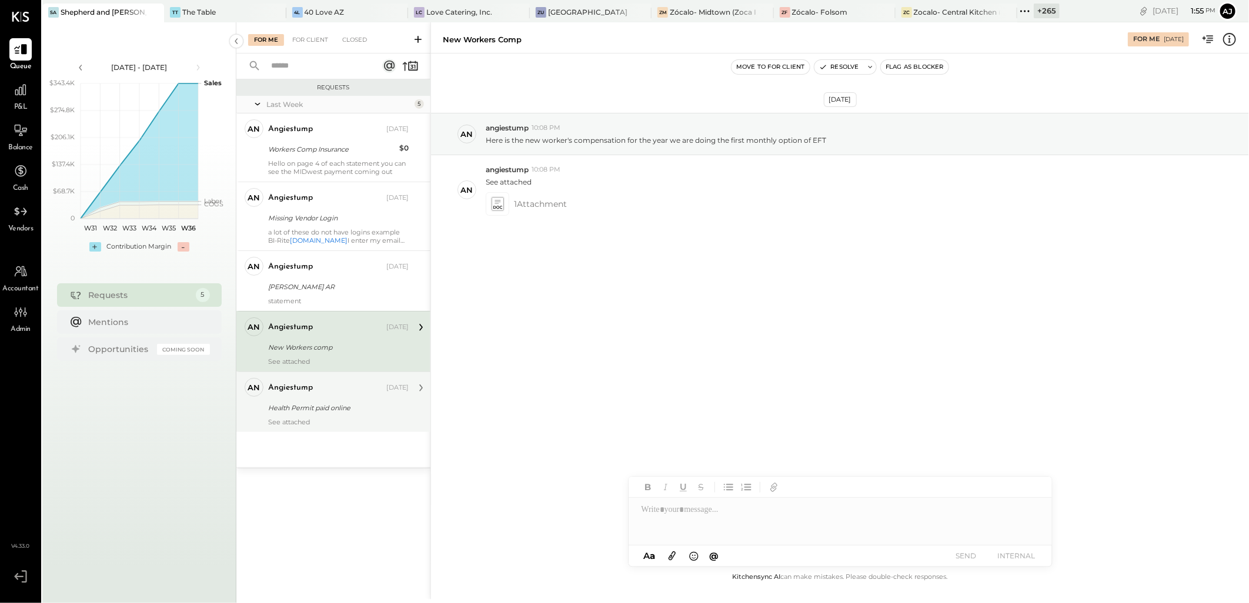
click at [343, 411] on div "Health Permit paid online" at bounding box center [336, 408] width 137 height 12
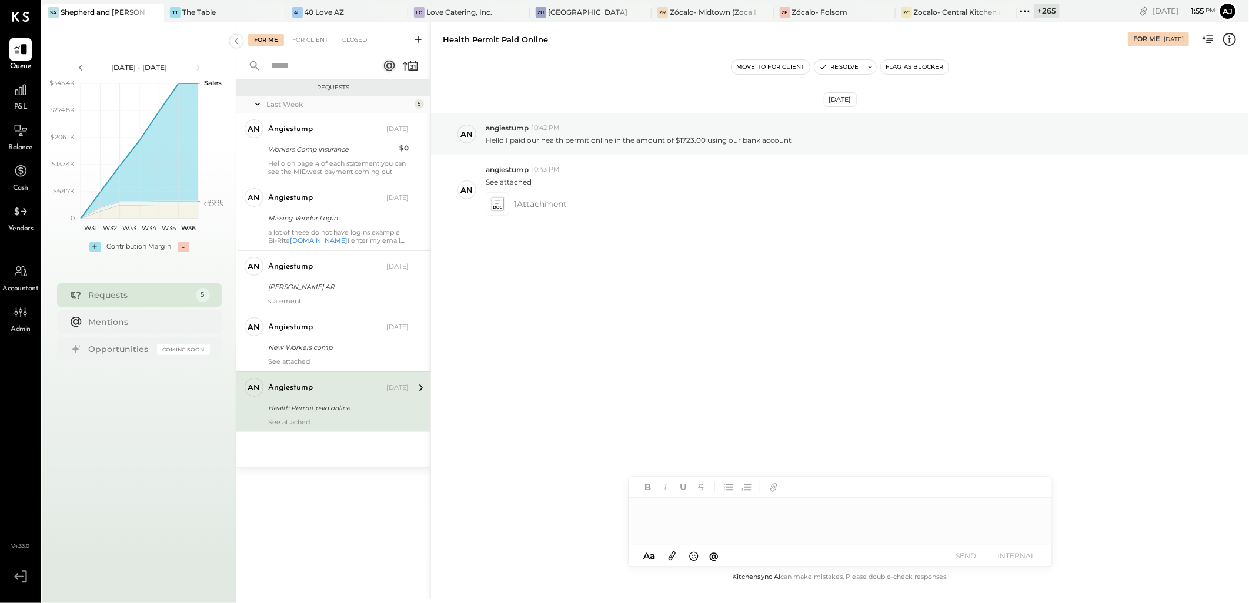
click at [678, 516] on div at bounding box center [840, 521] width 423 height 47
click at [1026, 515] on icon at bounding box center [1027, 511] width 8 height 8
click at [707, 507] on div "We have noted that the invoice is marked as paid. Thank you for your prompt att…" at bounding box center [824, 498] width 368 height 24
click at [1030, 518] on icon at bounding box center [1028, 517] width 7 height 6
click at [933, 496] on div "We have noted that the invoice has been marked as paid. Thank you for your prom…" at bounding box center [824, 498] width 368 height 24
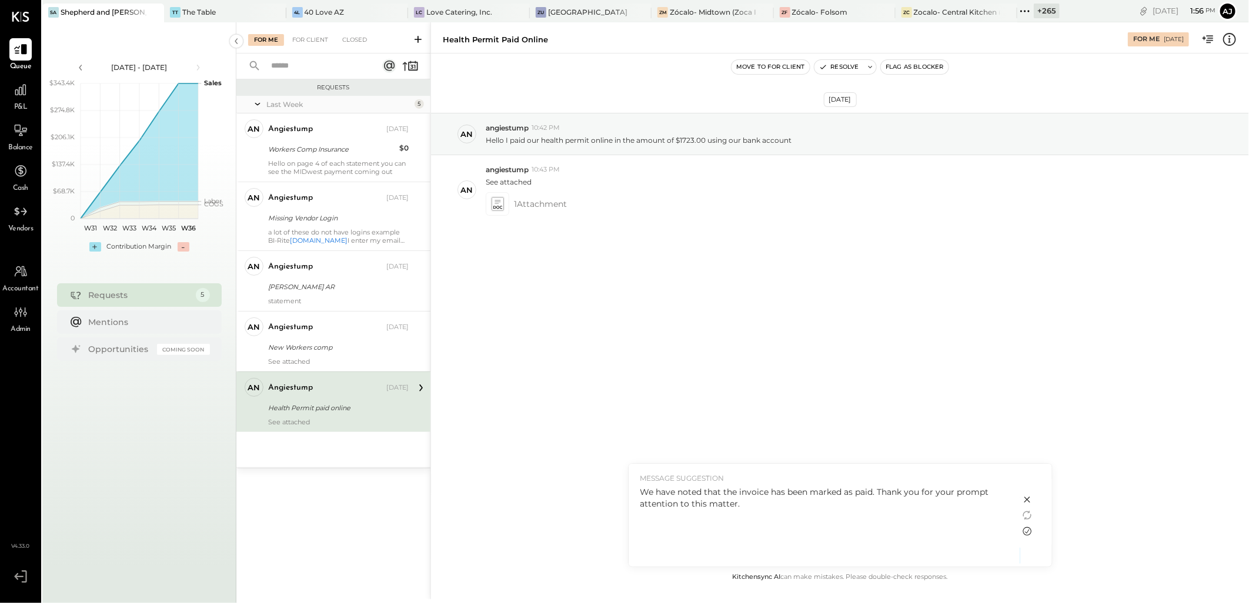
click at [1026, 532] on icon at bounding box center [1027, 532] width 14 height 14
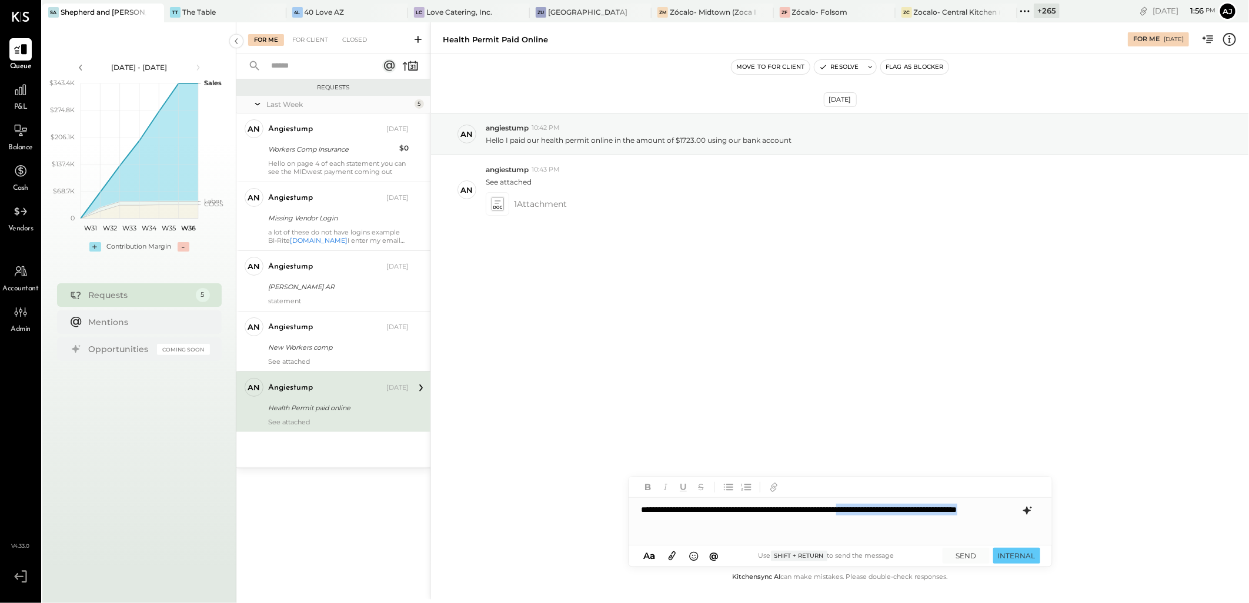
drag, startPoint x: 924, startPoint y: 509, endPoint x: 950, endPoint y: 533, distance: 35.4
click at [950, 533] on div "**********" at bounding box center [840, 521] width 423 height 47
click at [966, 558] on button "SEND" at bounding box center [966, 556] width 47 height 16
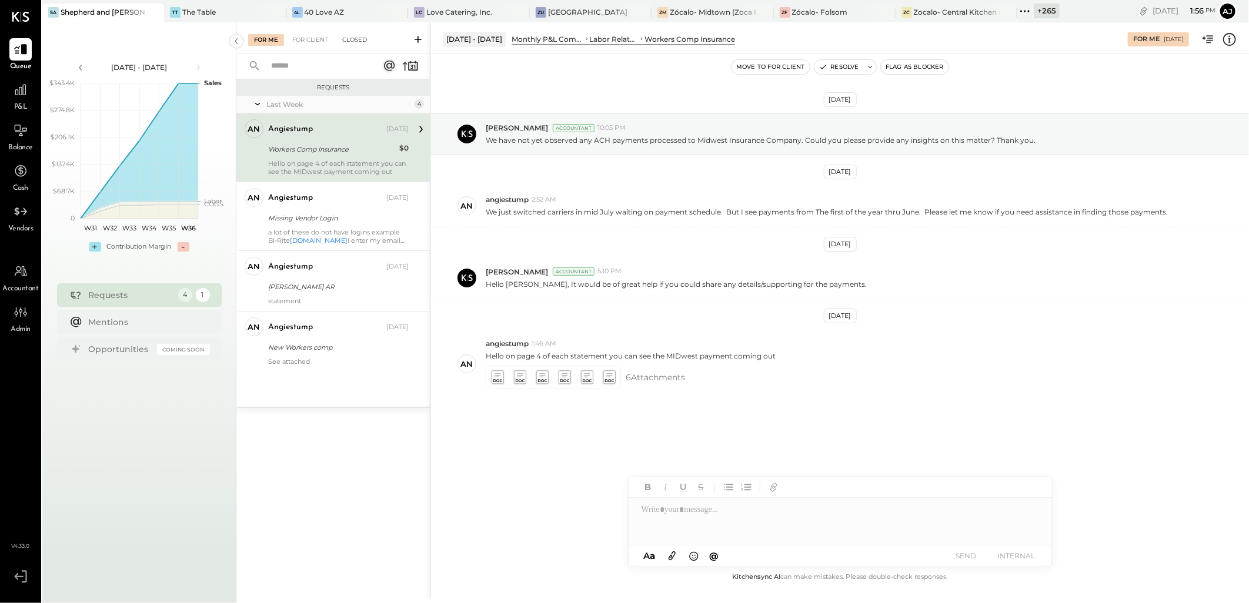
click at [350, 44] on div "Closed" at bounding box center [354, 40] width 36 height 12
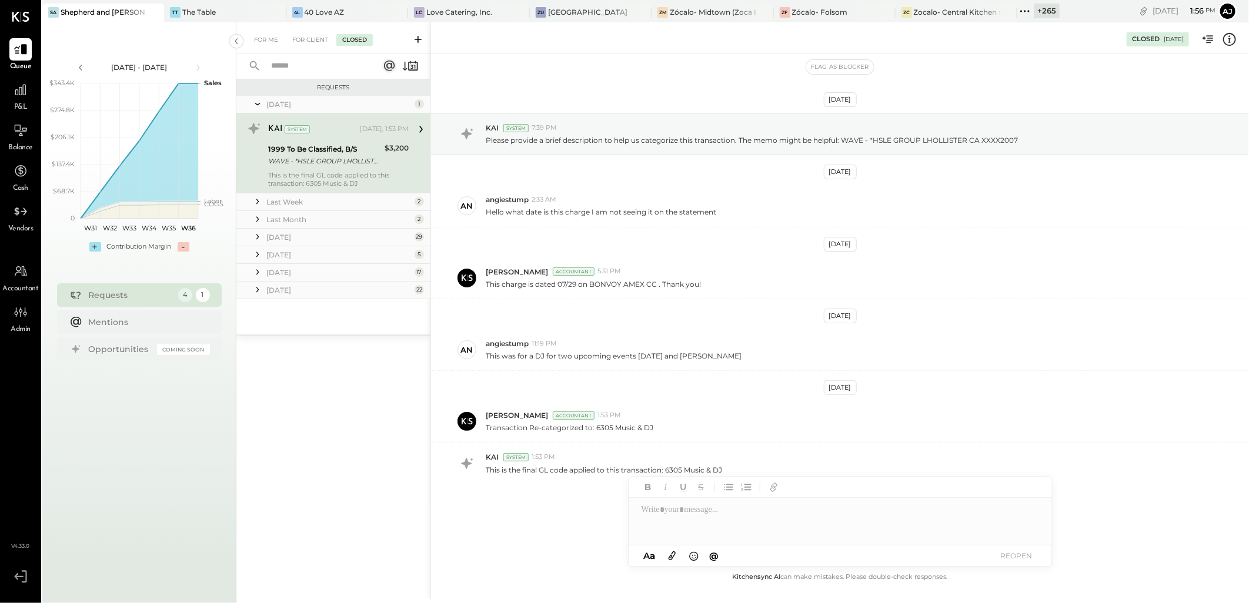
scroll to position [2, 0]
click at [263, 37] on div "For Me" at bounding box center [266, 40] width 36 height 12
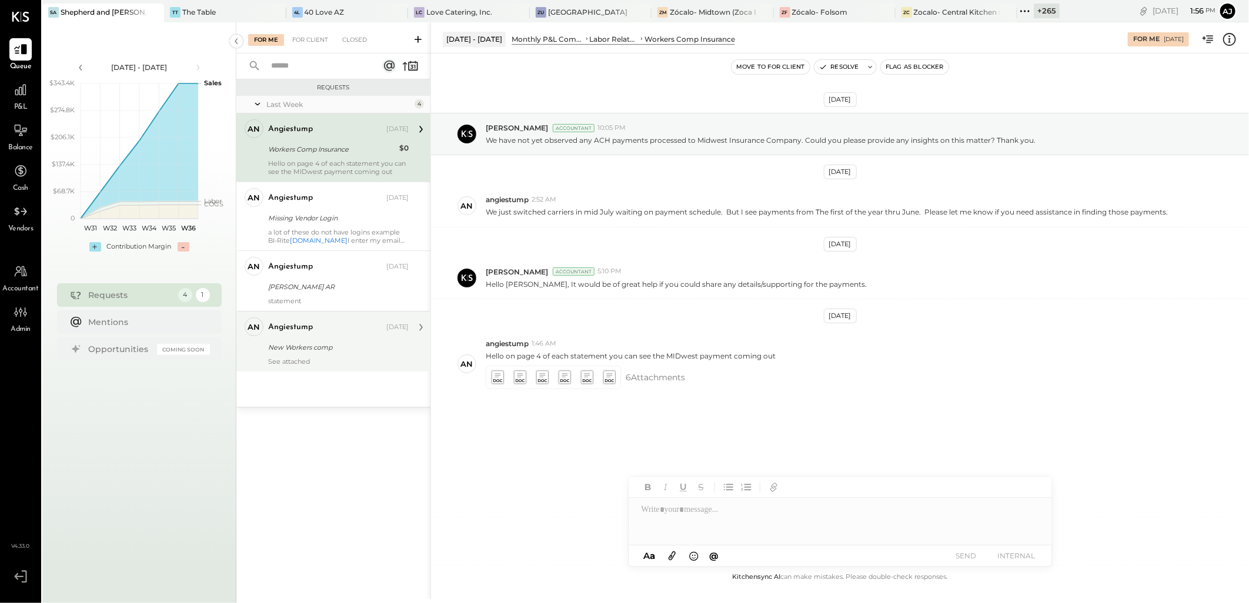
click at [335, 351] on div "New Workers comp" at bounding box center [336, 348] width 137 height 12
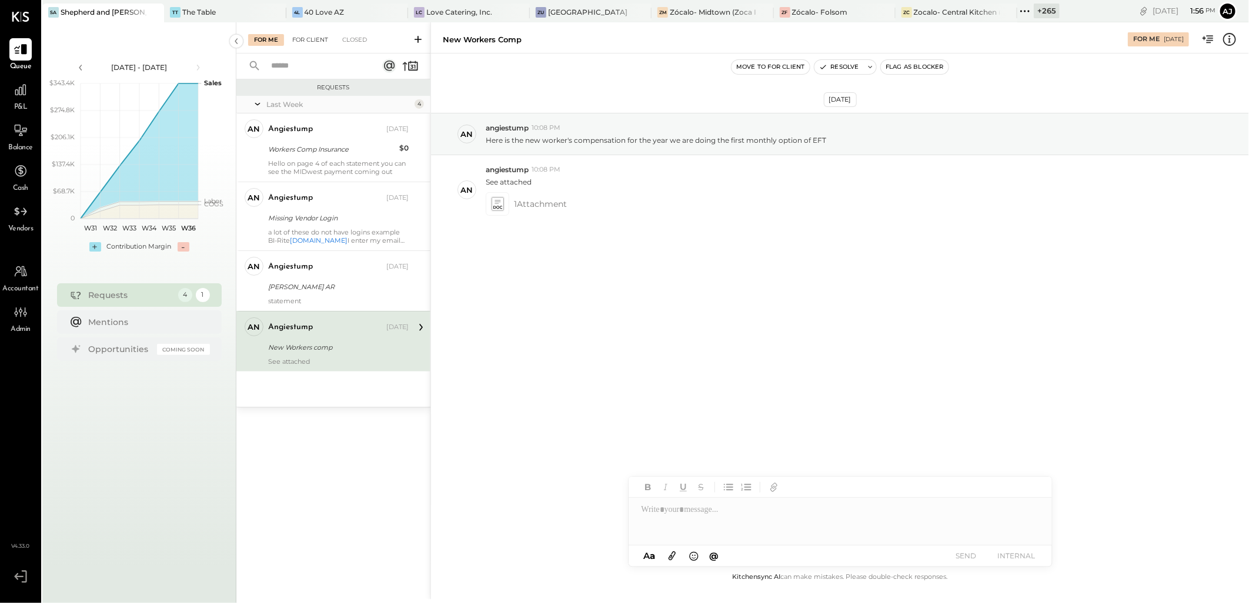
click at [298, 44] on div "For Client" at bounding box center [310, 40] width 48 height 12
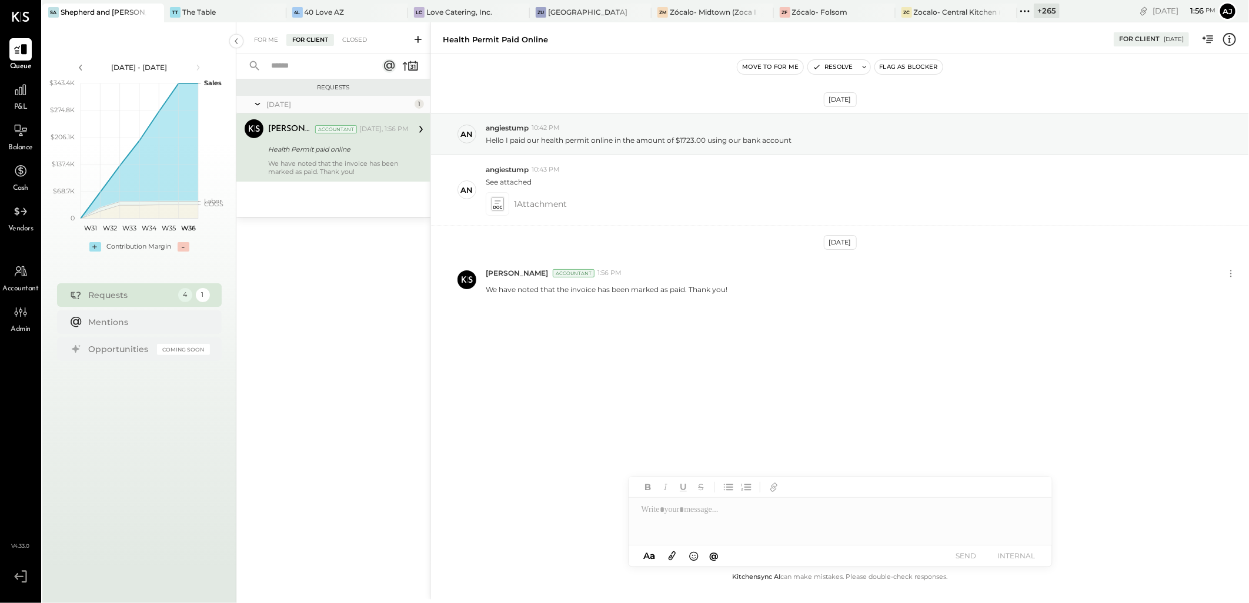
click at [354, 150] on div "Health Permit paid online" at bounding box center [336, 150] width 137 height 12
click at [865, 68] on icon at bounding box center [864, 67] width 8 height 8
click at [950, 148] on button "Resolve" at bounding box center [942, 148] width 53 height 14
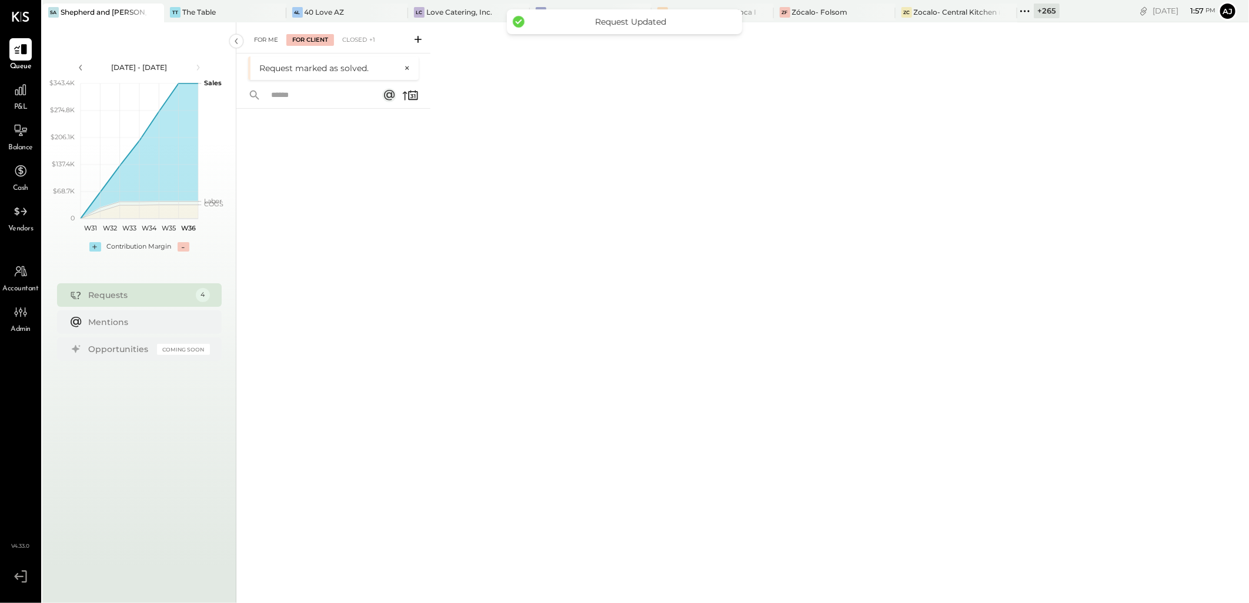
click at [266, 42] on div "For Me" at bounding box center [266, 40] width 36 height 12
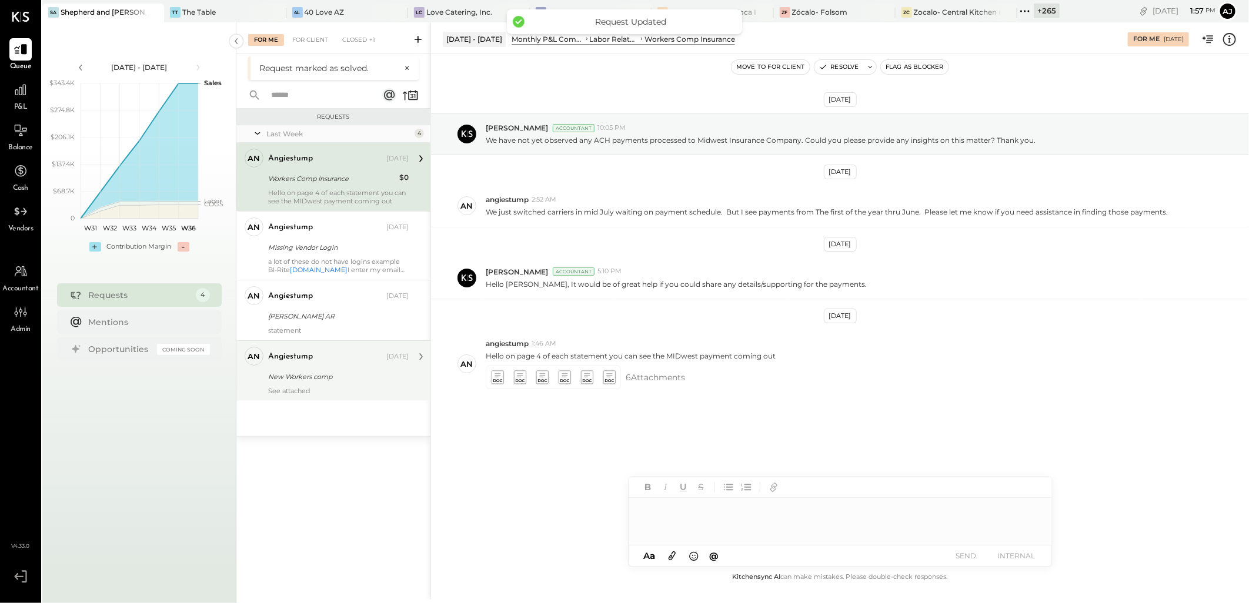
click at [329, 392] on div "See attached" at bounding box center [338, 391] width 141 height 8
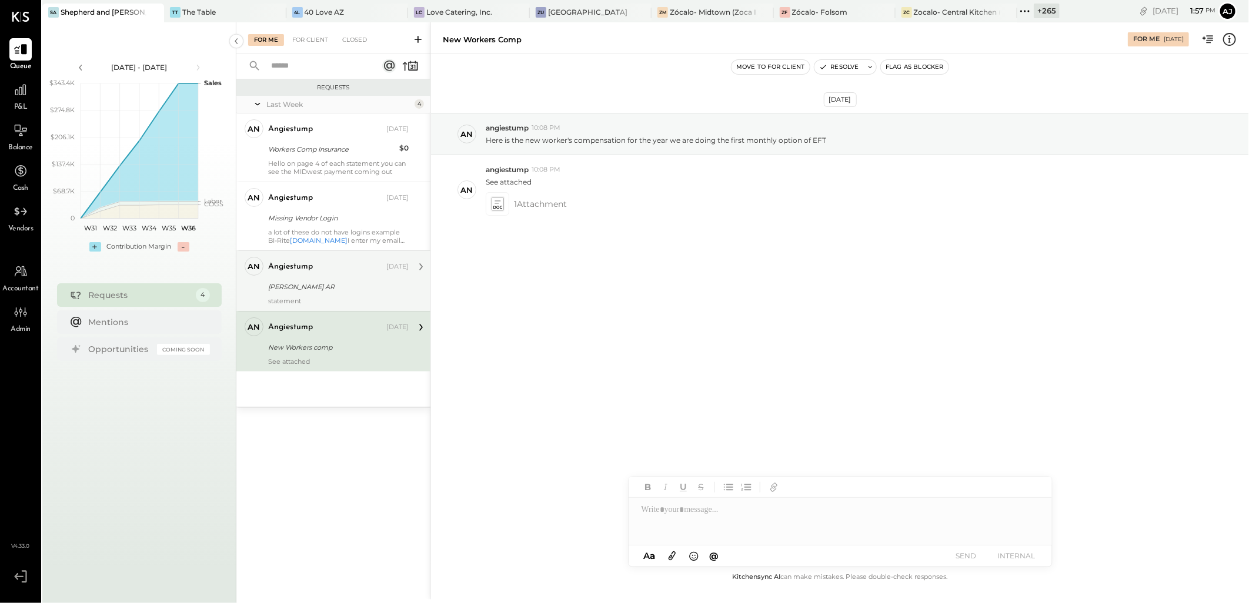
click at [337, 300] on div "statement" at bounding box center [338, 301] width 141 height 8
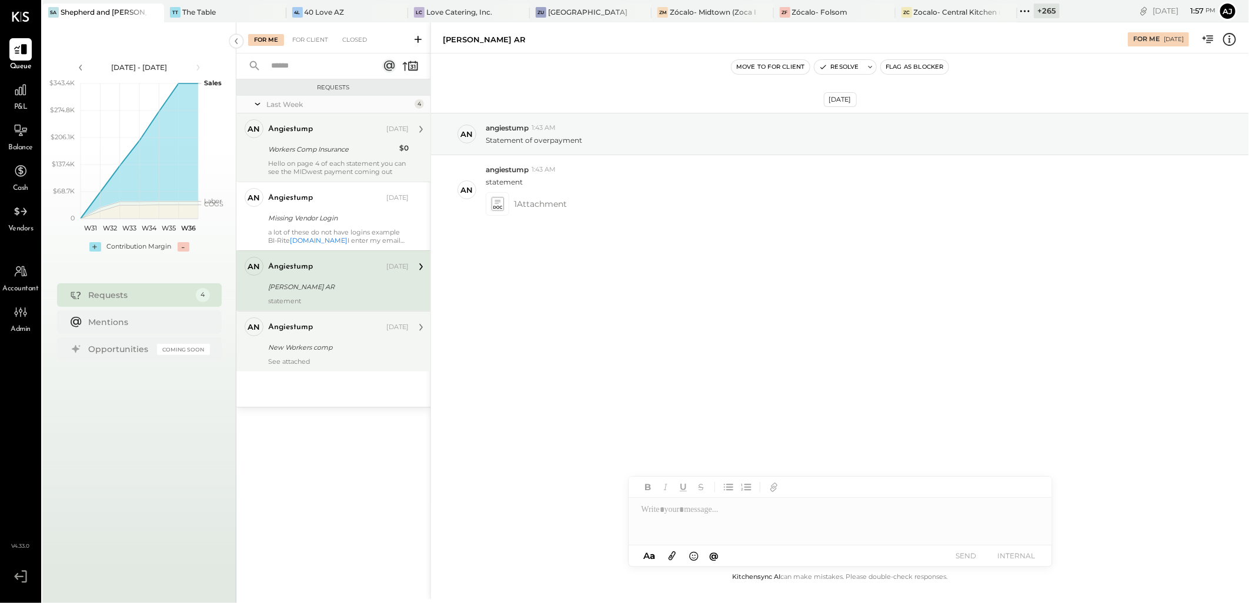
click at [338, 156] on div "Workers Comp Insurance" at bounding box center [332, 149] width 128 height 14
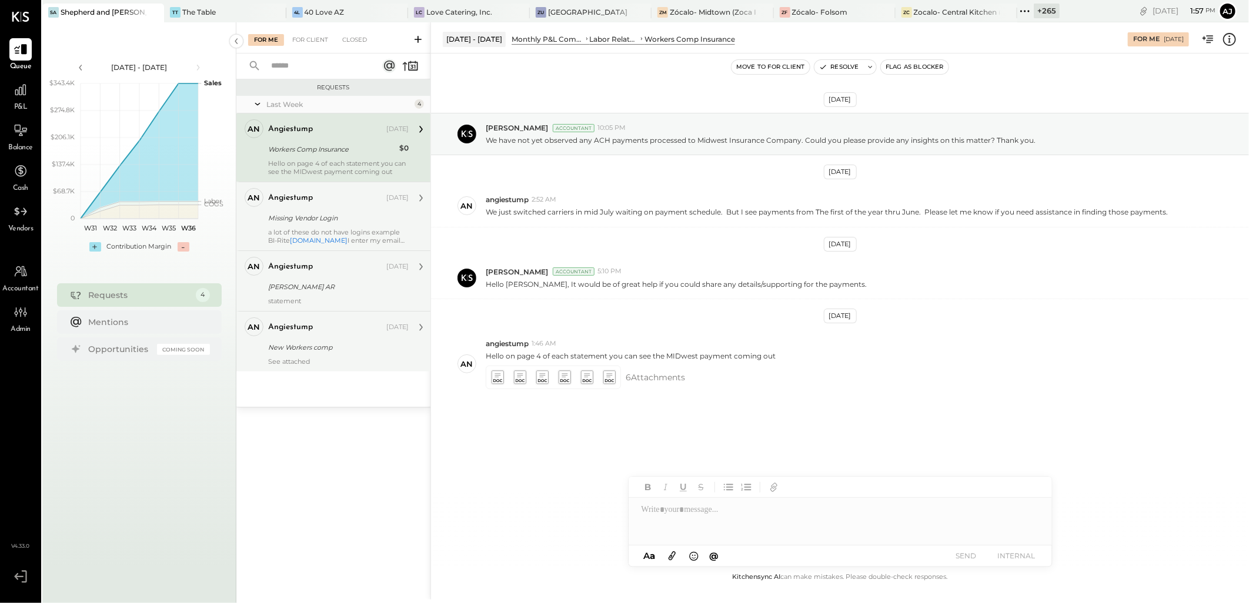
click at [332, 212] on div "Missing Vendor Login" at bounding box center [336, 218] width 137 height 12
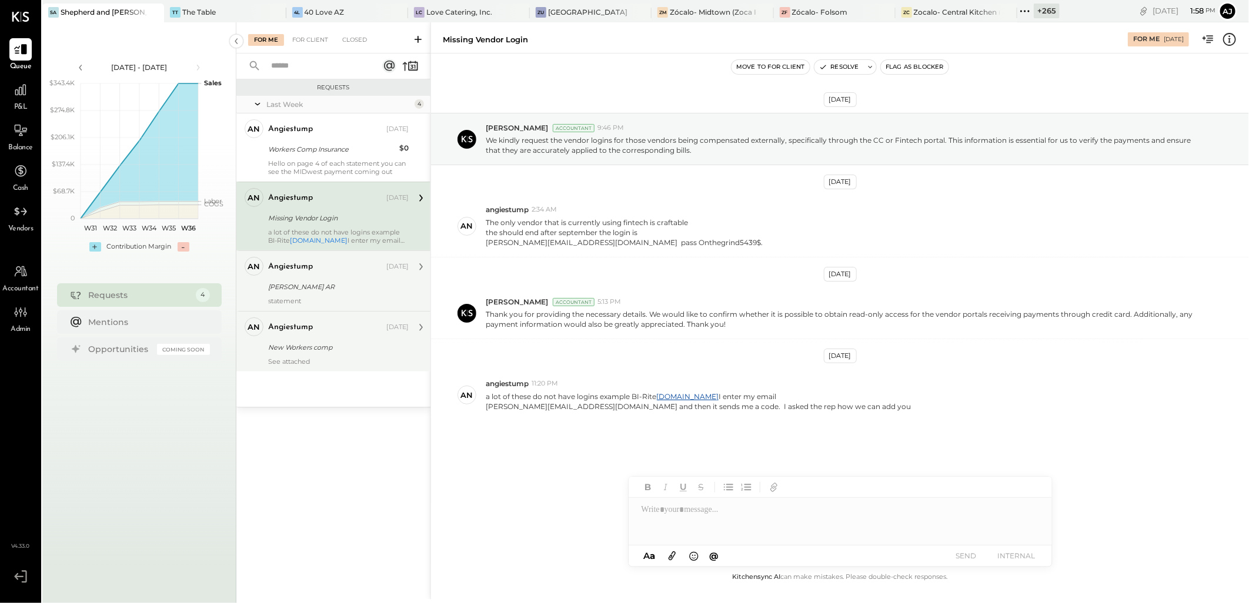
click at [352, 288] on div "[PERSON_NAME] AR" at bounding box center [336, 287] width 137 height 12
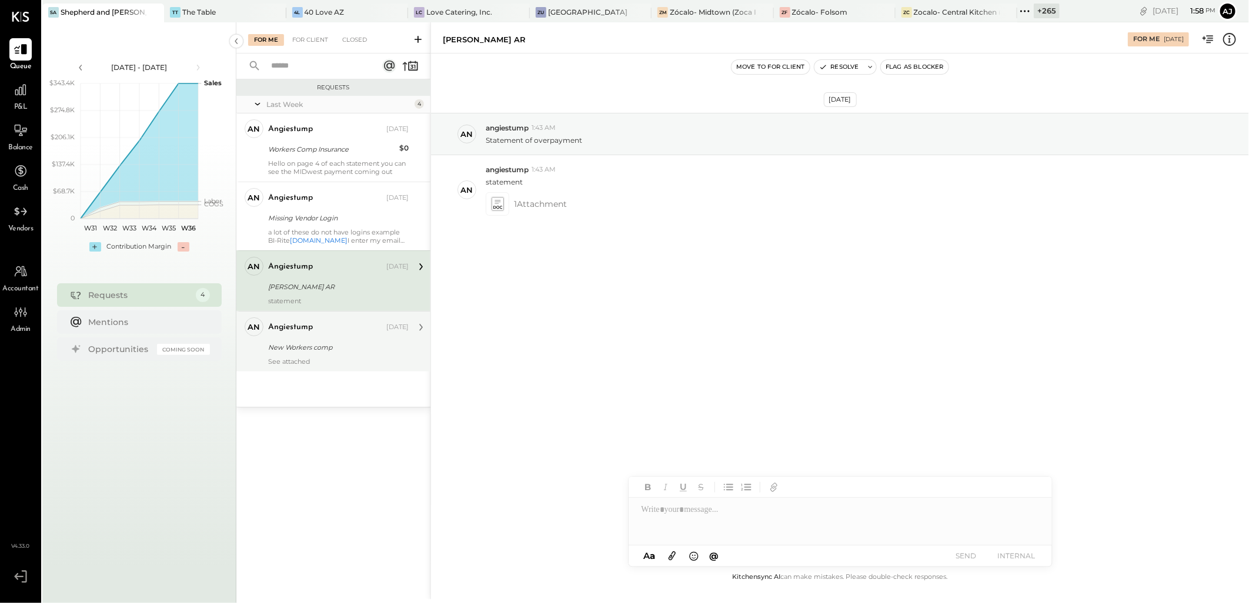
click at [356, 352] on div "New Workers comp" at bounding box center [336, 348] width 137 height 12
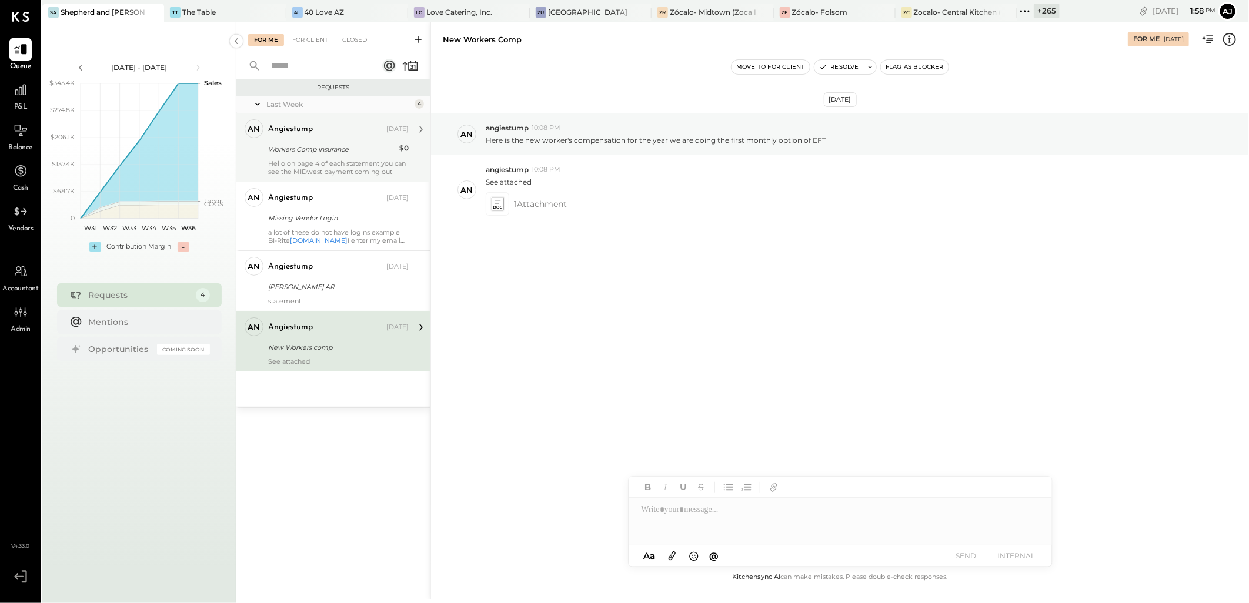
click at [319, 145] on div "Workers Comp Insurance" at bounding box center [332, 150] width 128 height 12
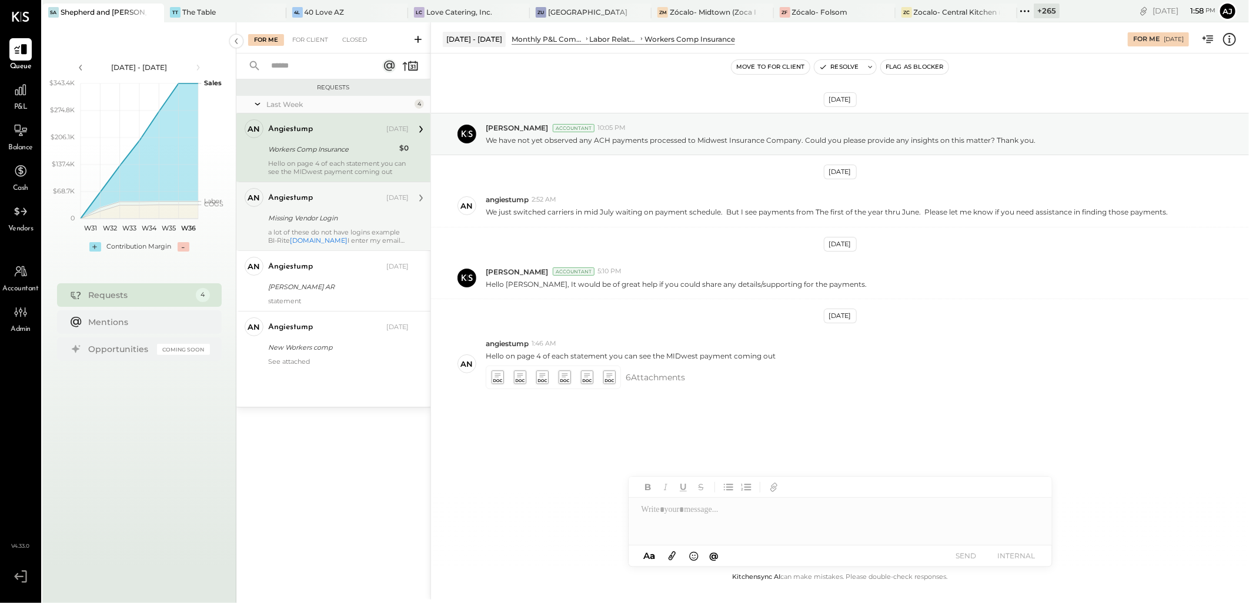
click at [348, 223] on div "Missing Vendor Login" at bounding box center [336, 218] width 137 height 12
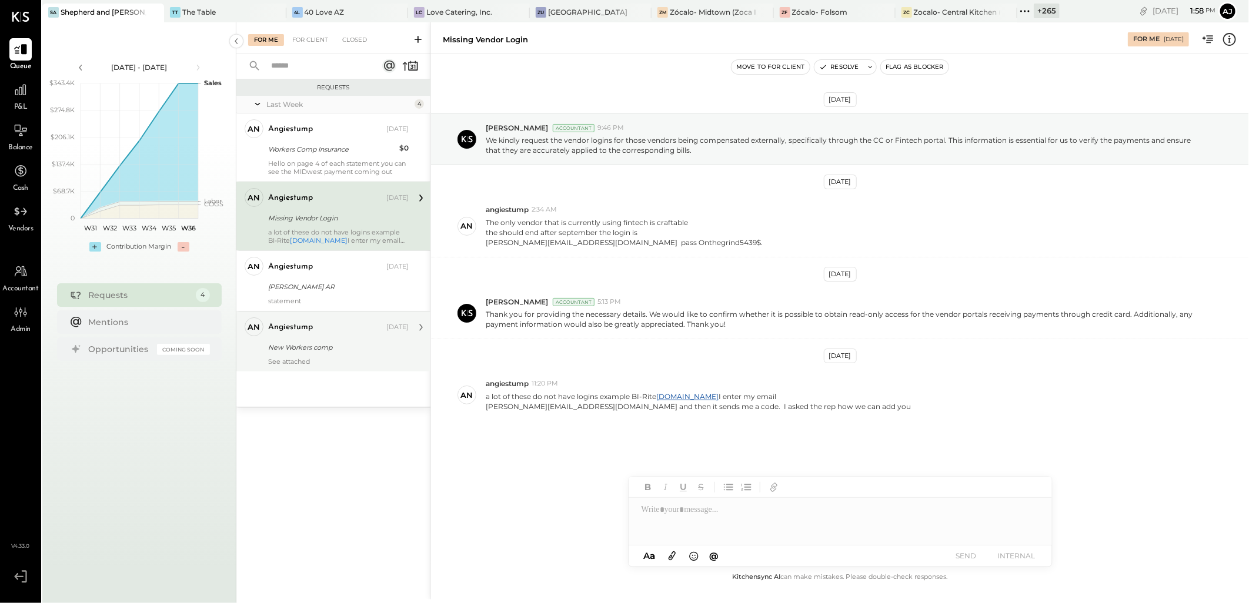
click at [326, 368] on div "an angiestump Owner angiestump Sep 01, 2025 New Workers comp See attached" at bounding box center [333, 341] width 194 height 61
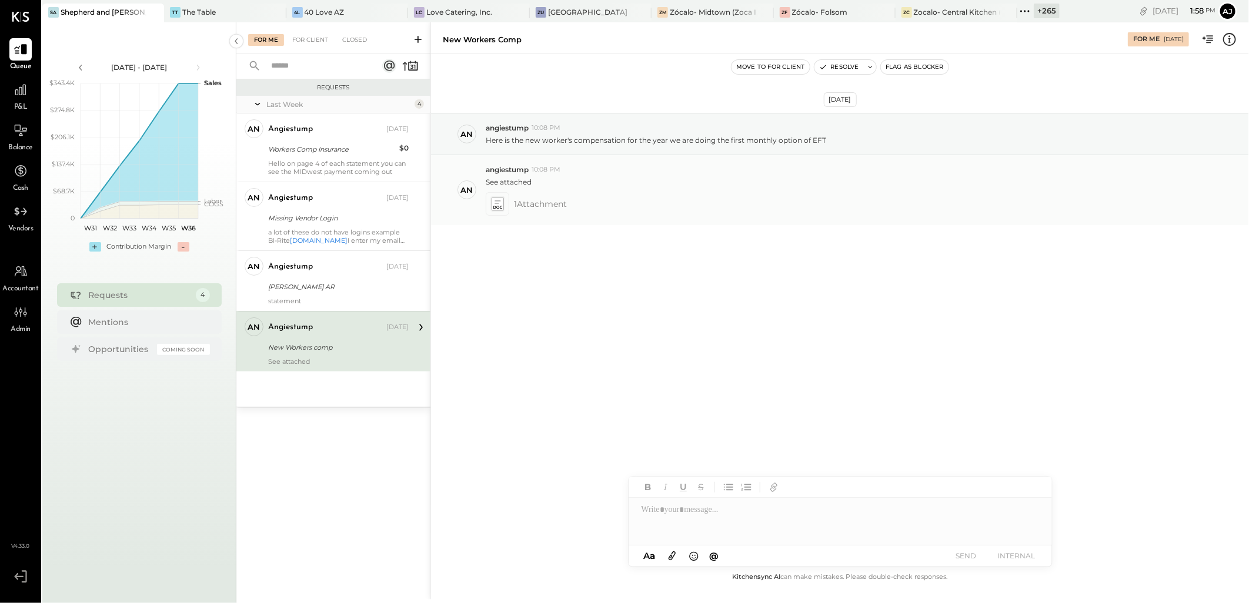
click at [498, 208] on icon at bounding box center [497, 207] width 9 height 3
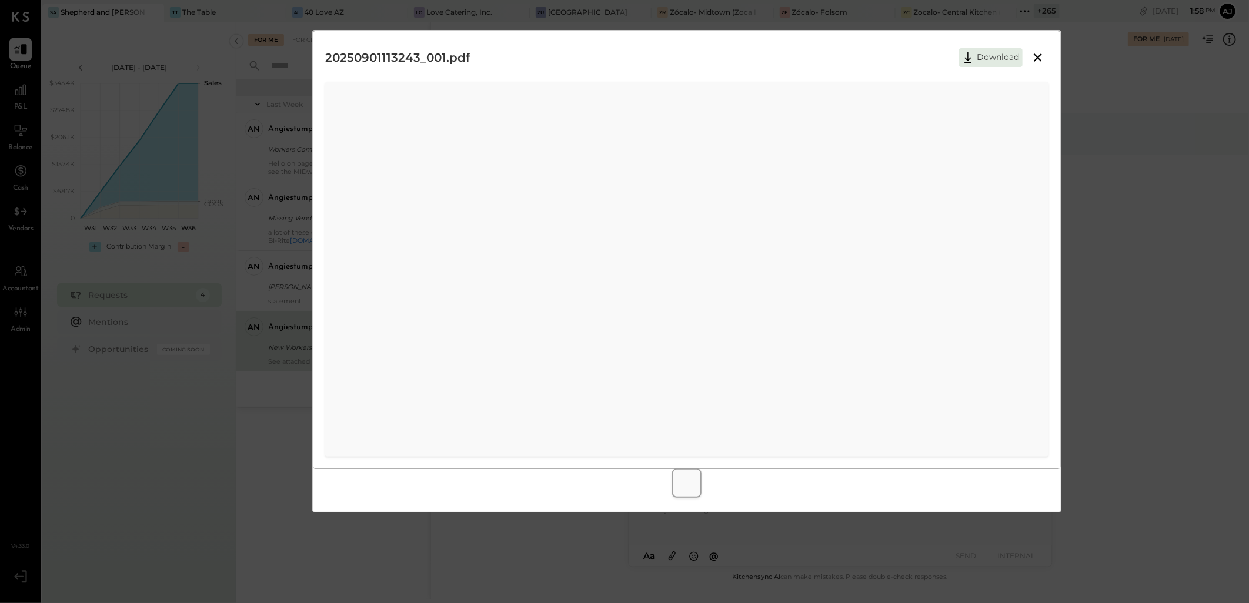
click at [1041, 57] on icon at bounding box center [1038, 58] width 14 height 14
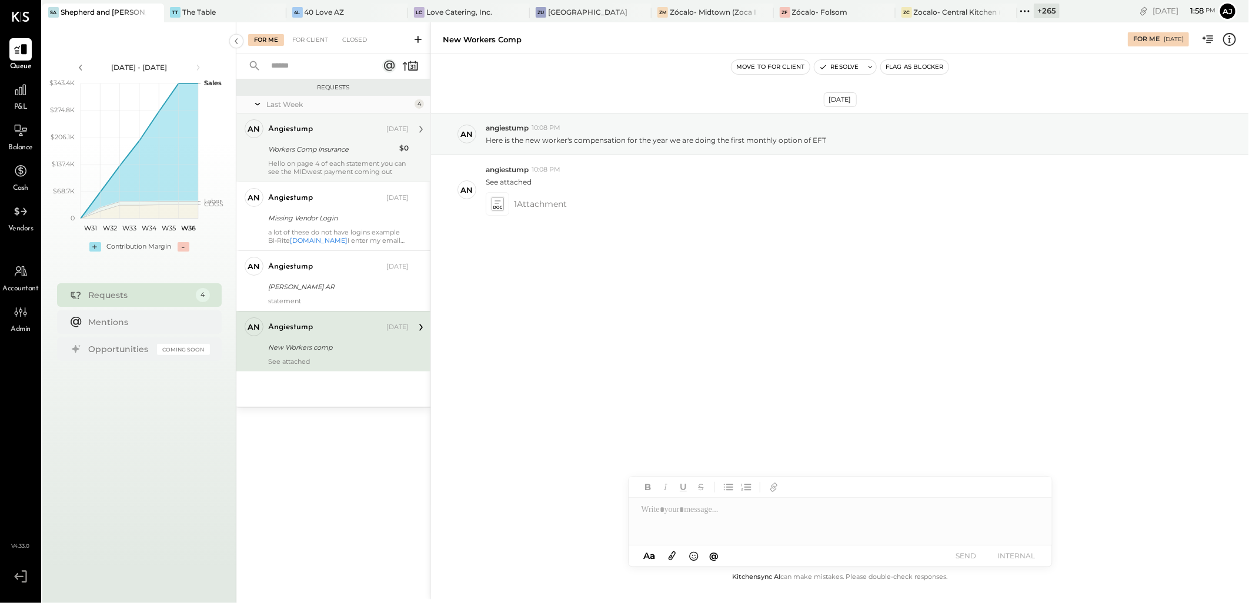
click at [313, 153] on div "Workers Comp Insurance" at bounding box center [332, 150] width 128 height 12
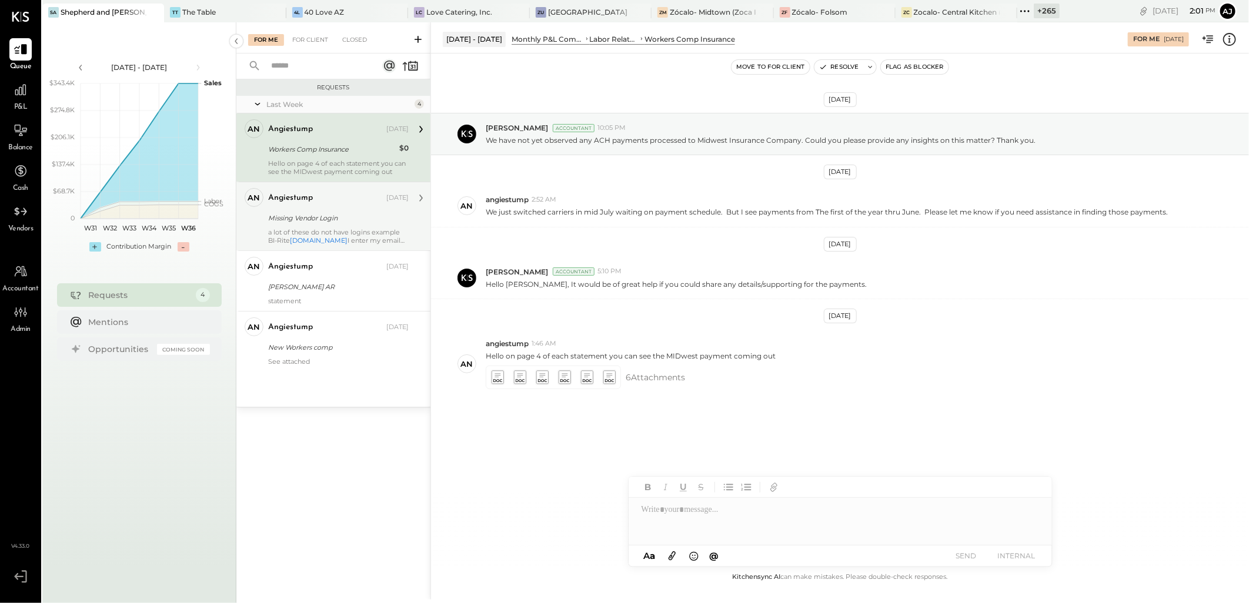
click at [306, 222] on div "Missing Vendor Login" at bounding box center [336, 218] width 137 height 12
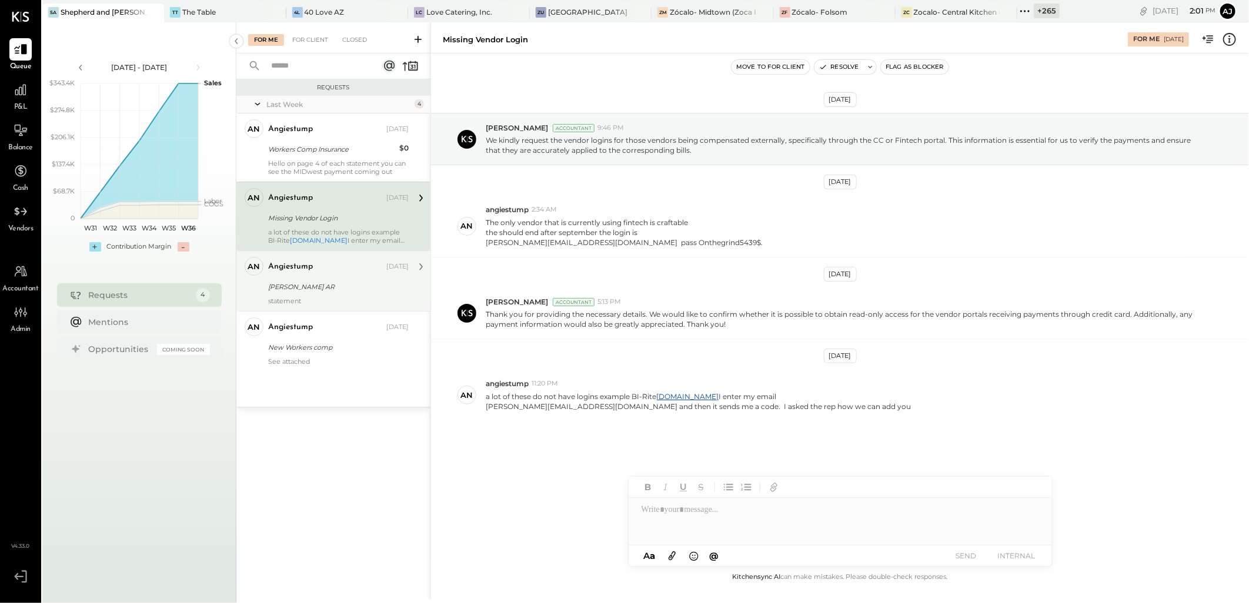
click at [343, 283] on div "[PERSON_NAME] AR" at bounding box center [336, 287] width 137 height 12
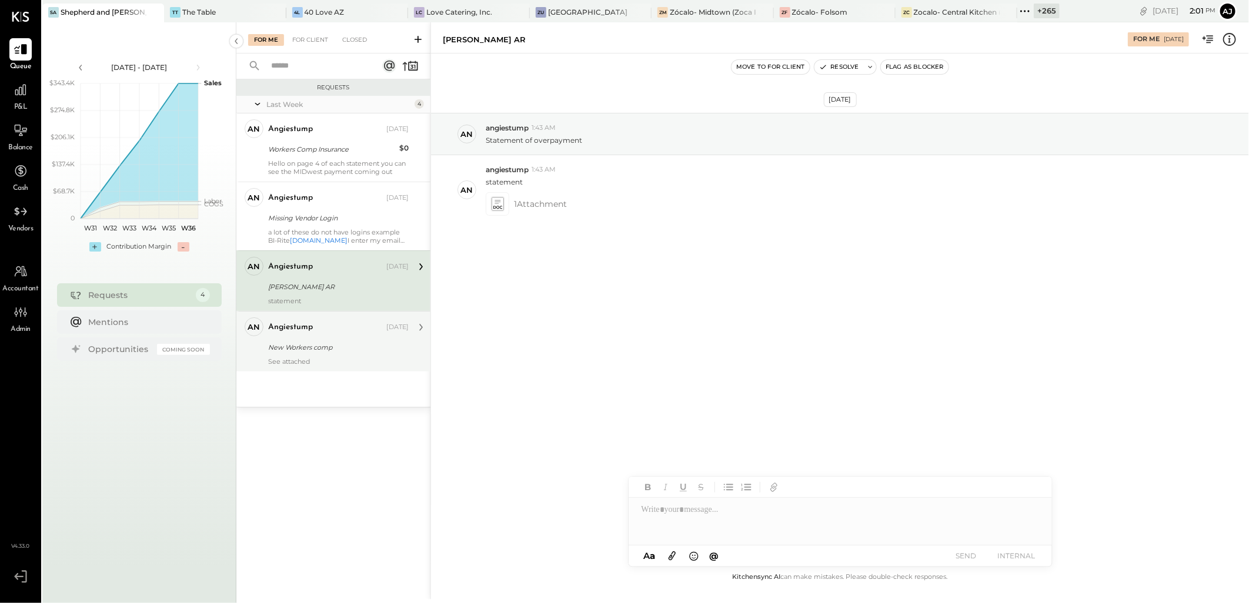
click at [348, 343] on div "New Workers comp" at bounding box center [336, 348] width 137 height 12
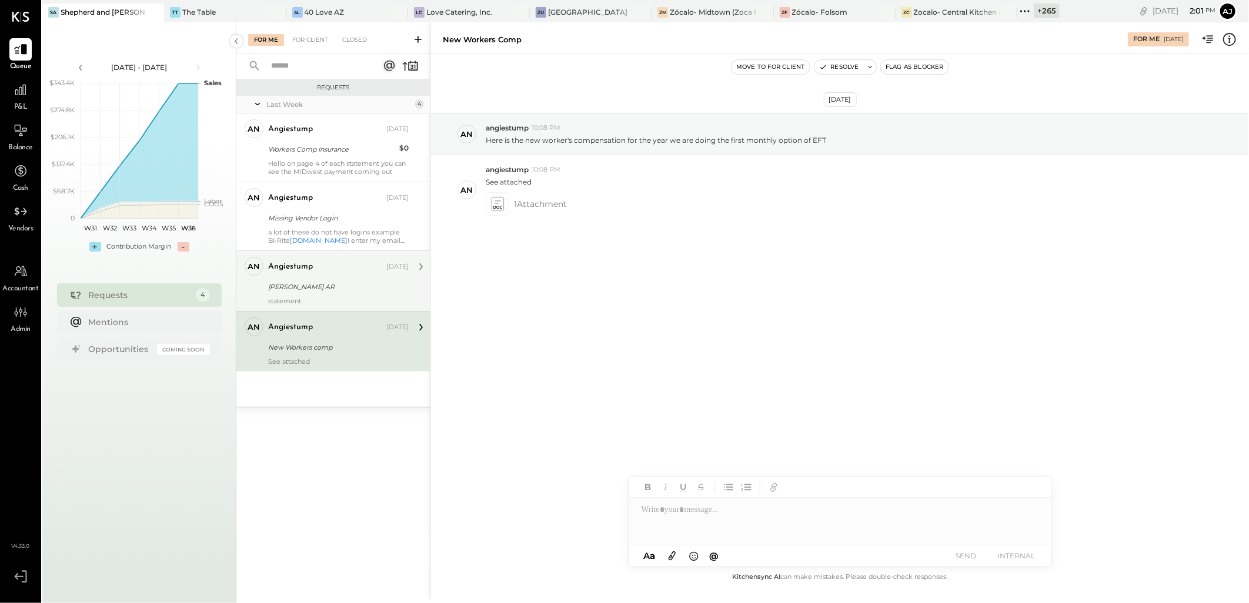
click at [338, 301] on div "statement" at bounding box center [338, 301] width 141 height 8
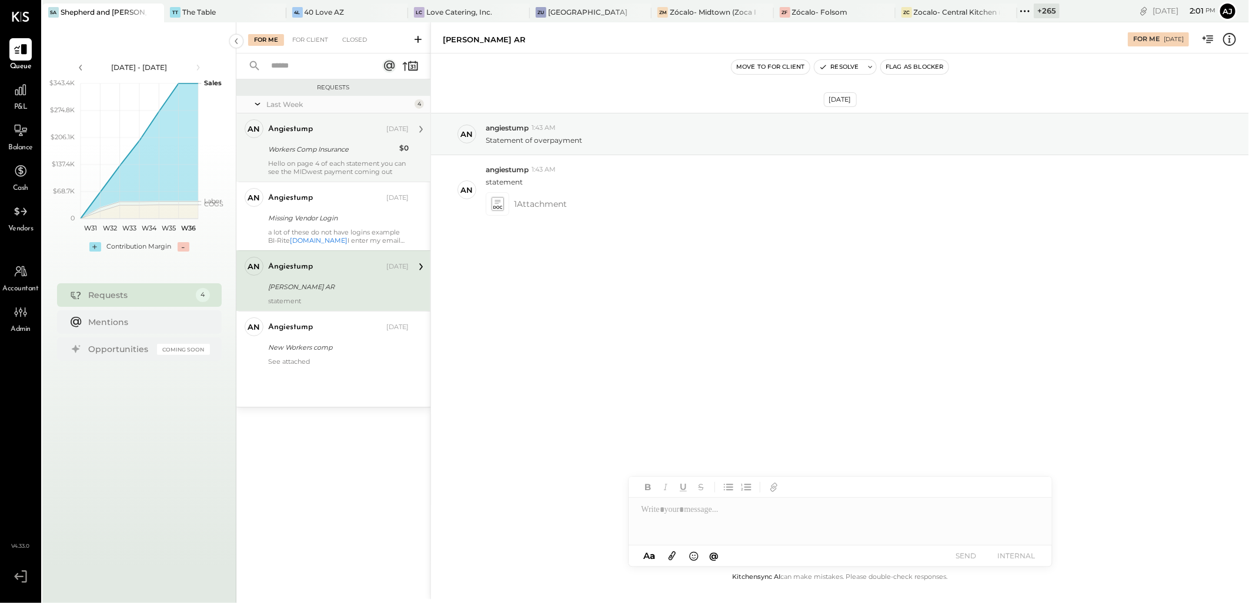
click at [352, 157] on div "angiestump [DATE] Workers Comp Insurance $0 Hello on page 4 of each statement y…" at bounding box center [338, 147] width 141 height 56
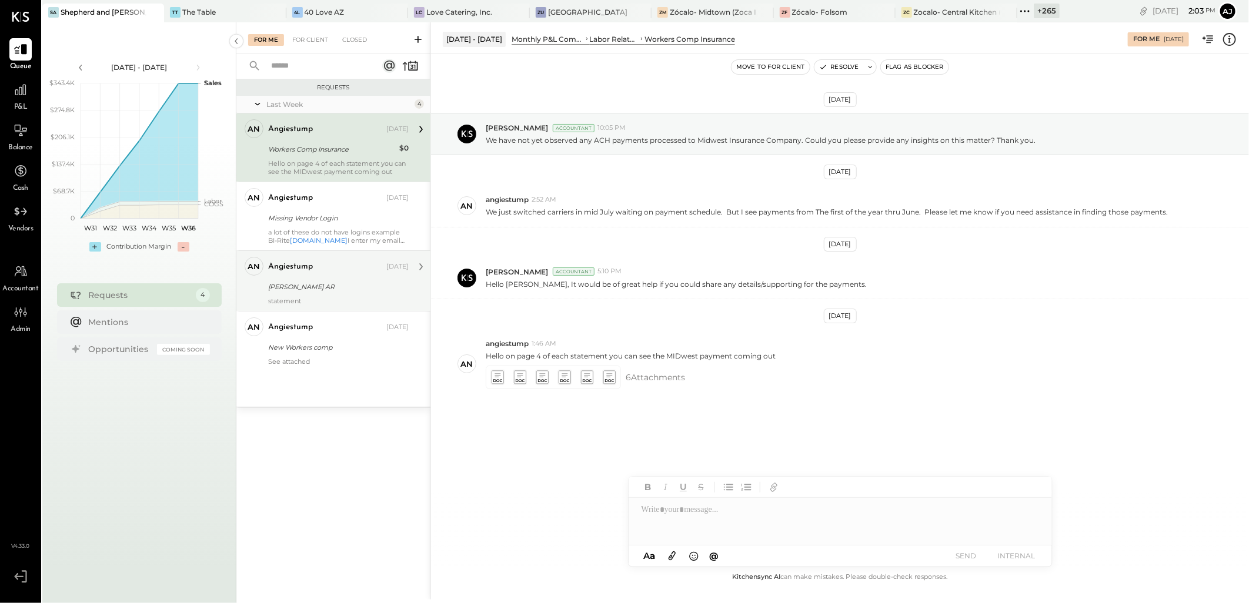
click at [311, 136] on div "angiestump Aug 27, 2025" at bounding box center [338, 129] width 141 height 16
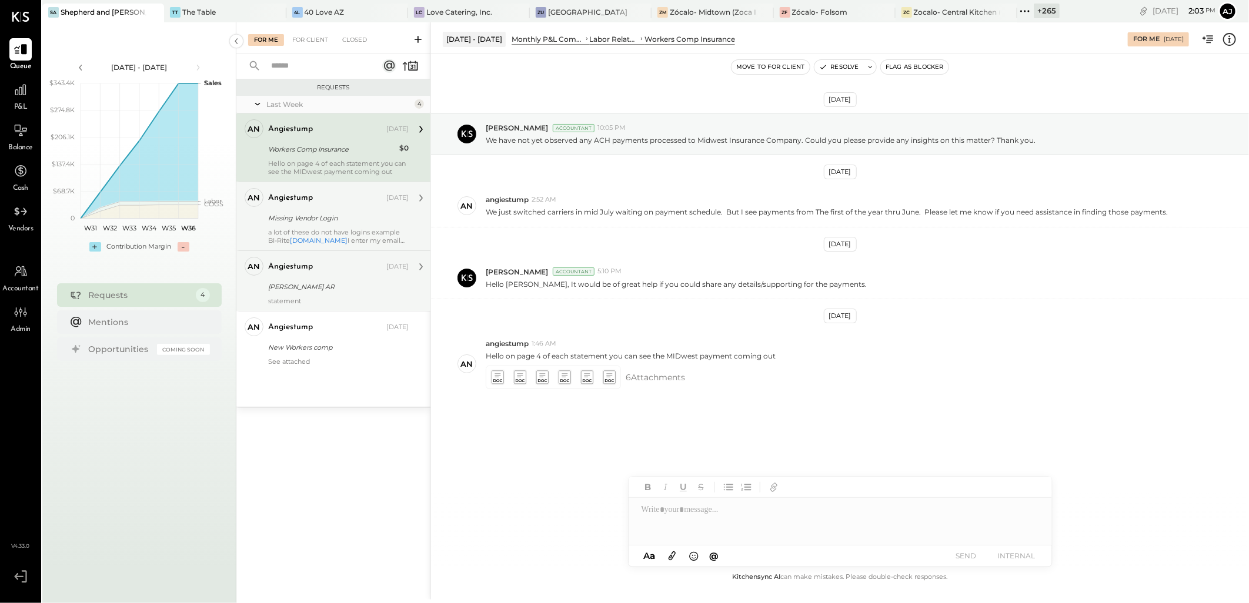
click at [357, 221] on div "Missing Vendor Login" at bounding box center [336, 218] width 137 height 12
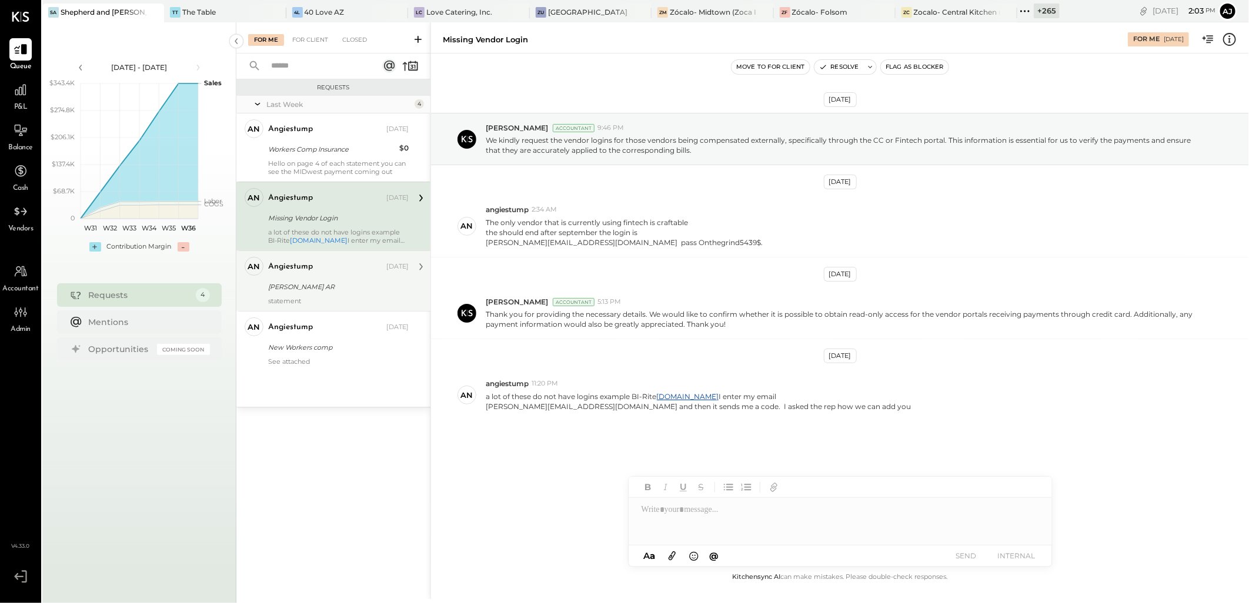
click at [353, 287] on div "[PERSON_NAME] AR" at bounding box center [336, 287] width 137 height 12
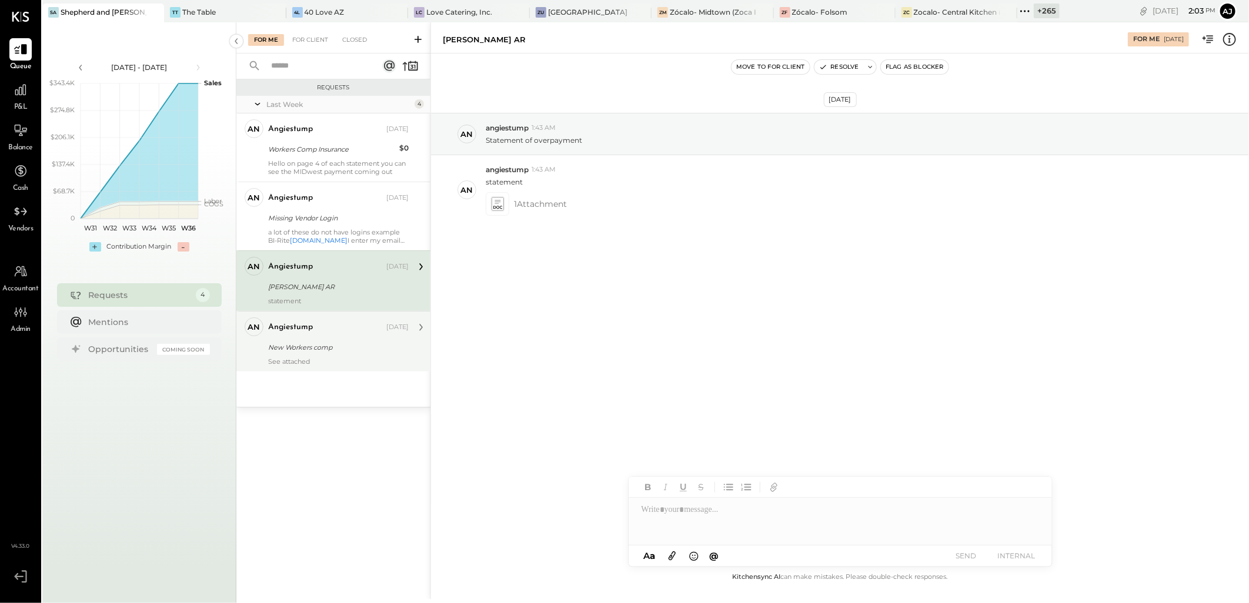
click at [348, 351] on div "New Workers comp" at bounding box center [336, 348] width 137 height 12
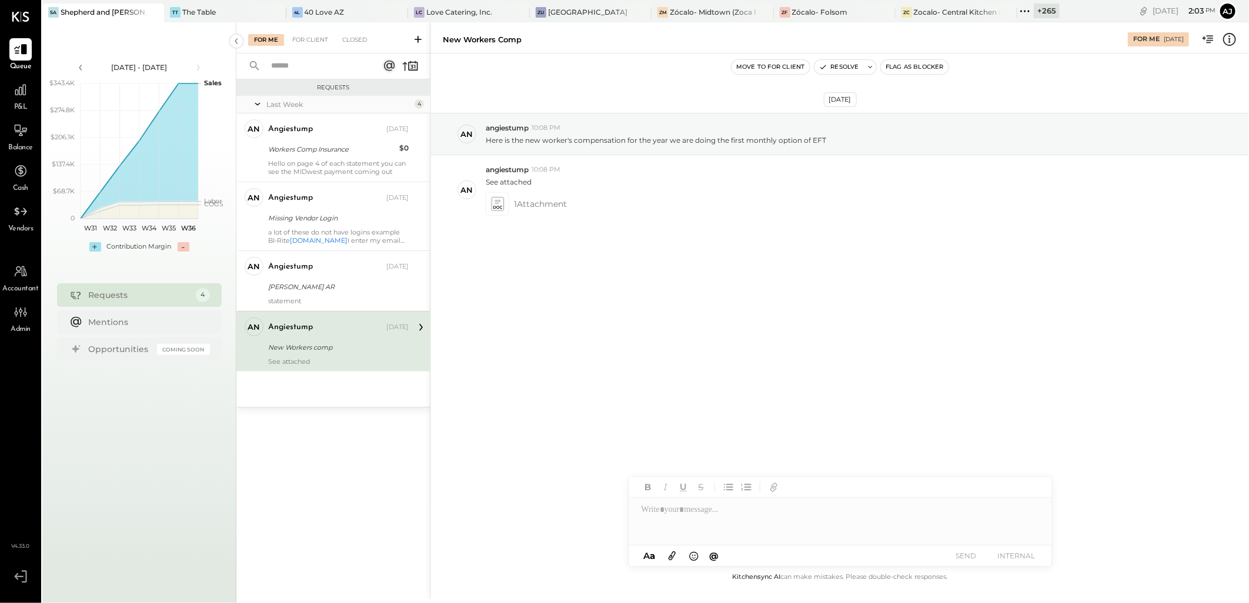
click at [357, 32] on div "For Me For Client Closed" at bounding box center [333, 37] width 194 height 31
click at [355, 44] on div "Closed" at bounding box center [354, 40] width 36 height 12
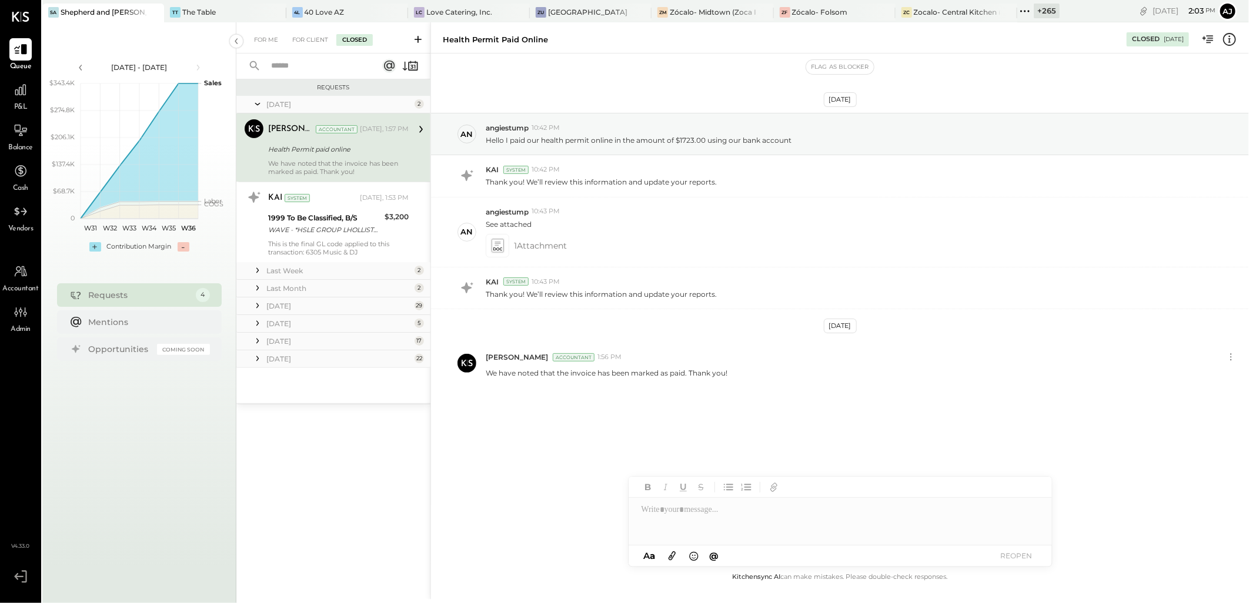
click at [334, 151] on div "Health Permit paid online" at bounding box center [336, 150] width 137 height 12
click at [262, 44] on div "For Me" at bounding box center [266, 40] width 36 height 12
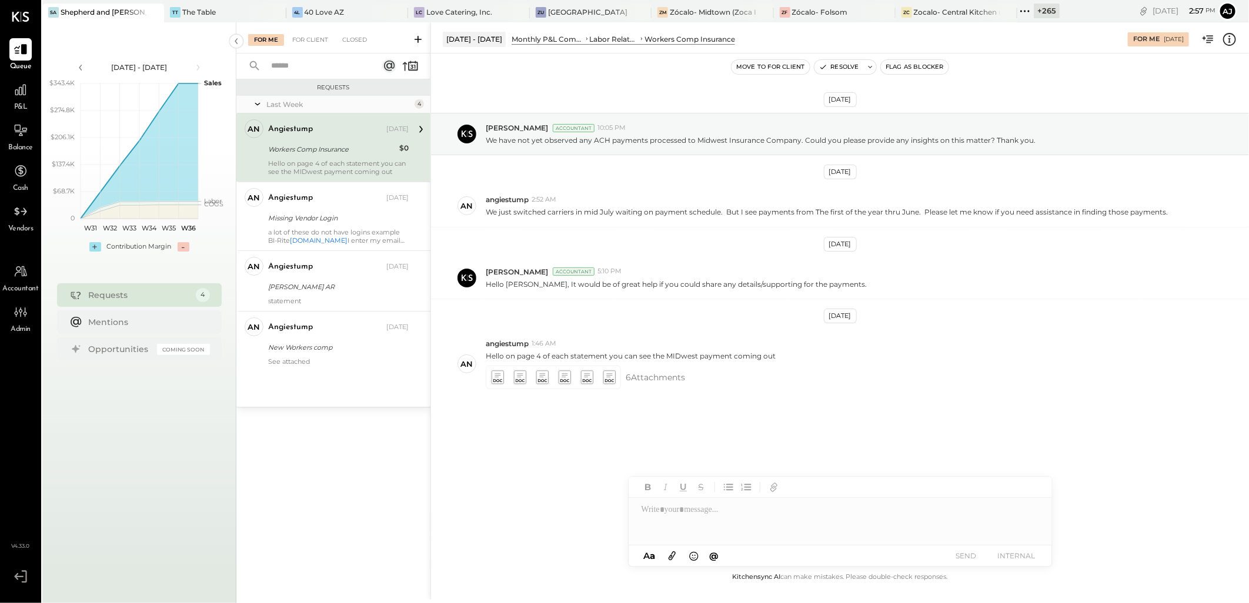
click at [295, 141] on div "angiestump [DATE] Workers Comp Insurance $0 Hello on page 4 of each statement y…" at bounding box center [338, 147] width 141 height 56
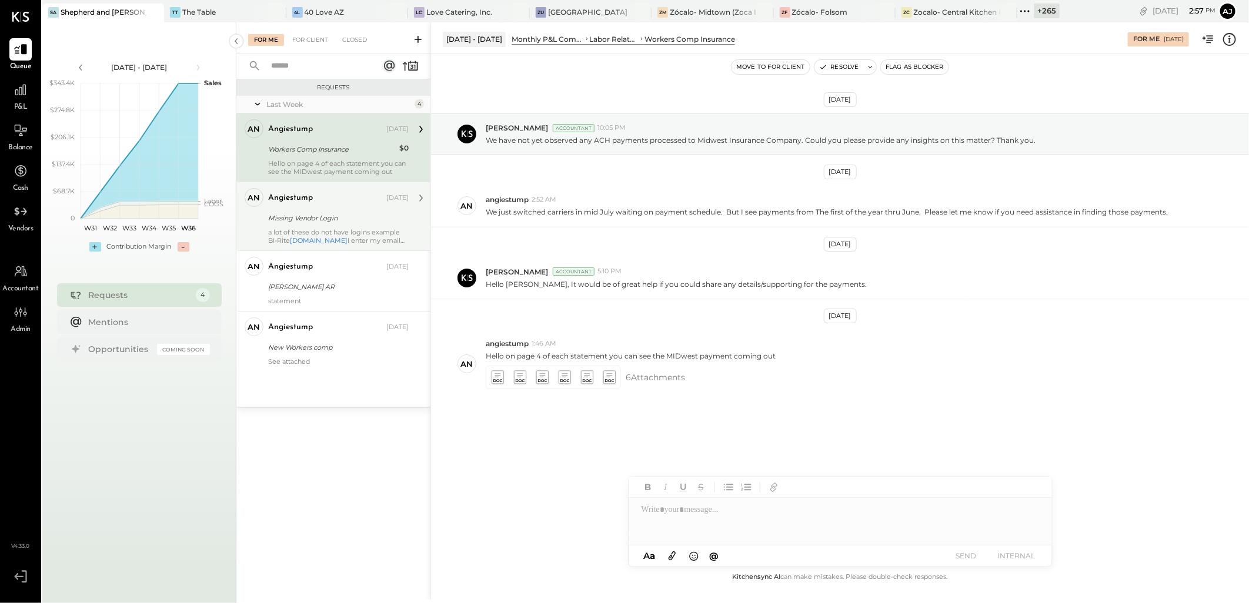
click at [313, 216] on div "Missing Vendor Login" at bounding box center [336, 218] width 137 height 12
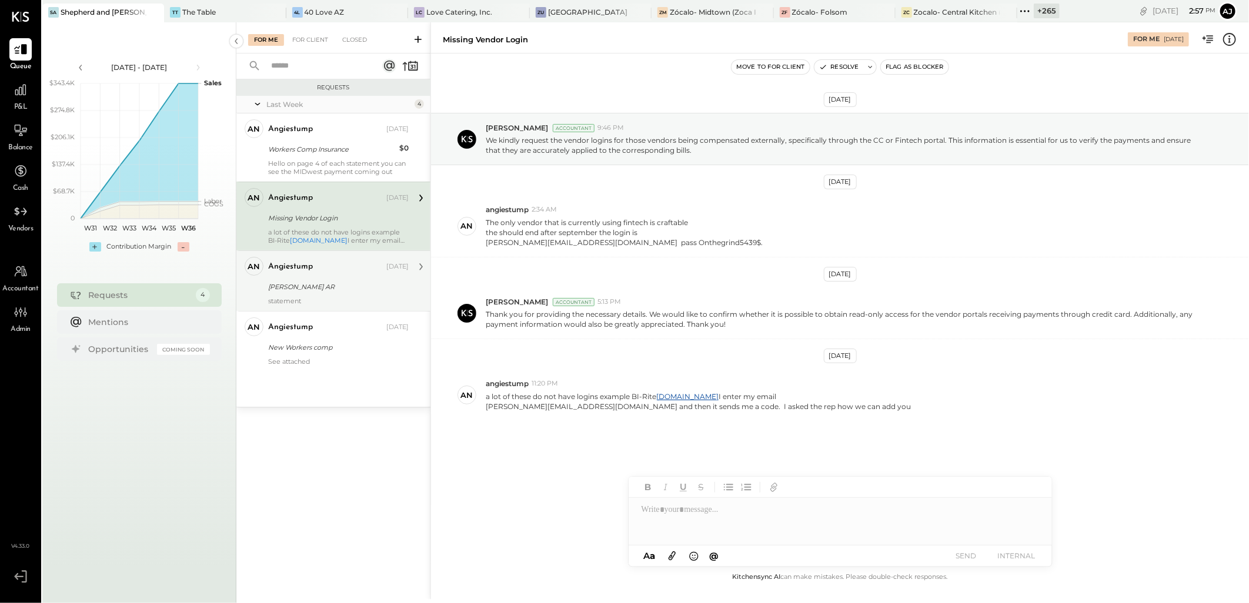
click at [331, 285] on div "[PERSON_NAME] AR" at bounding box center [336, 287] width 137 height 12
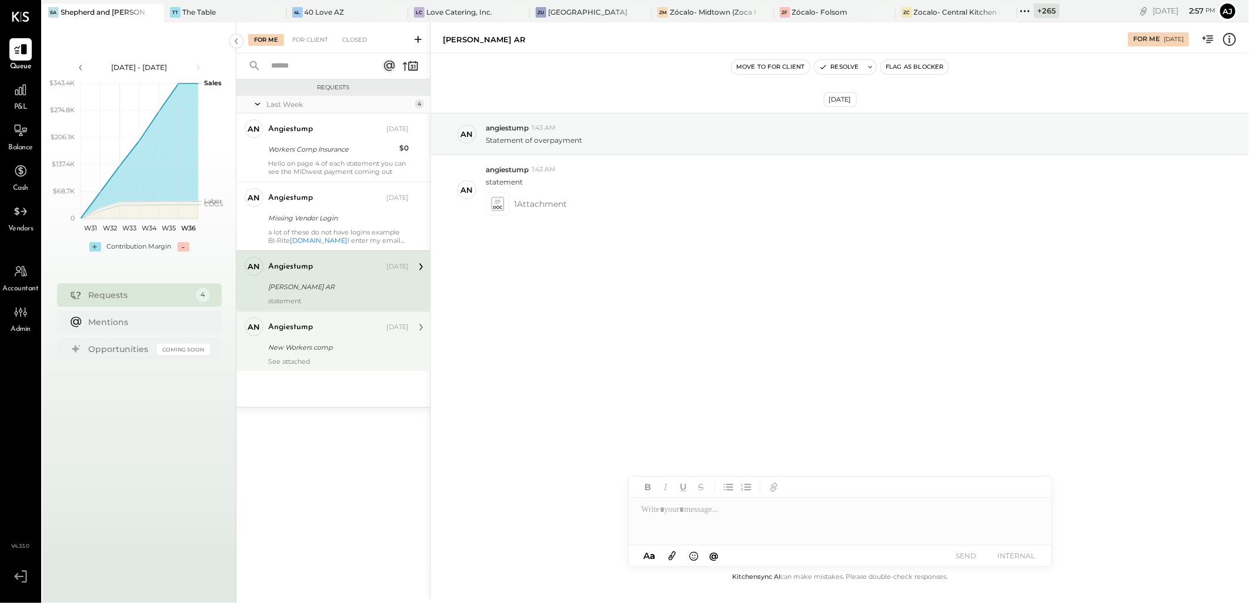
click at [338, 349] on div "New Workers comp" at bounding box center [336, 348] width 137 height 12
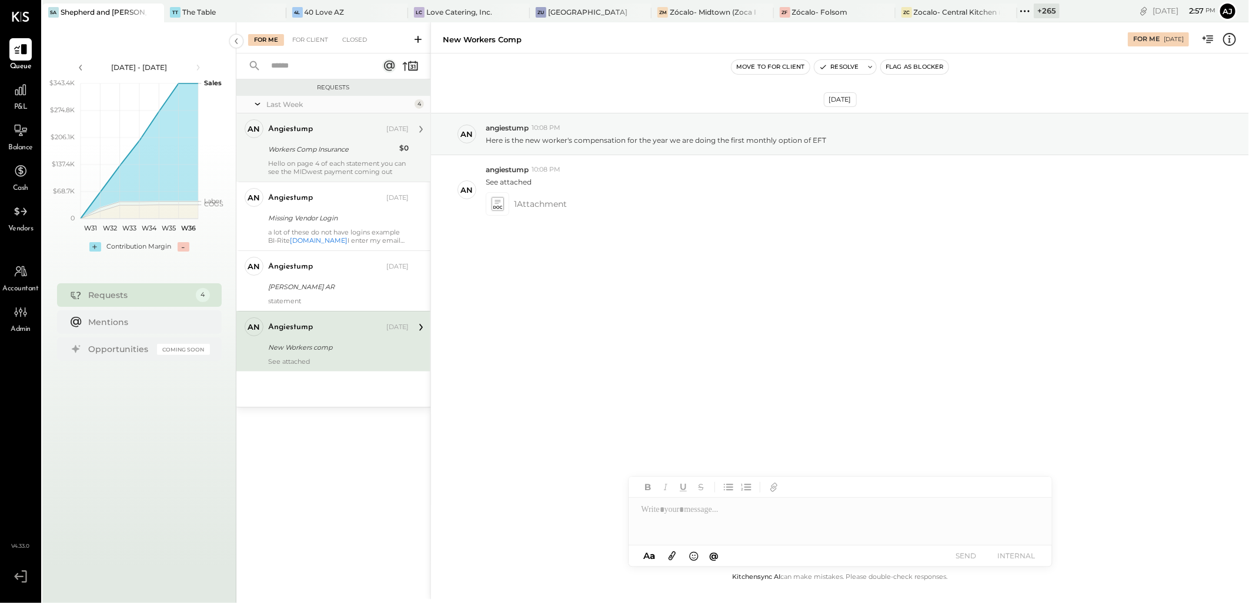
click at [357, 148] on div "Workers Comp Insurance" at bounding box center [332, 150] width 128 height 12
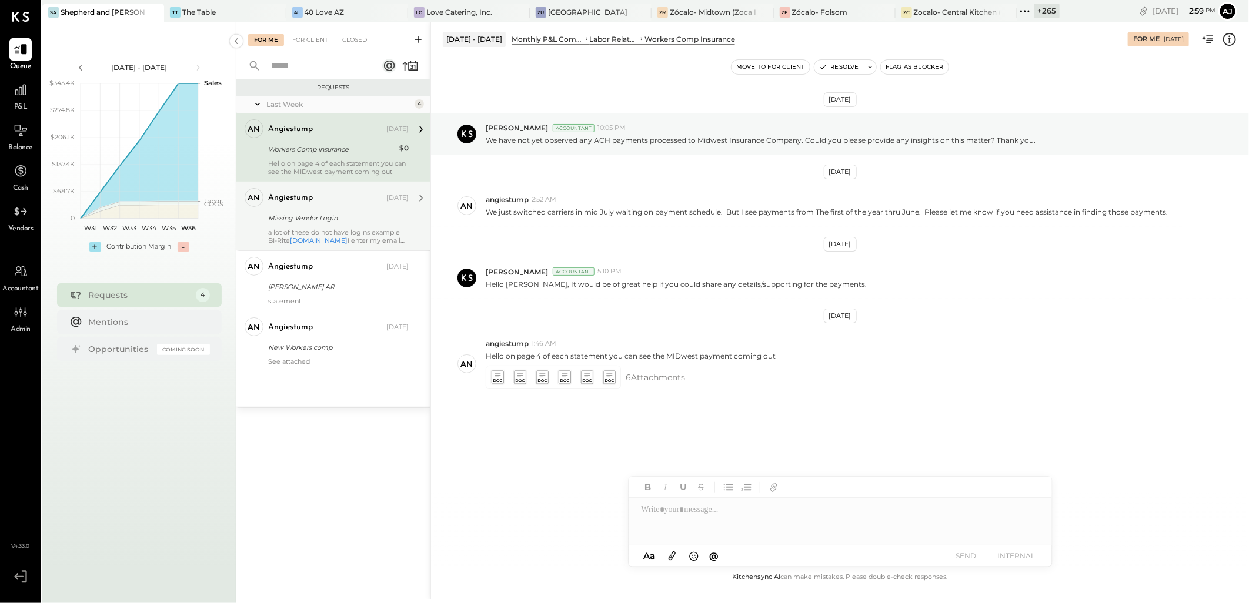
click at [327, 203] on div "angiestump" at bounding box center [326, 198] width 116 height 12
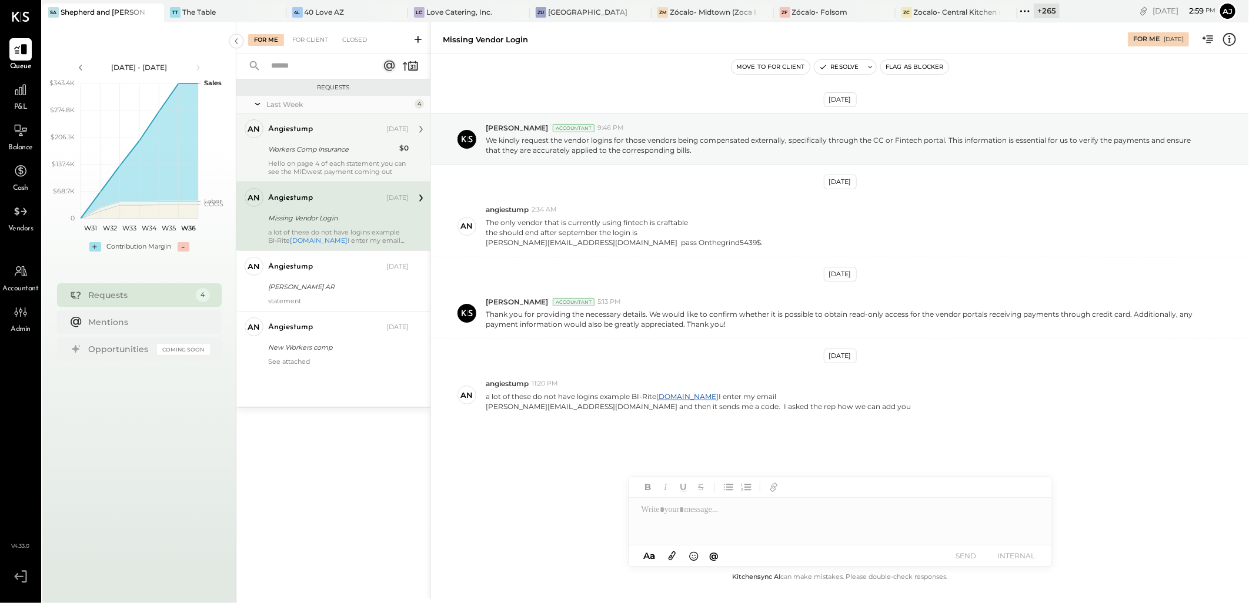
click at [343, 153] on div "Workers Comp Insurance" at bounding box center [332, 150] width 128 height 12
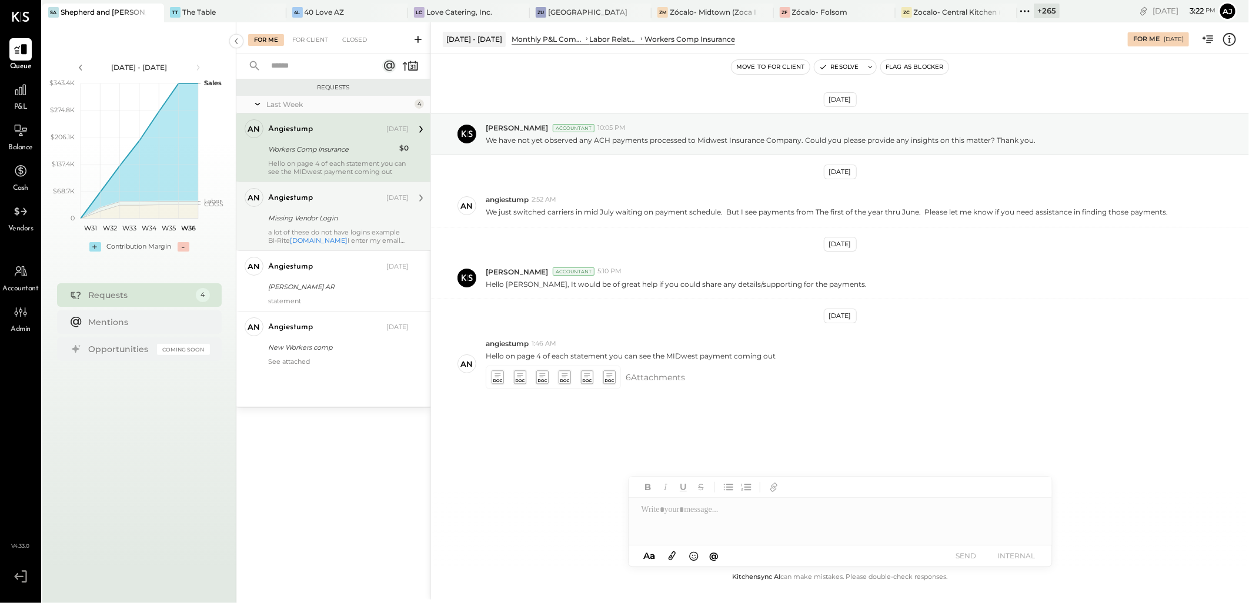
drag, startPoint x: 319, startPoint y: 151, endPoint x: 329, endPoint y: 191, distance: 41.4
click at [319, 151] on div "Workers Comp Insurance" at bounding box center [332, 150] width 128 height 12
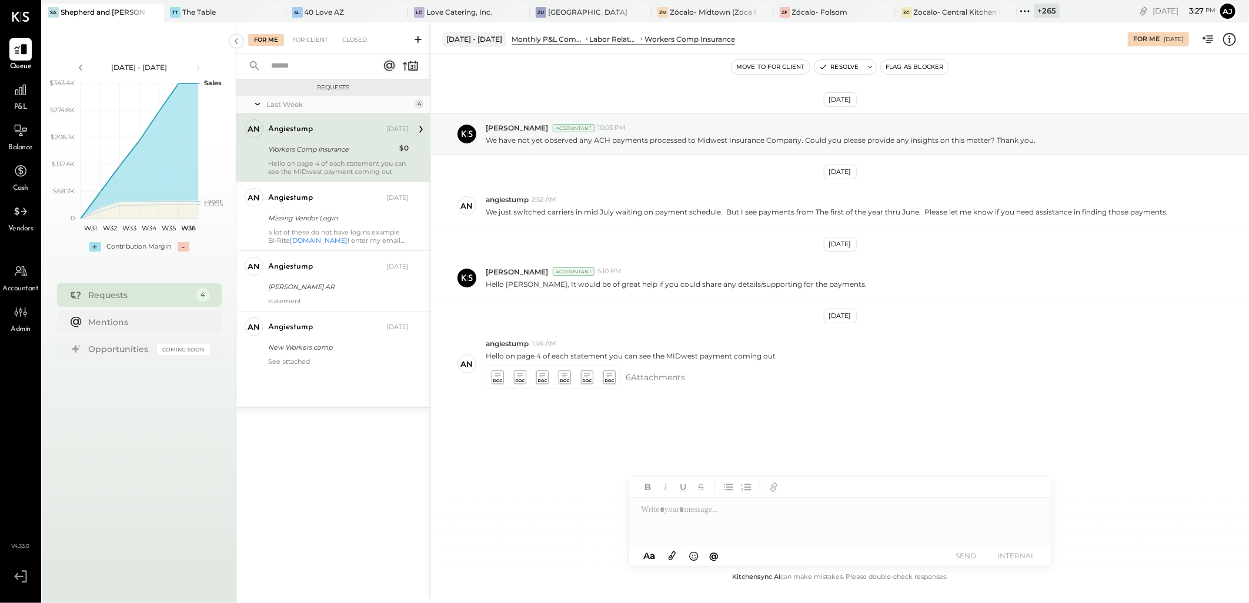
click at [311, 165] on div "Hello on page 4 of each statement you can see the MIDwest payment coming out" at bounding box center [338, 167] width 141 height 16
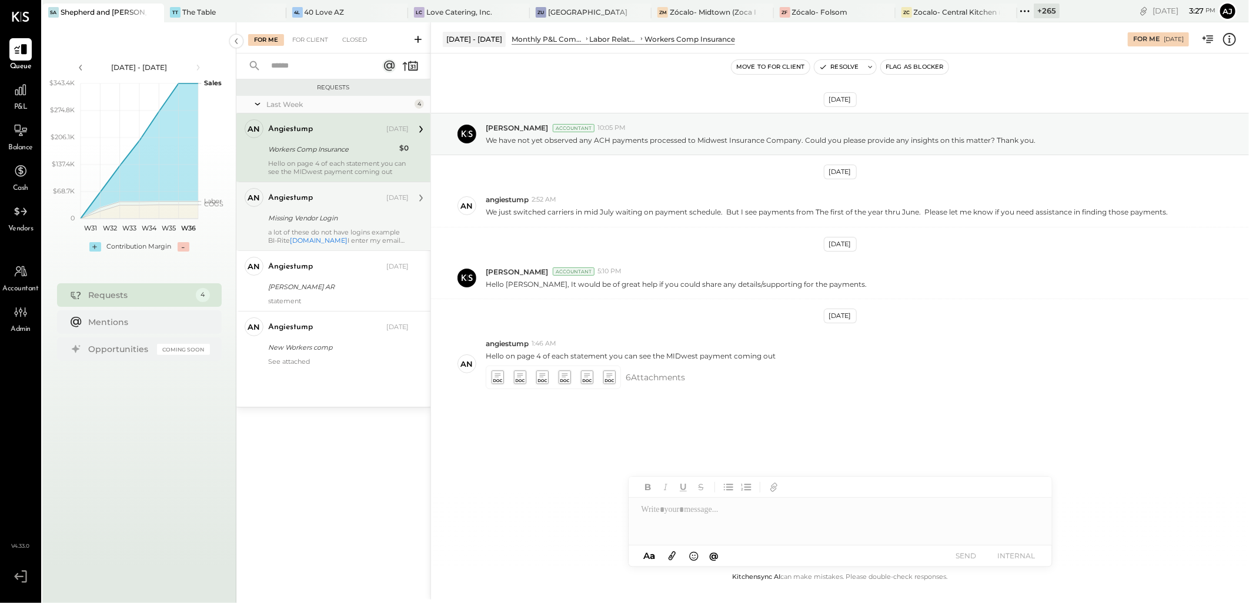
click at [338, 212] on div "Missing Vendor Login" at bounding box center [336, 218] width 137 height 12
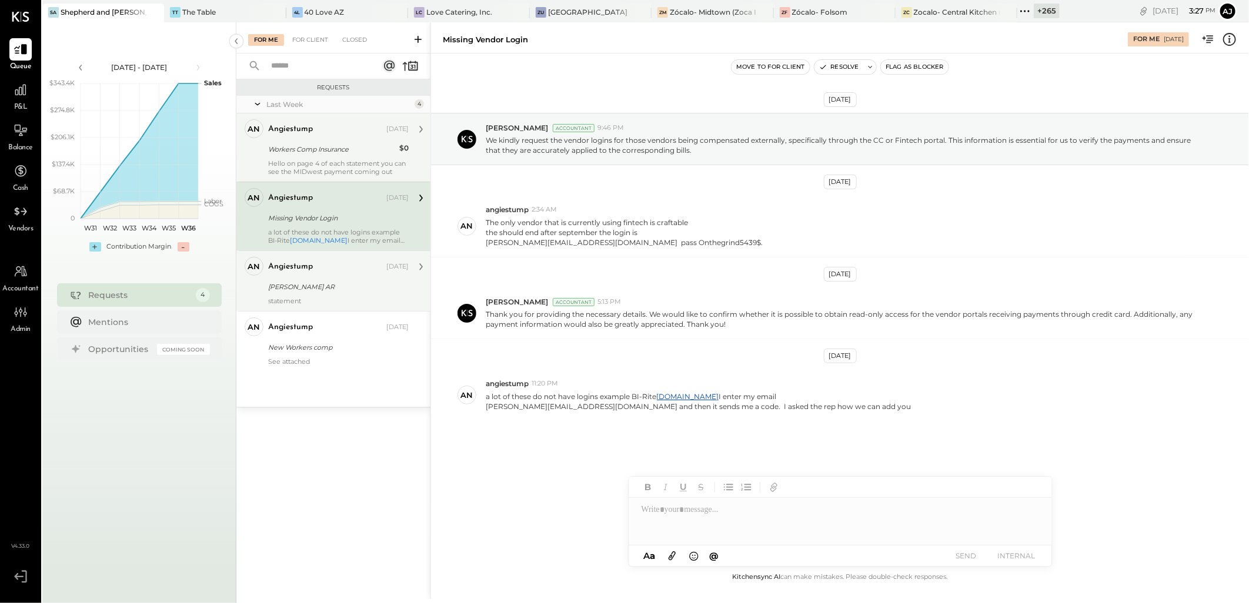
click at [312, 289] on div "[PERSON_NAME] AR" at bounding box center [336, 287] width 137 height 12
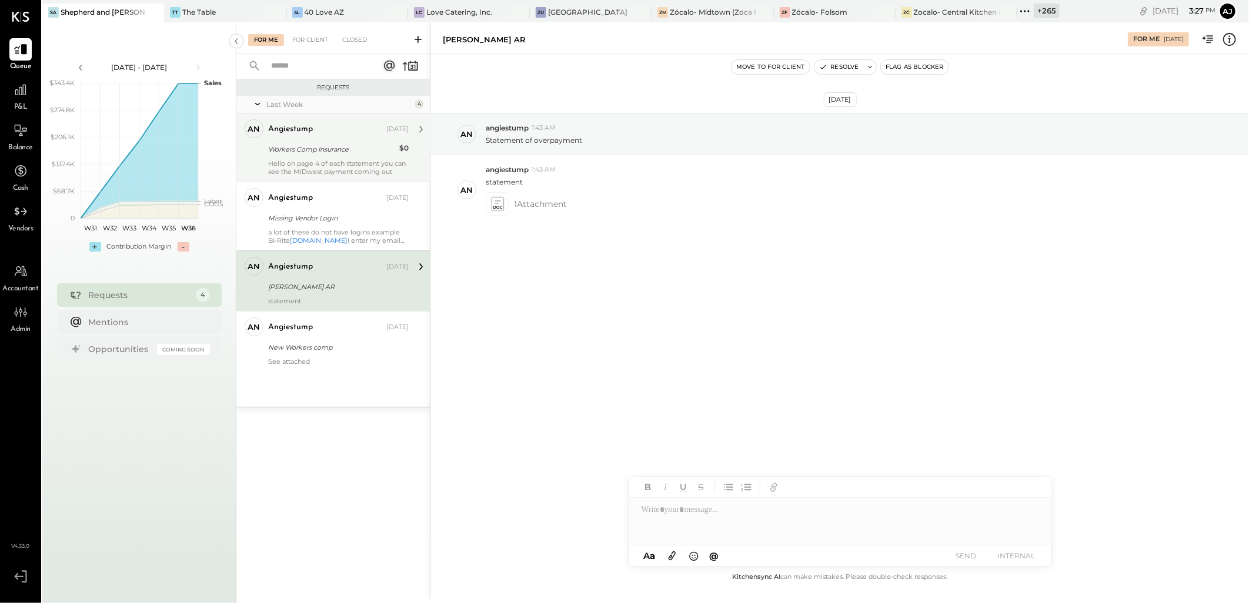
click at [323, 381] on div "Last Week 4 an angiestump Owner angiestump Aug 27, 2025 Workers Comp Insurance …" at bounding box center [333, 251] width 194 height 311
click at [331, 361] on div "See attached" at bounding box center [338, 362] width 141 height 8
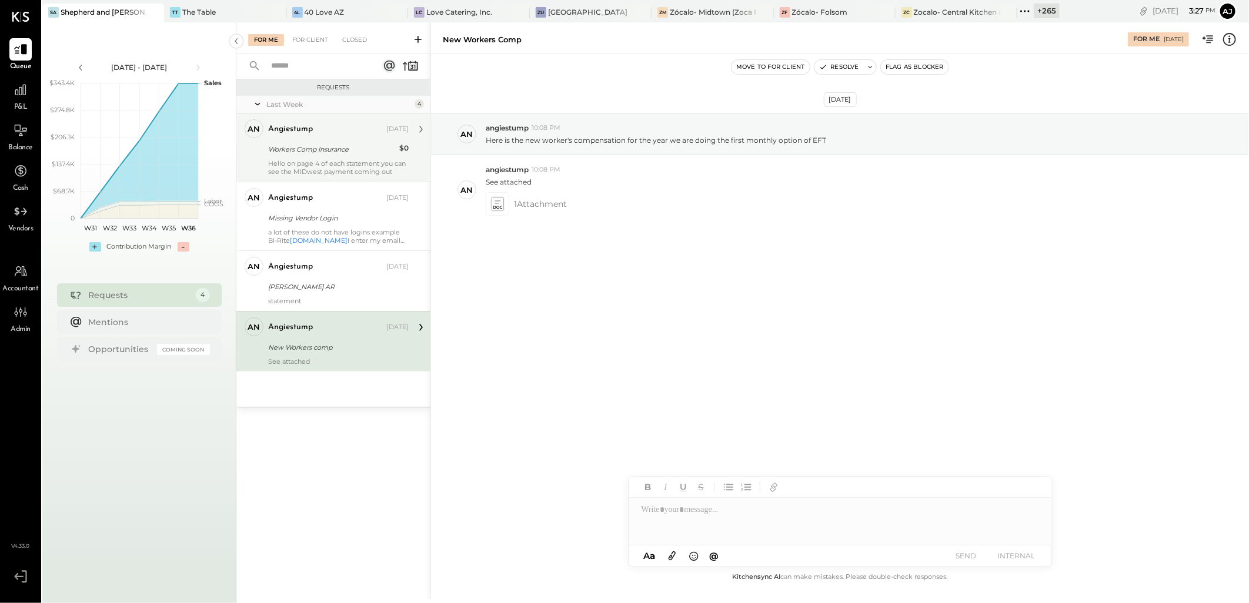
click at [368, 166] on div "Hello on page 4 of each statement you can see the MIDwest payment coming out" at bounding box center [338, 167] width 141 height 16
